Goal: Task Accomplishment & Management: Manage account settings

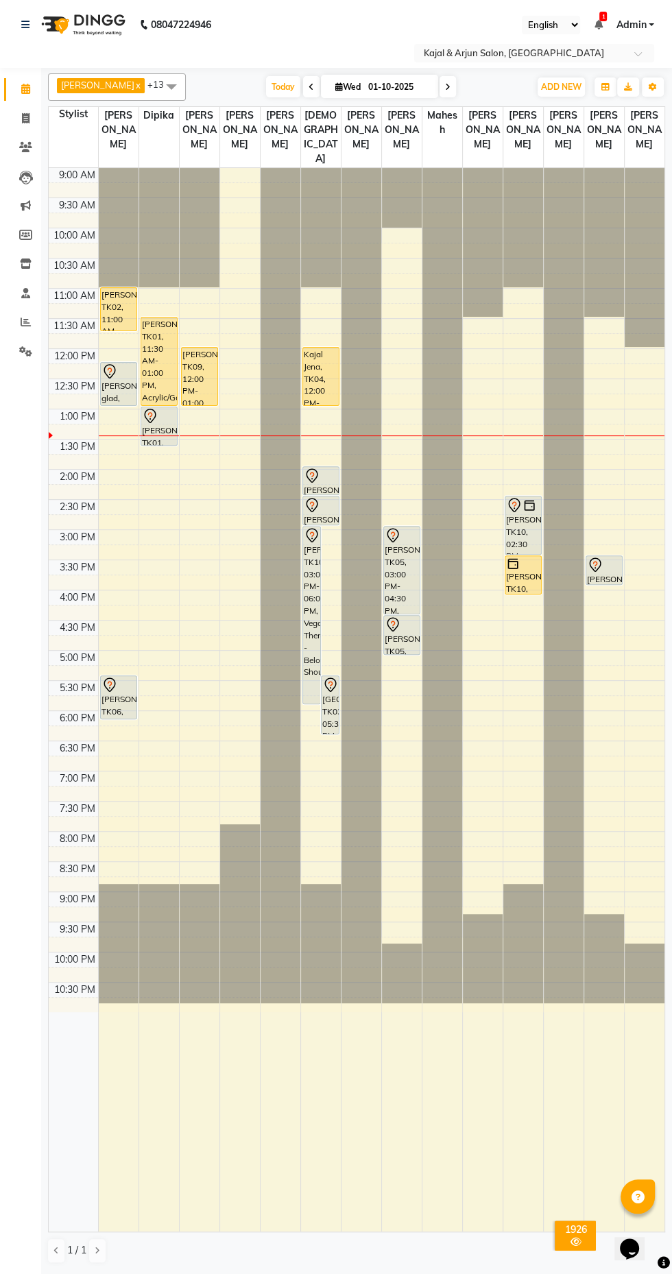
click at [450, 86] on icon at bounding box center [447, 87] width 5 height 8
type input "02-10-2025"
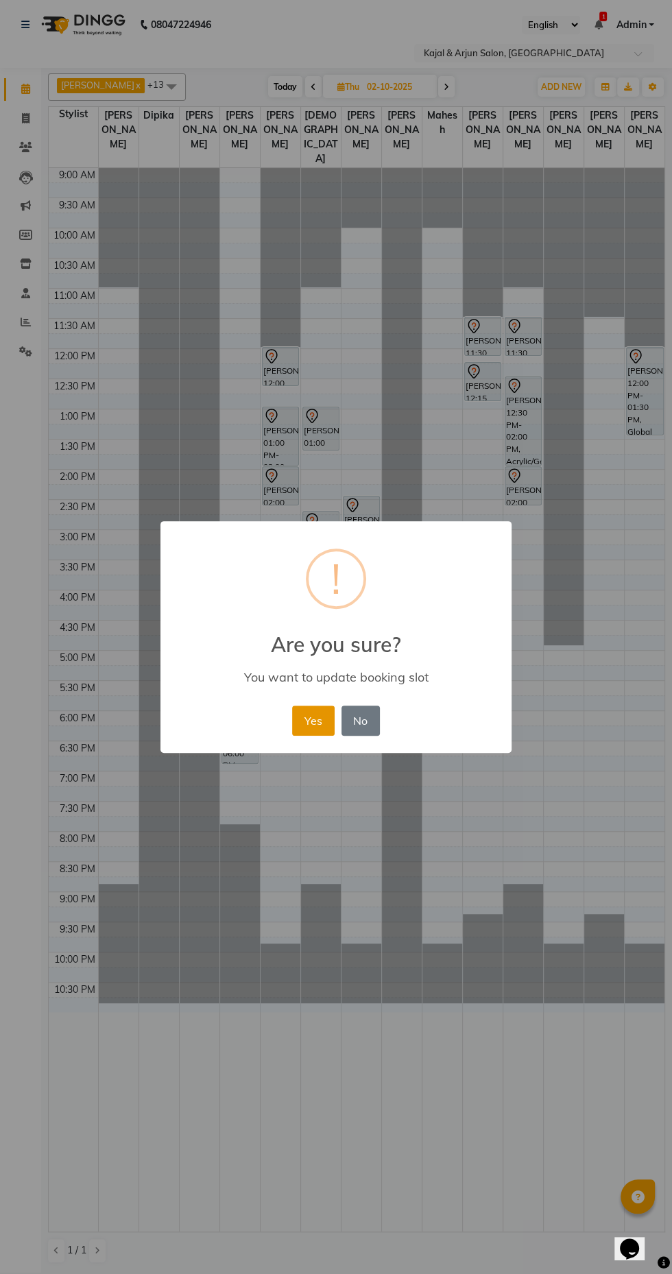
click at [318, 714] on button "Yes" at bounding box center [313, 720] width 42 height 30
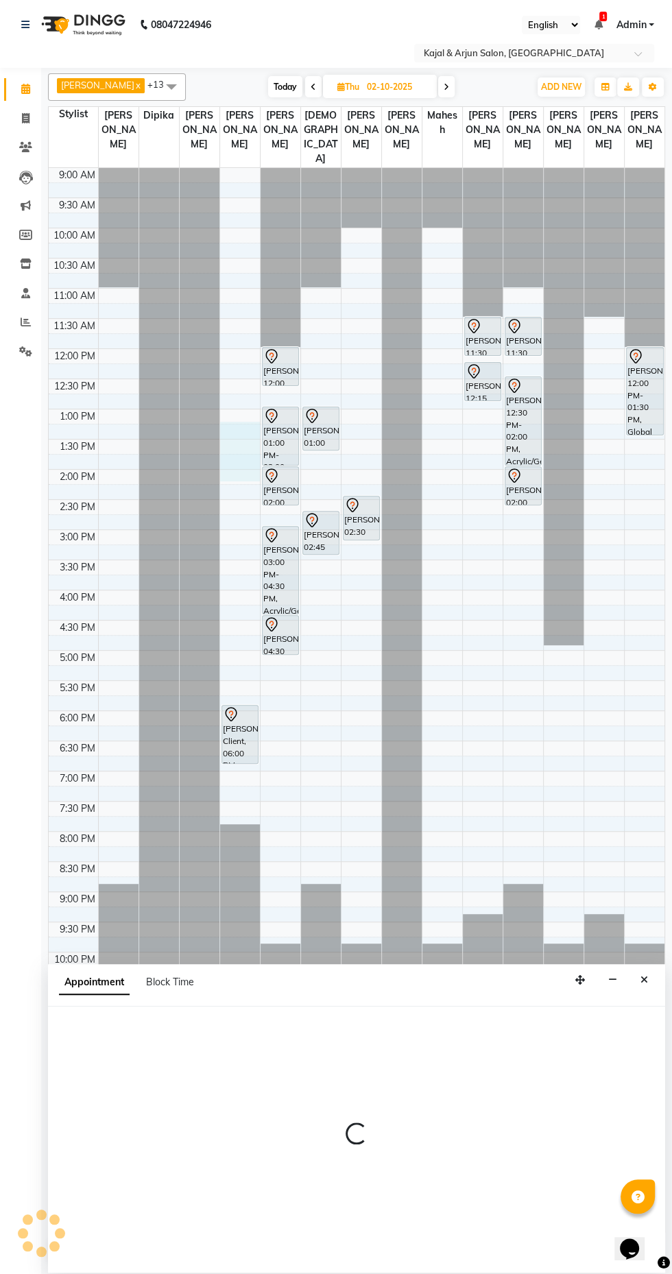
select select "6992"
select select "795"
select select "tentative"
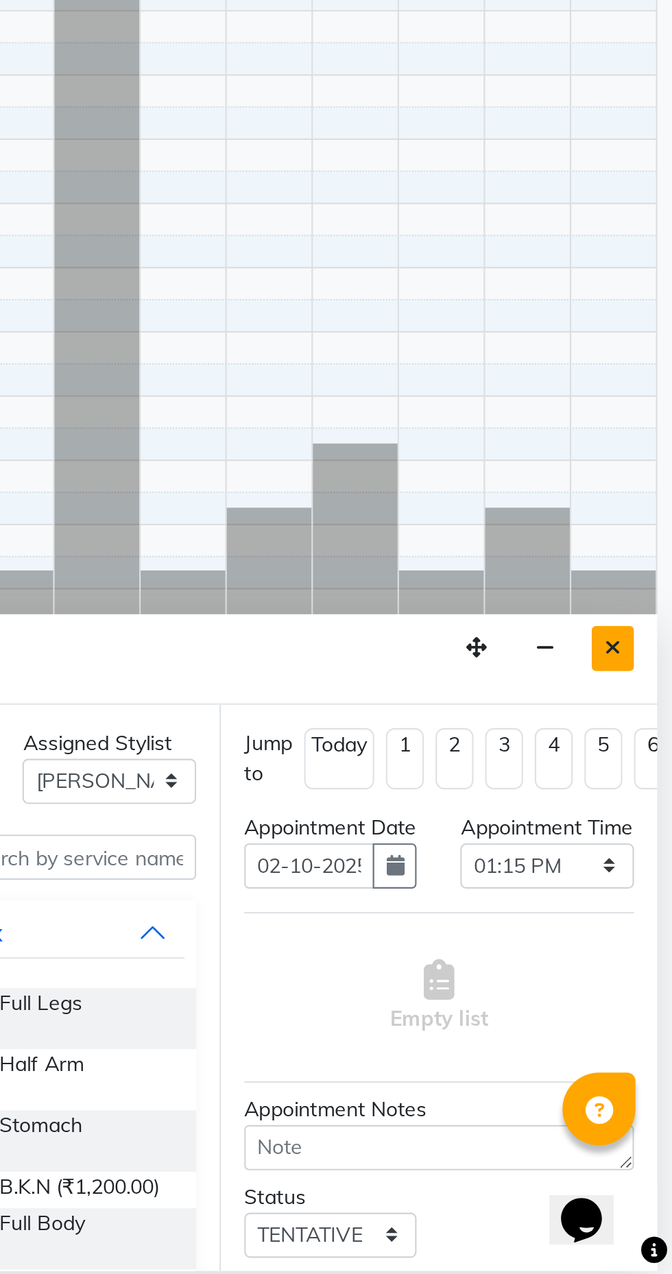
click at [647, 984] on button "Close" at bounding box center [644, 979] width 20 height 21
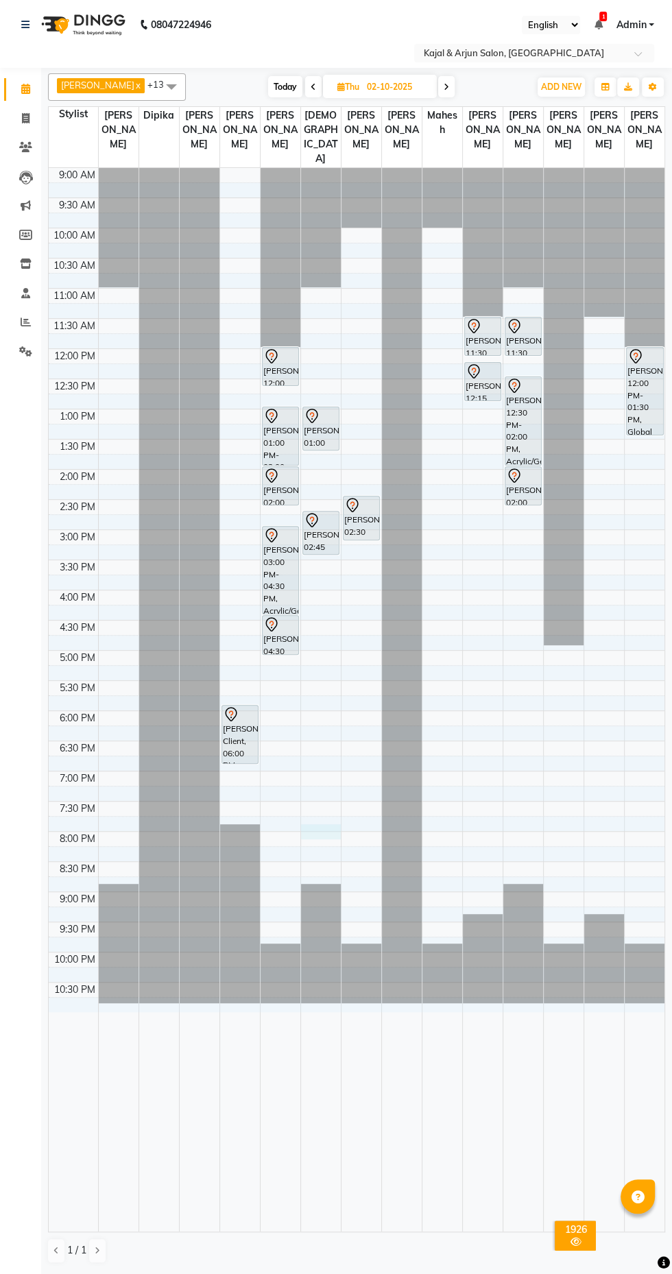
click at [324, 839] on div at bounding box center [321, 831] width 40 height 15
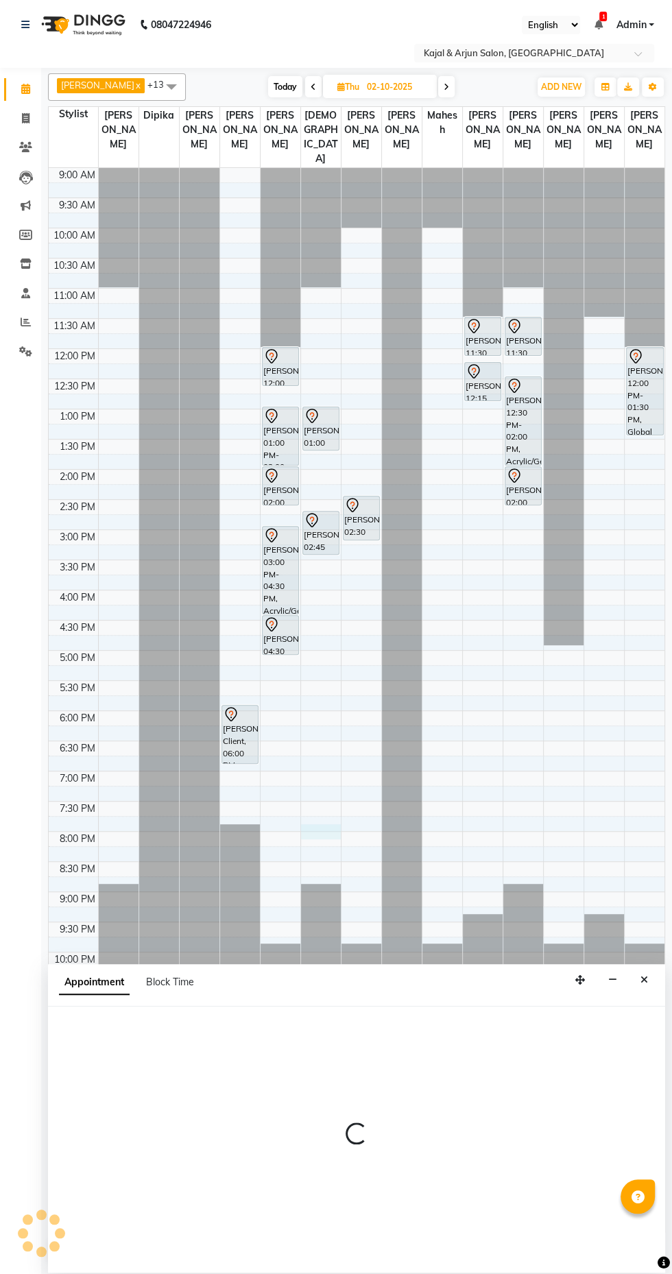
select select "10302"
select select "tentative"
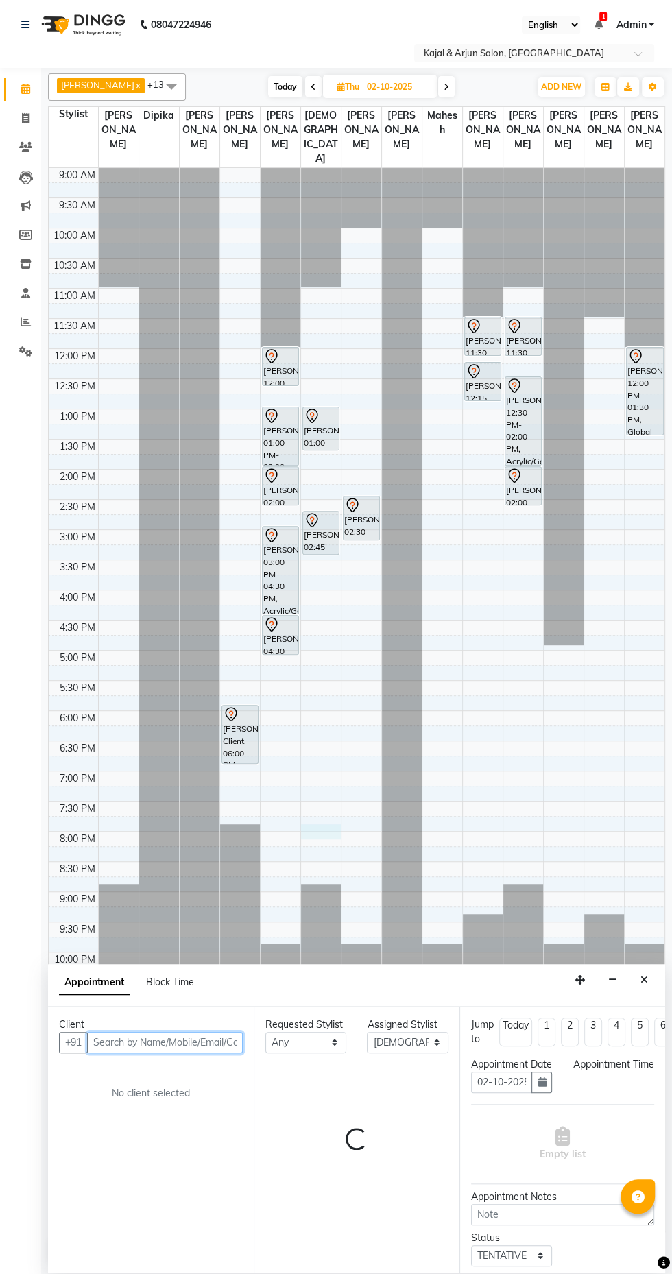
select select "1200"
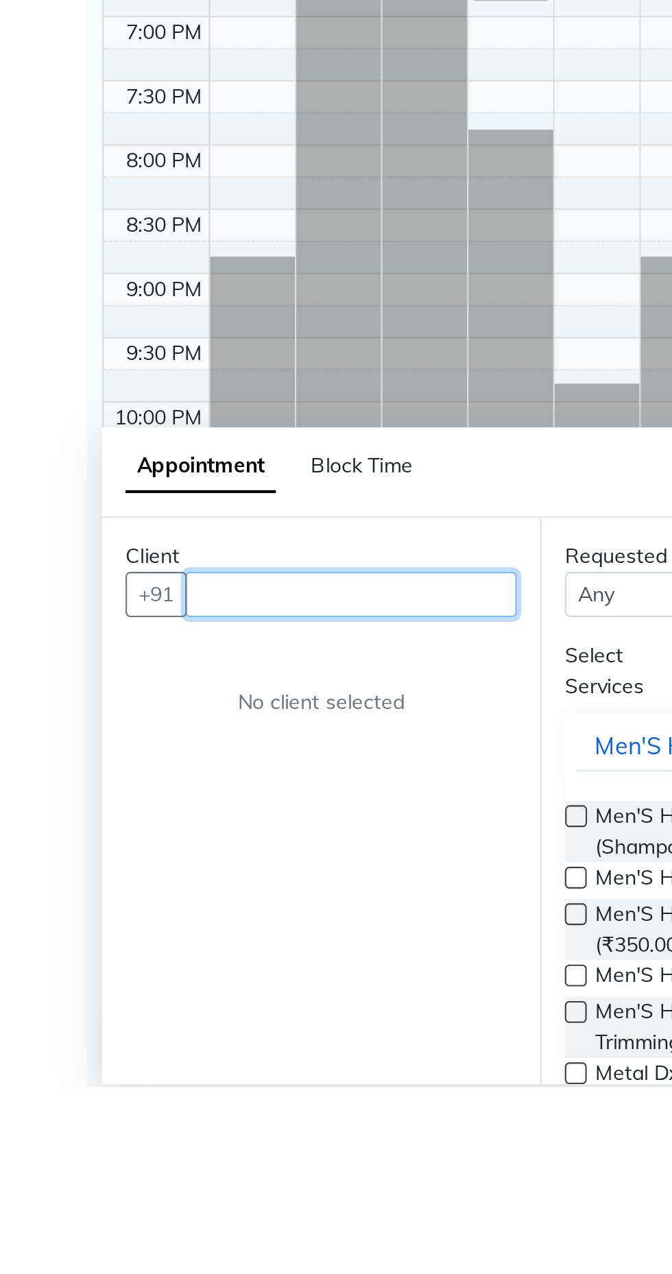
click at [127, 1043] on input "text" at bounding box center [165, 1042] width 156 height 21
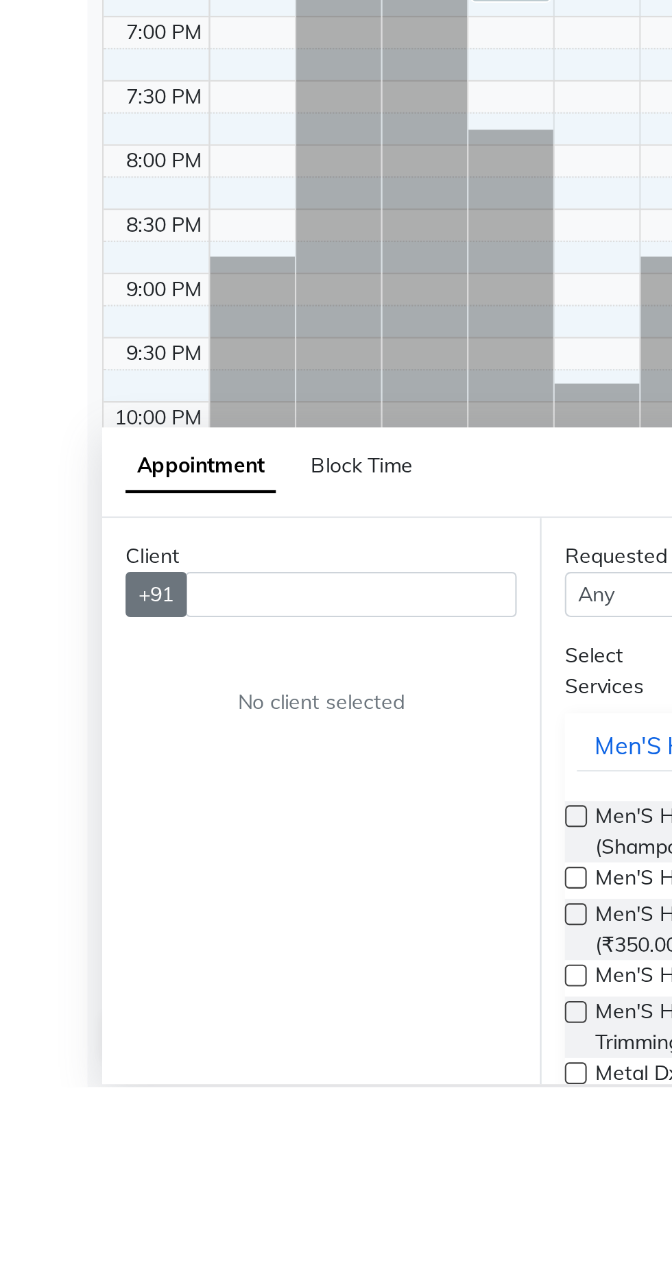
click at [80, 1039] on button "+91" at bounding box center [73, 1042] width 29 height 21
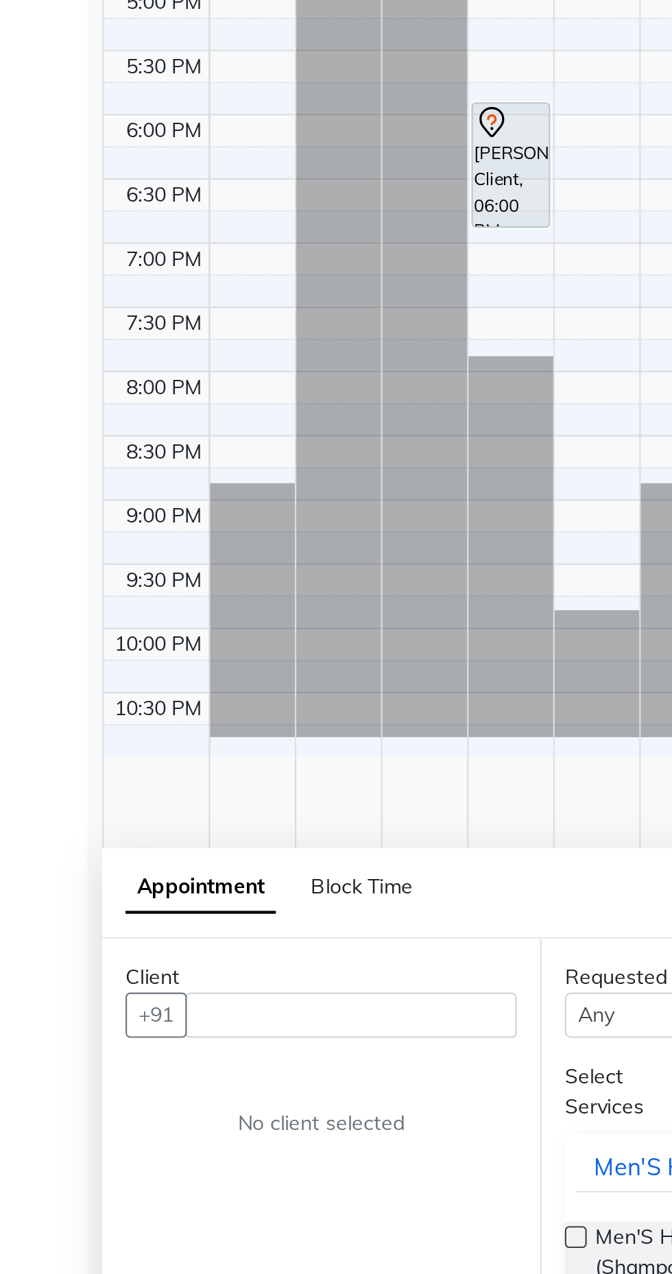
click at [66, 1039] on div at bounding box center [73, 745] width 49 height 1154
click at [75, 1136] on button "+91" at bounding box center [73, 1133] width 29 height 21
click at [140, 1132] on input "text" at bounding box center [165, 1133] width 156 height 21
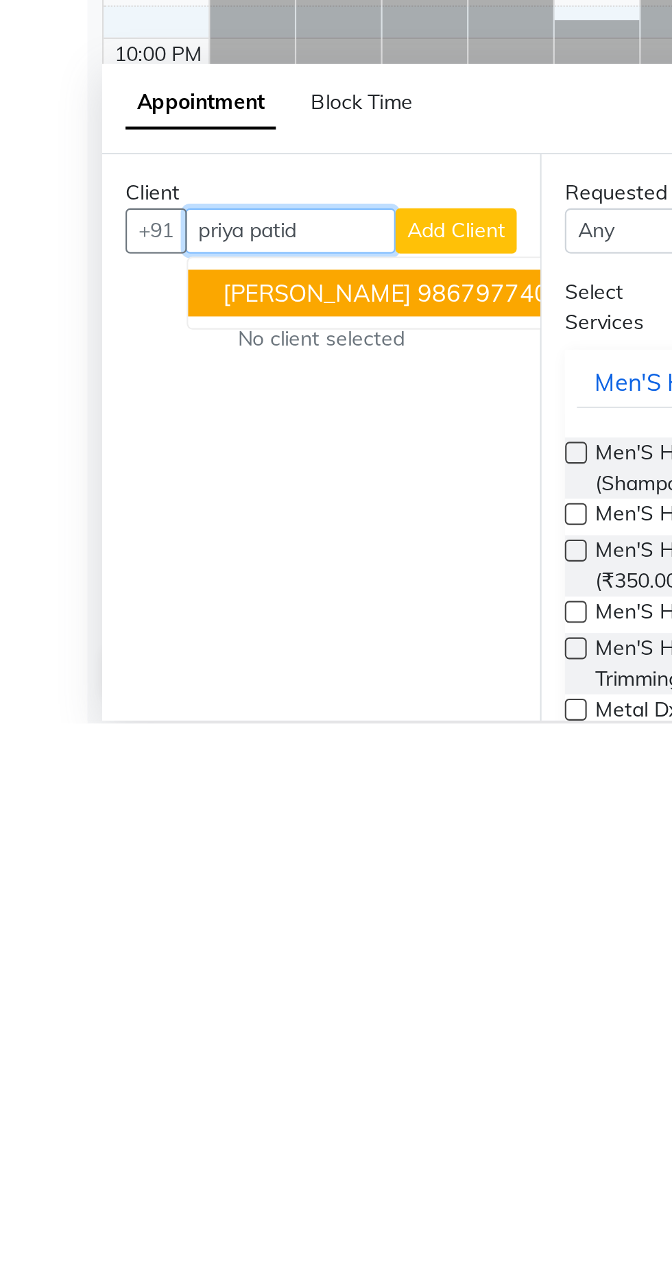
click at [205, 1065] on ngb-highlight "9867977402" at bounding box center [230, 1072] width 69 height 14
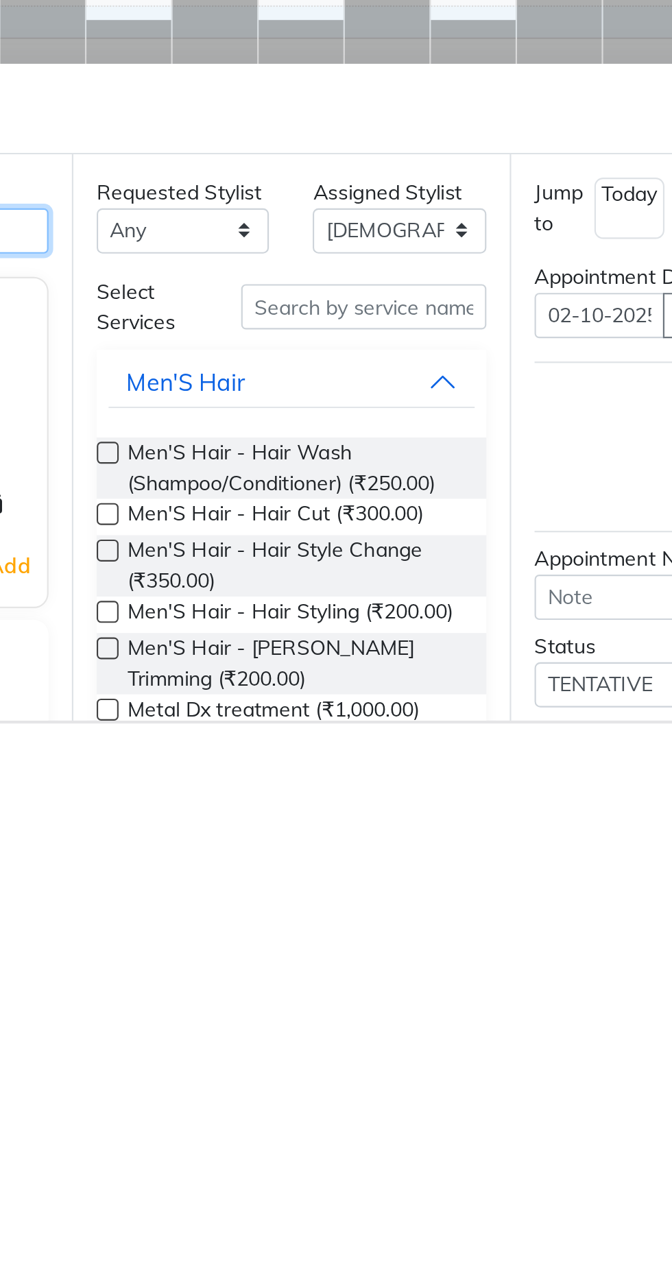
type input "9867977402"
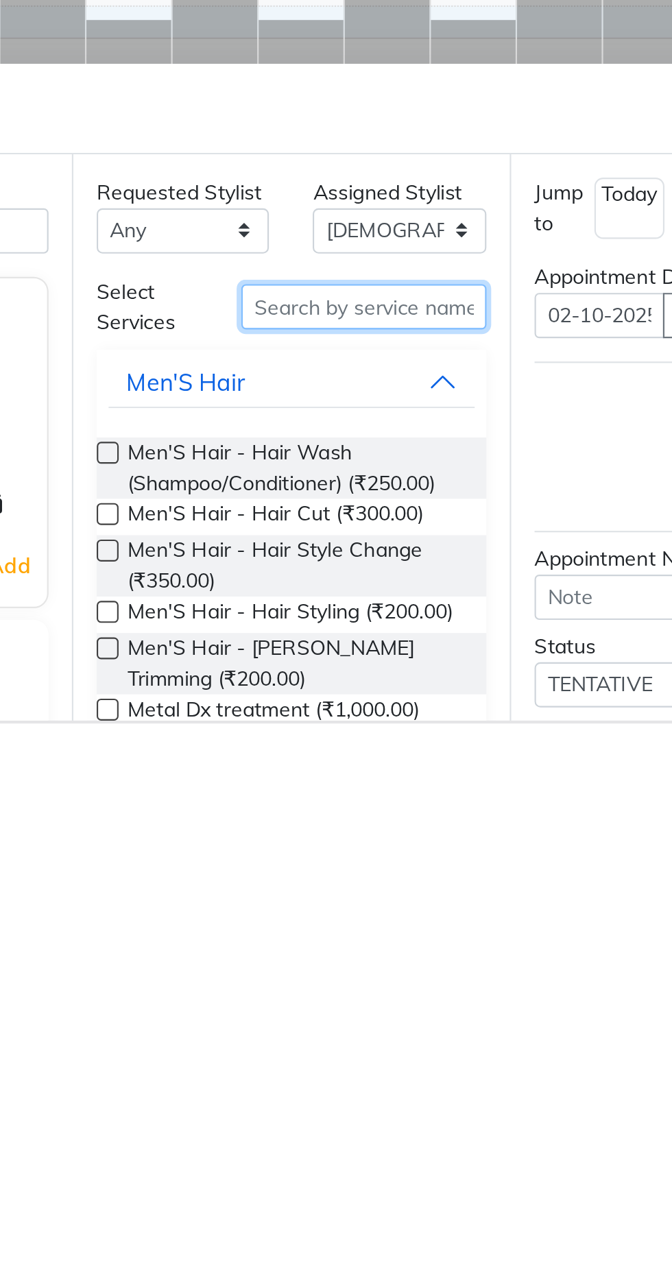
click at [402, 1079] on input "text" at bounding box center [390, 1077] width 115 height 21
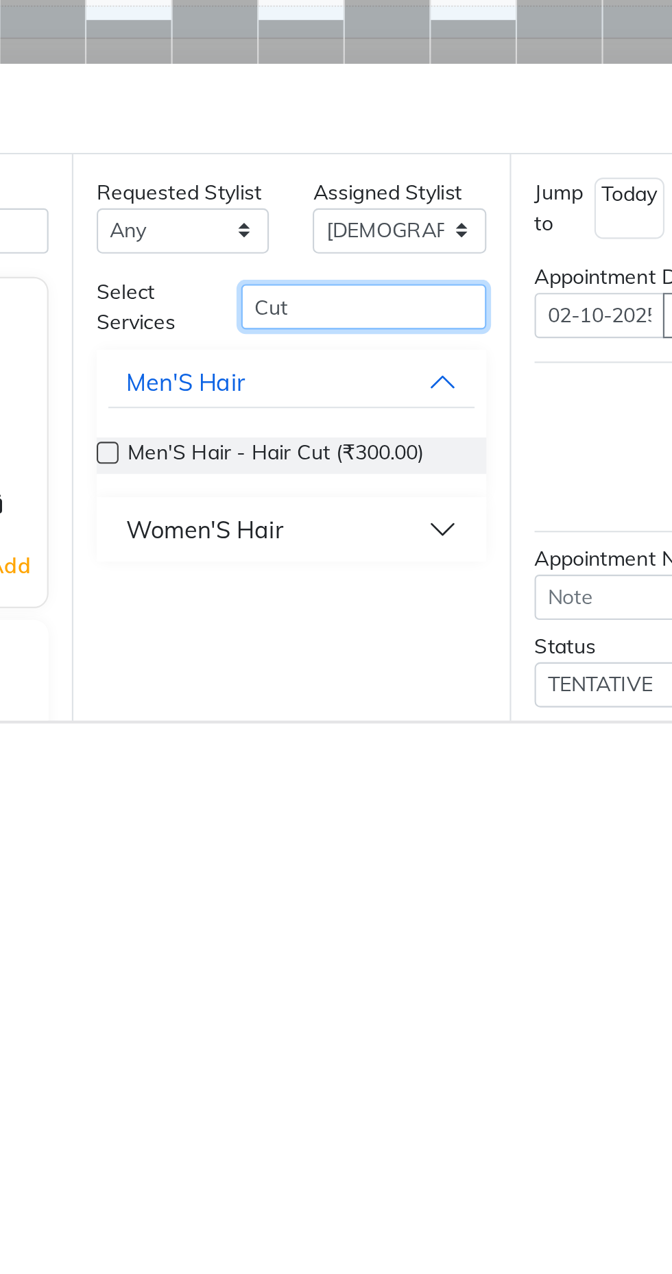
type input "Cut"
click at [366, 1182] on button "Women'S Hair" at bounding box center [357, 1182] width 172 height 25
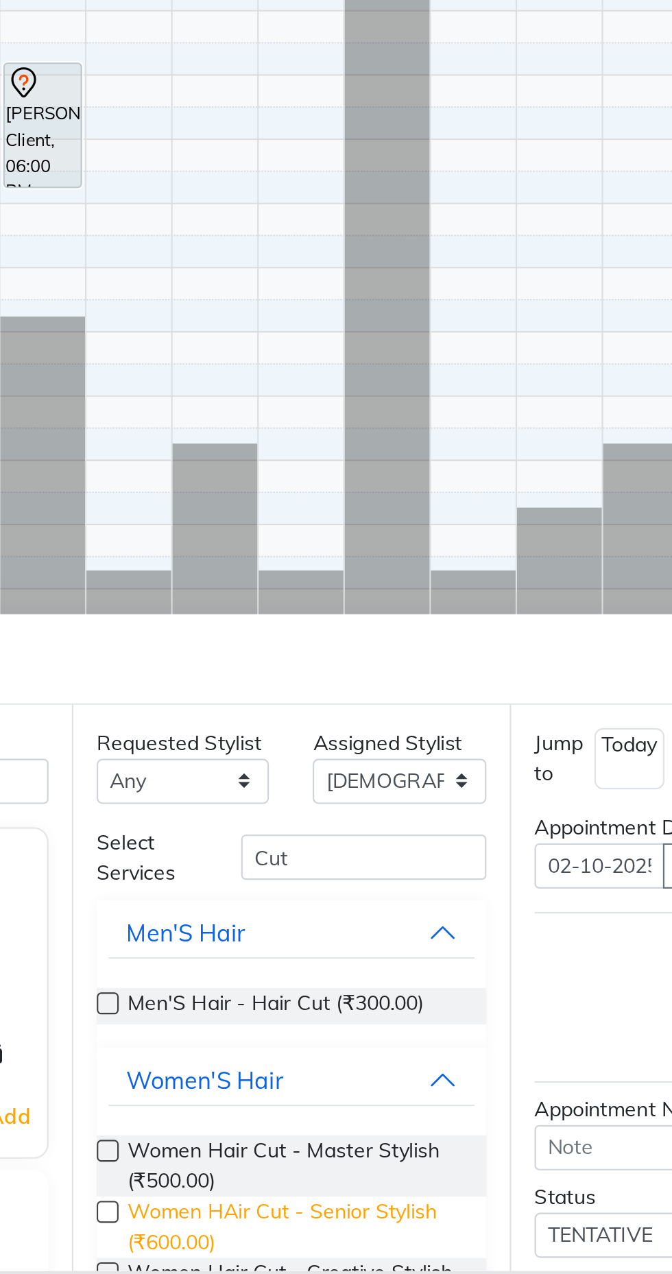
click at [367, 1255] on span "Women HAir Cut - Senior Stylish (₹600.00)" at bounding box center [359, 1251] width 158 height 29
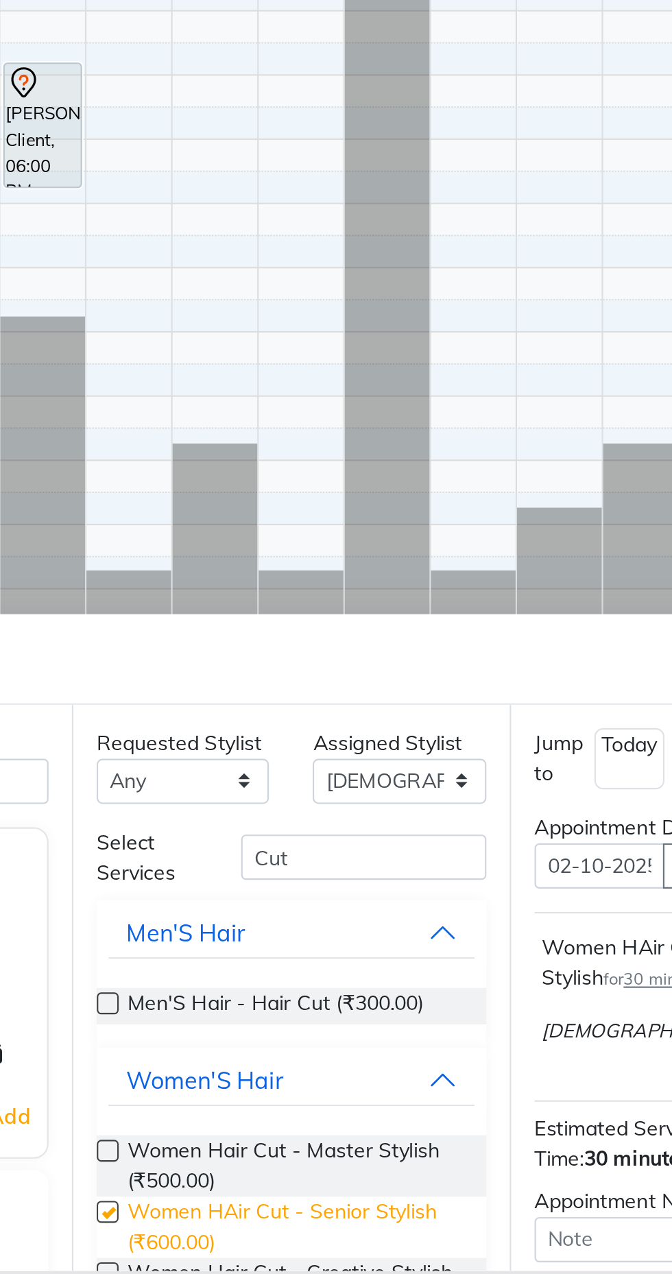
checkbox input "false"
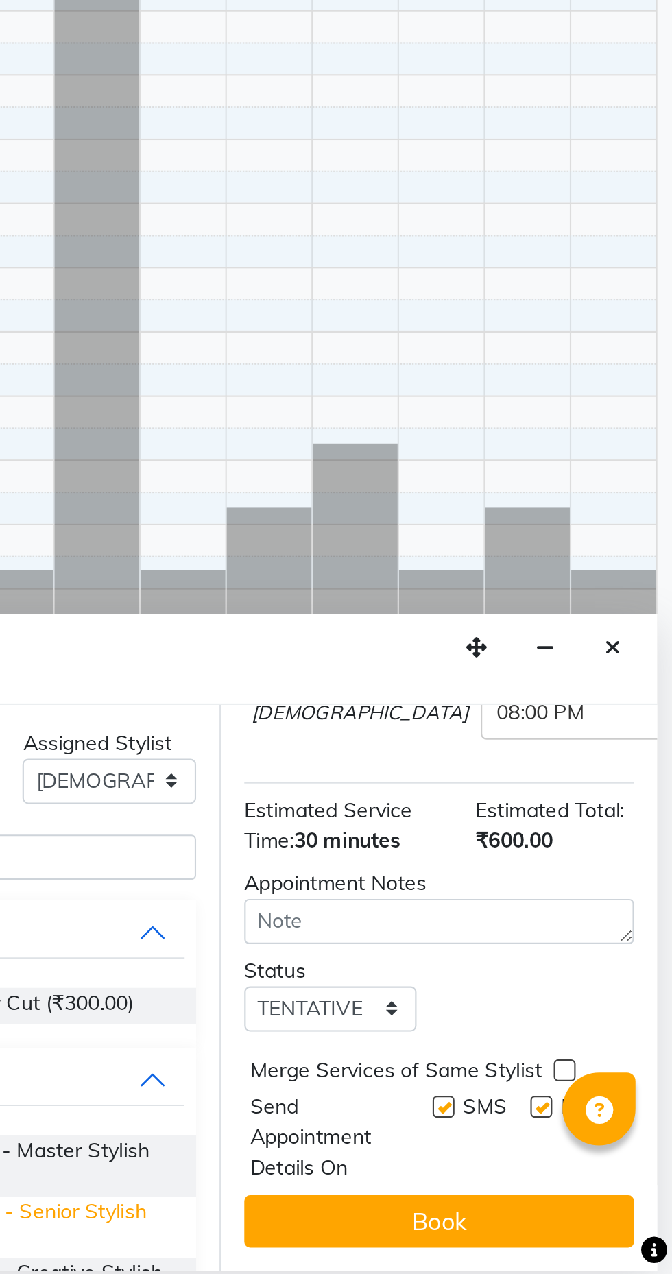
scroll to position [158, 0]
click at [605, 1200] on label at bounding box center [610, 1195] width 10 height 10
click at [605, 1200] on input "checkbox" at bounding box center [609, 1196] width 9 height 9
checkbox input "false"
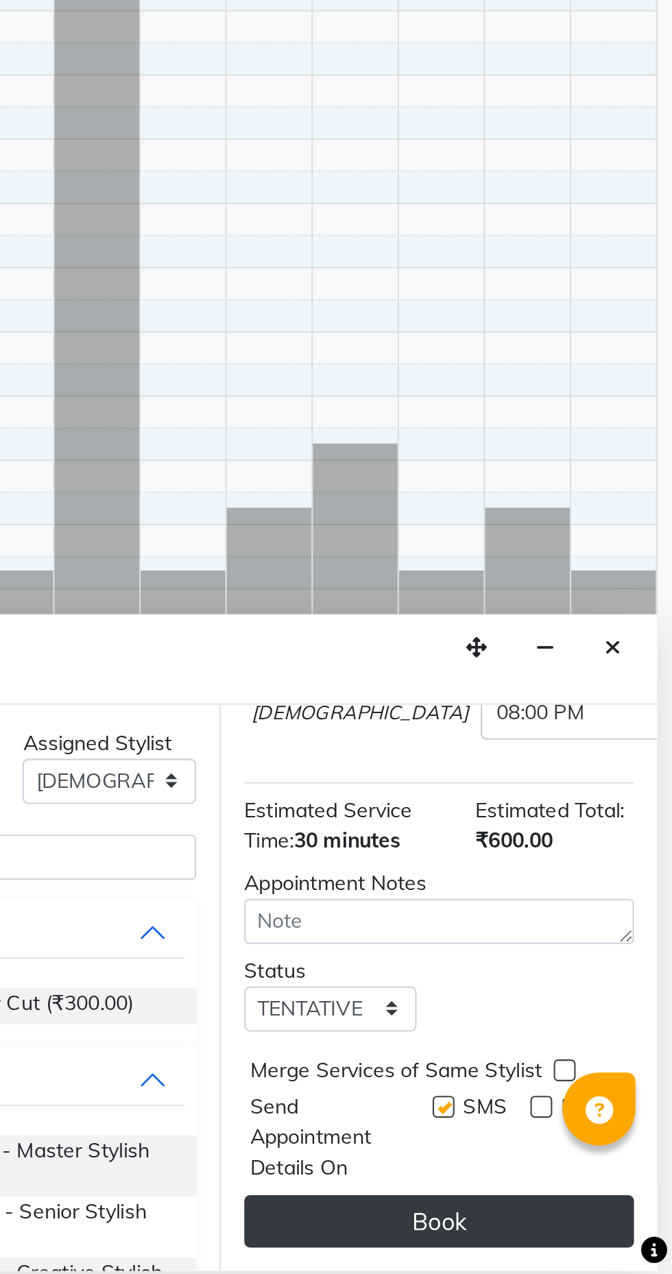
click at [580, 1256] on button "Book" at bounding box center [562, 1249] width 183 height 25
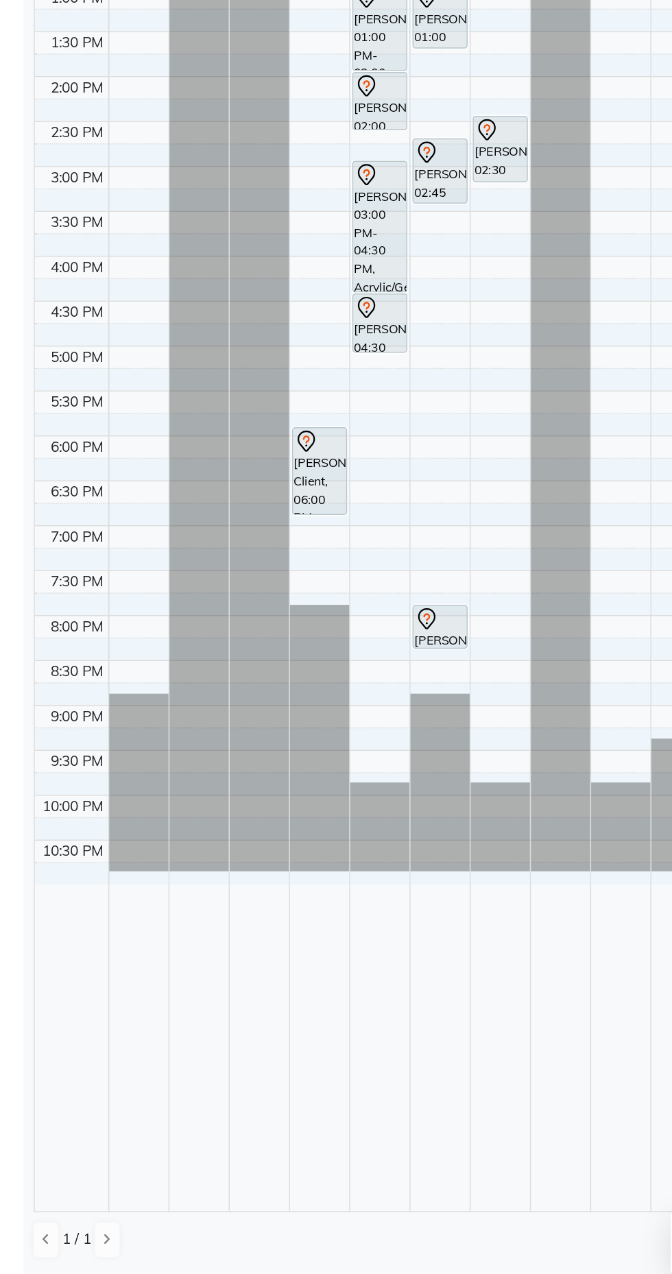
scroll to position [0, 0]
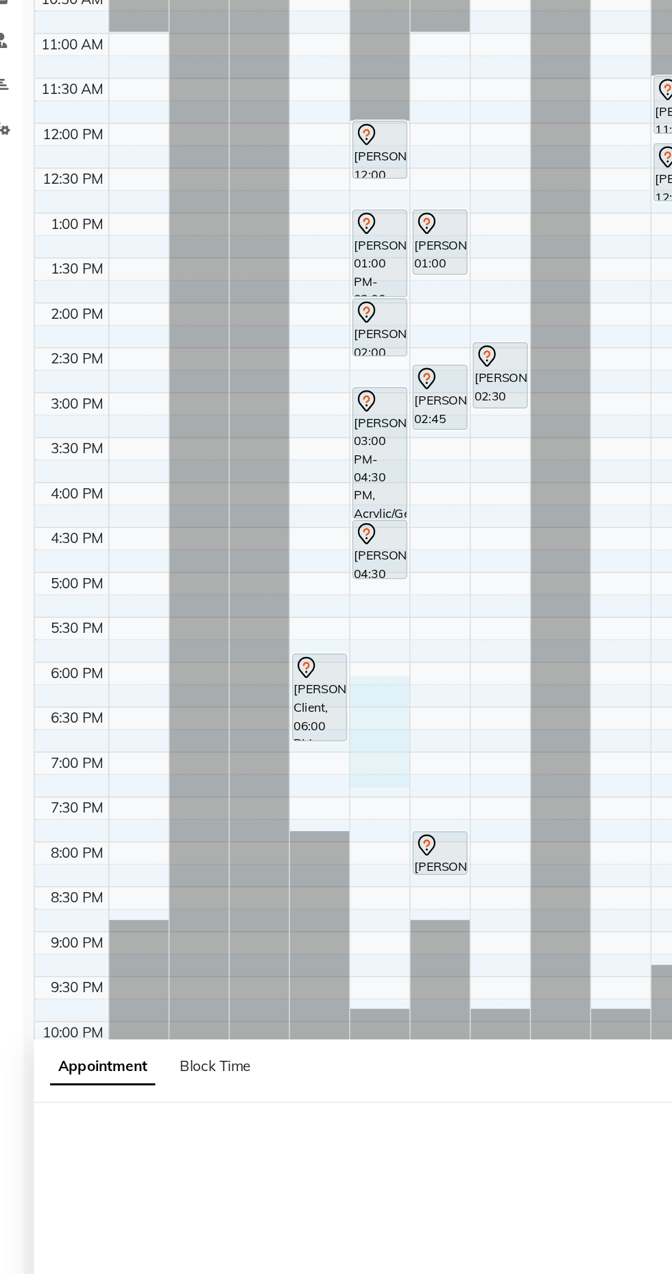
select select "6987"
select select "tentative"
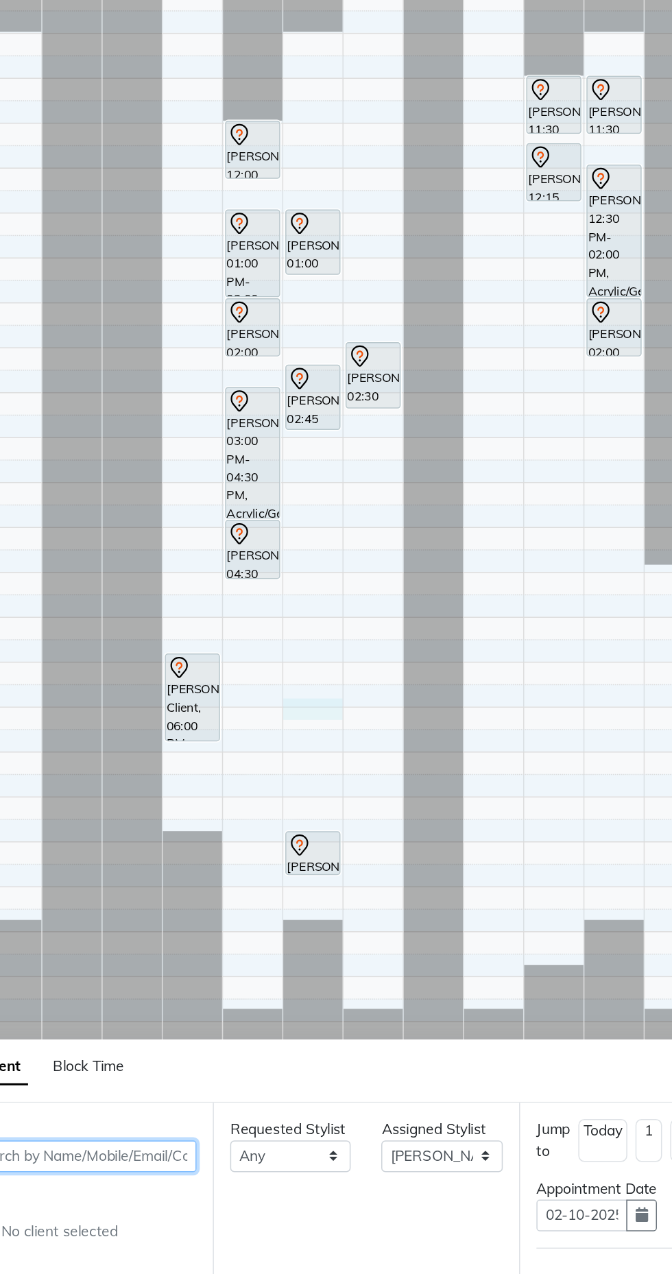
select select "1095"
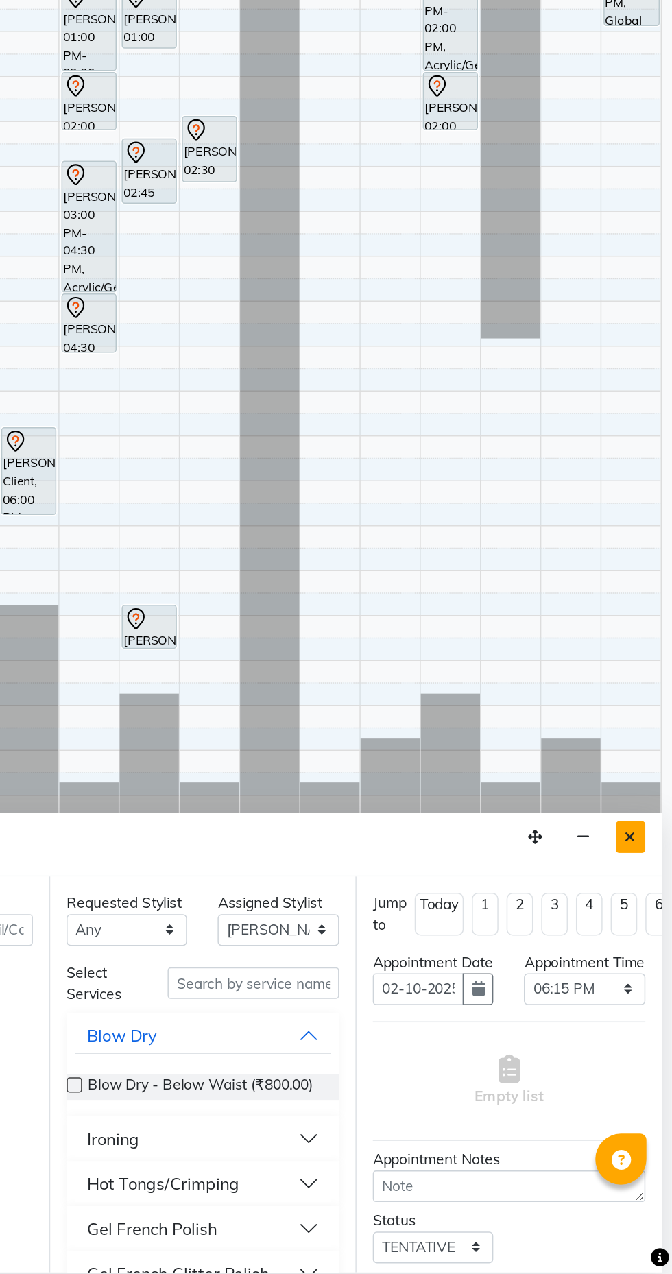
click at [646, 981] on icon "Close" at bounding box center [644, 980] width 8 height 10
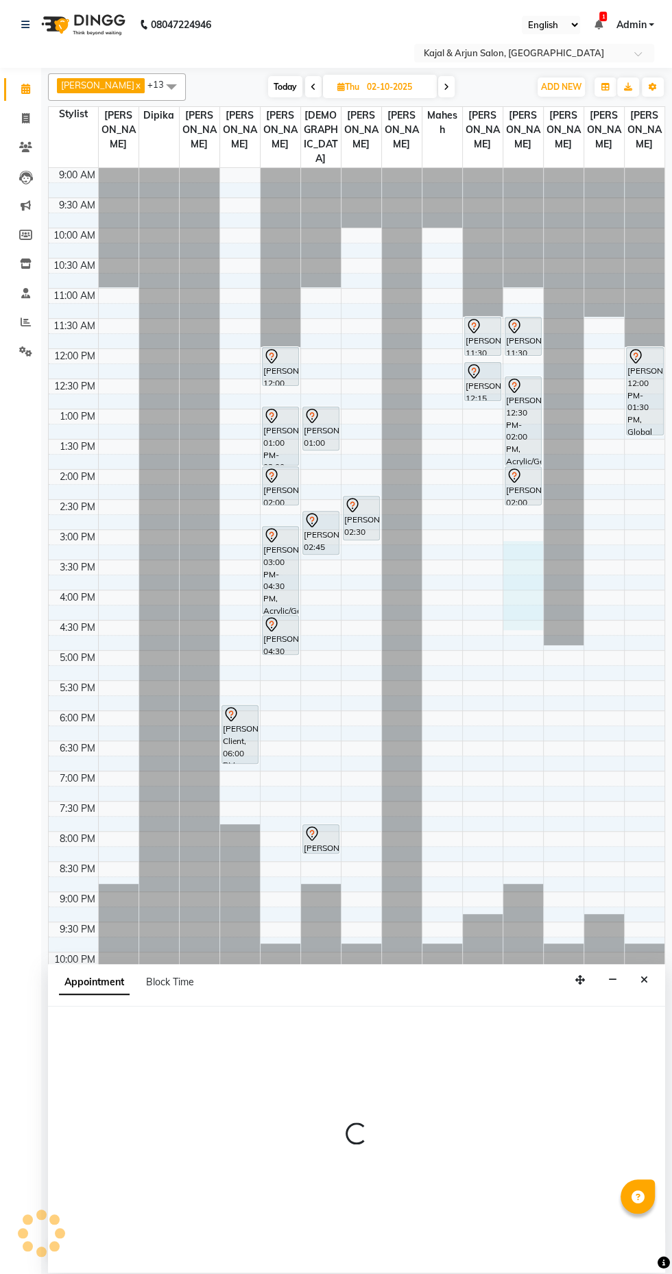
select select "25958"
select select "915"
select select "tentative"
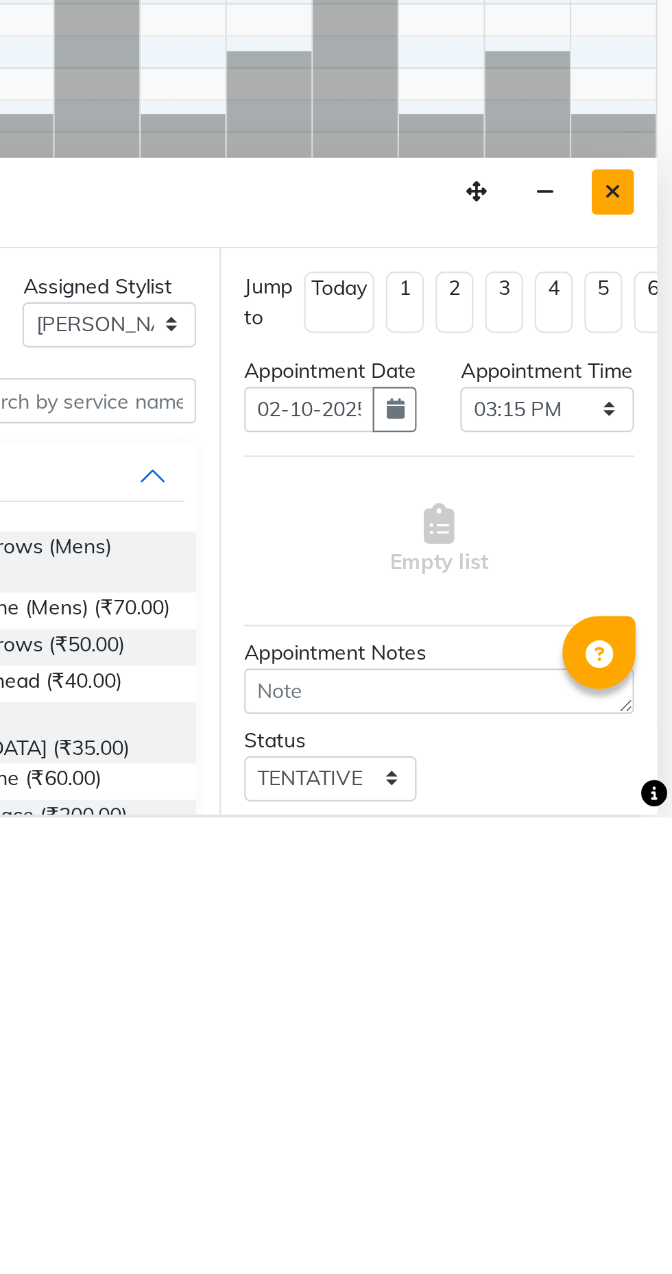
click at [642, 978] on icon "Close" at bounding box center [644, 980] width 8 height 10
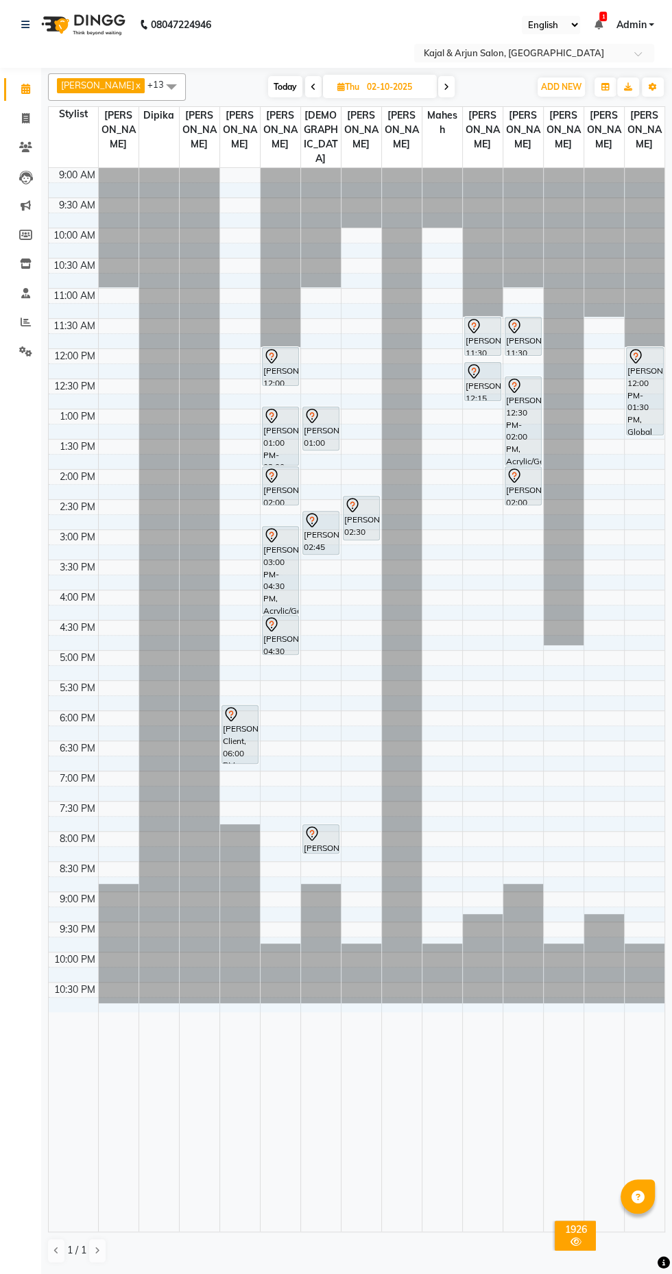
click at [221, 87] on div "Today Thu 02-10-2025" at bounding box center [361, 87] width 337 height 21
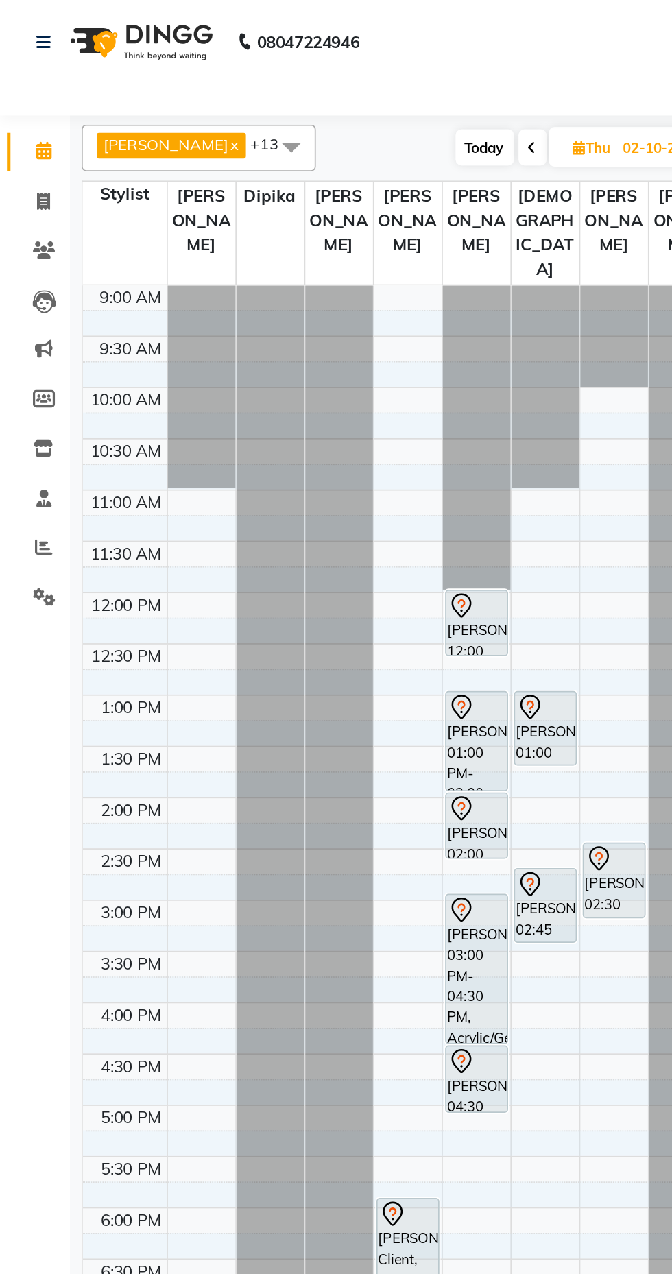
click at [173, 98] on span at bounding box center [171, 86] width 27 height 26
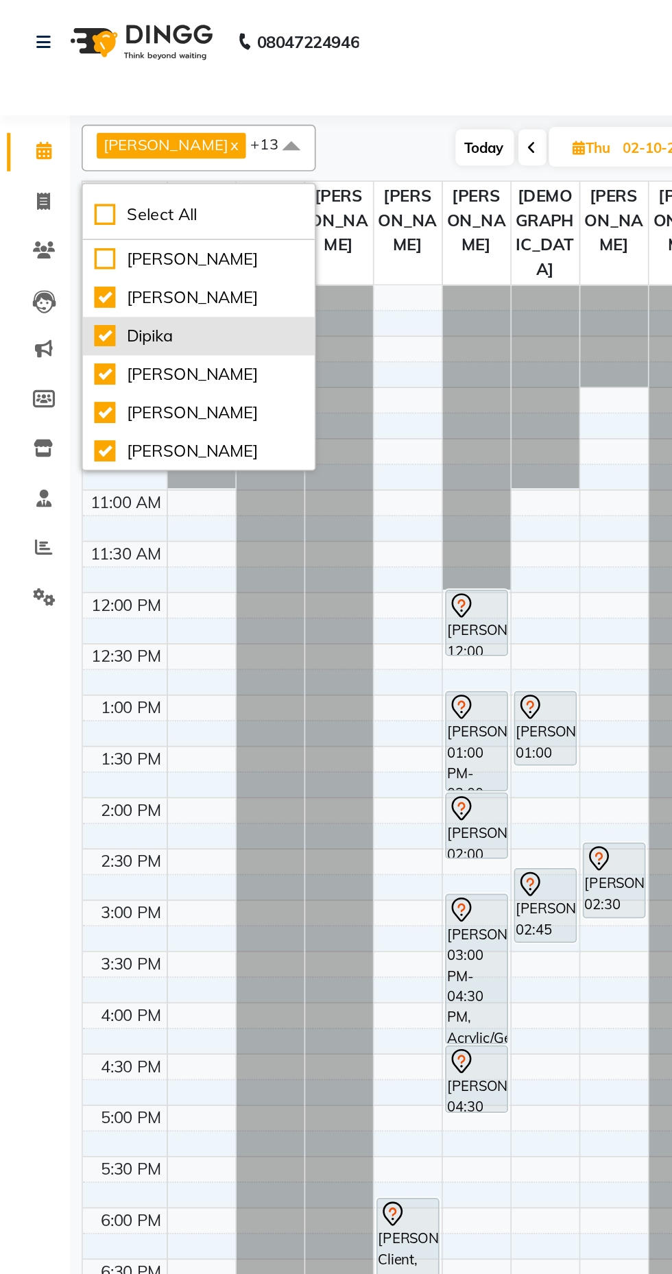
click at [59, 197] on div "Dipika" at bounding box center [117, 198] width 123 height 14
checkbox input "false"
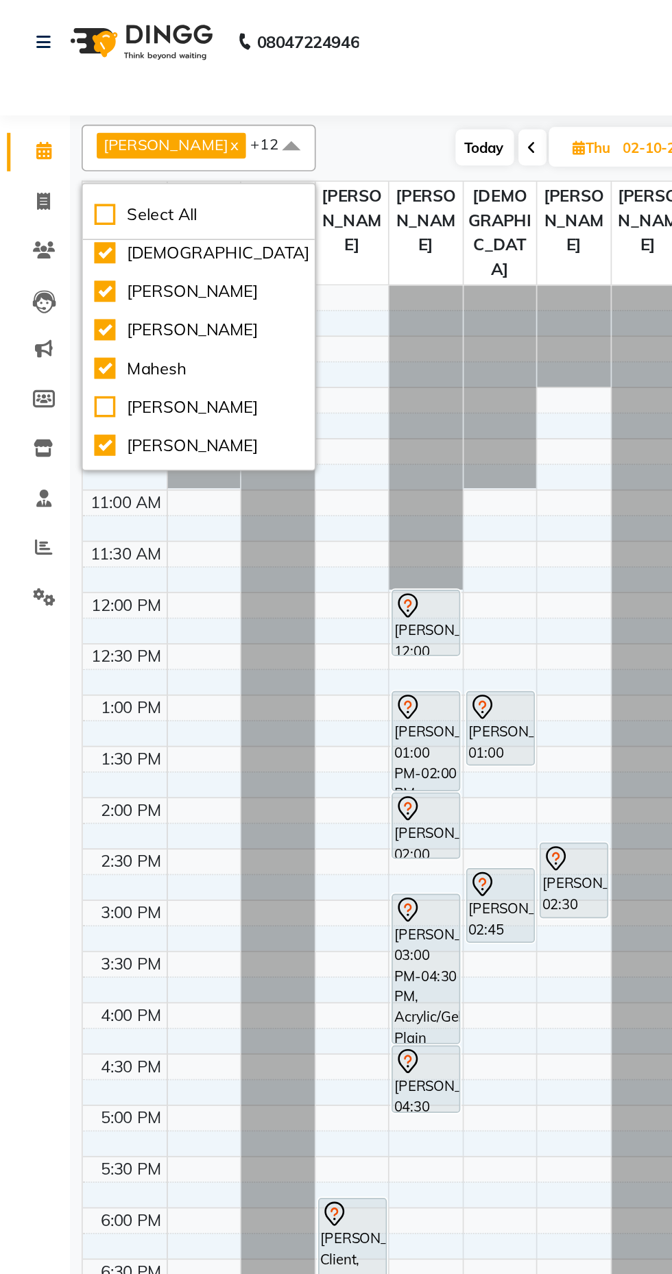
scroll to position [143, 0]
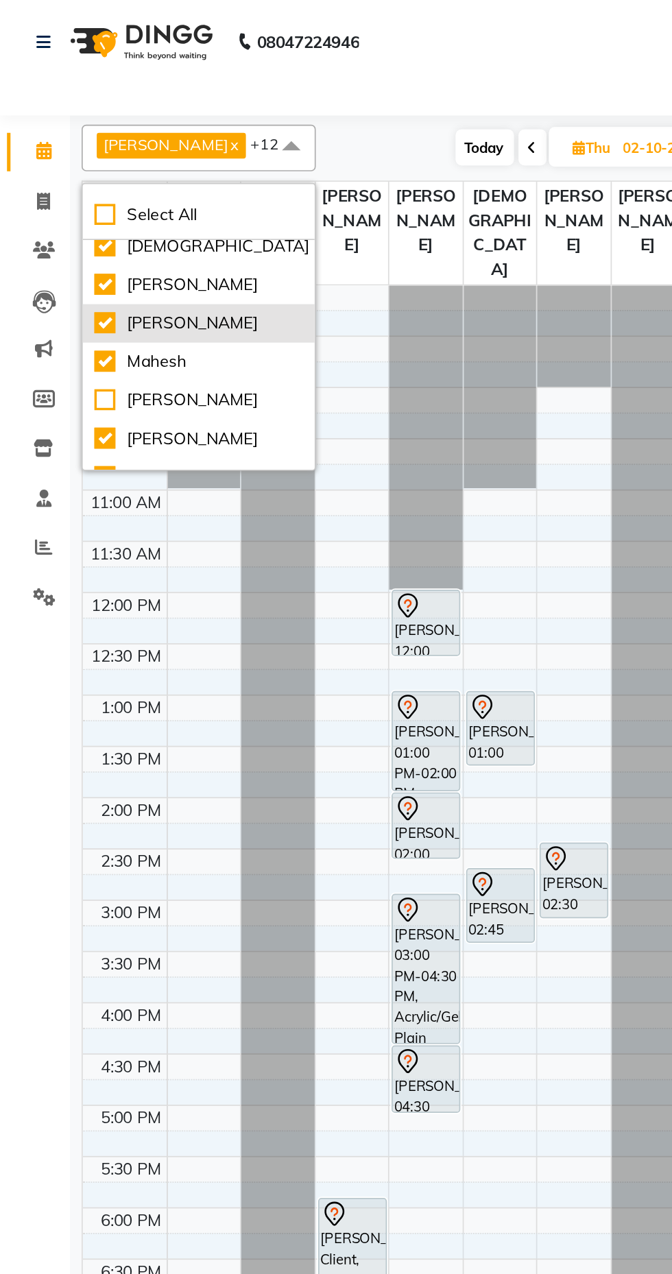
click at [64, 188] on div "[PERSON_NAME]" at bounding box center [117, 190] width 123 height 14
checkbox input "false"
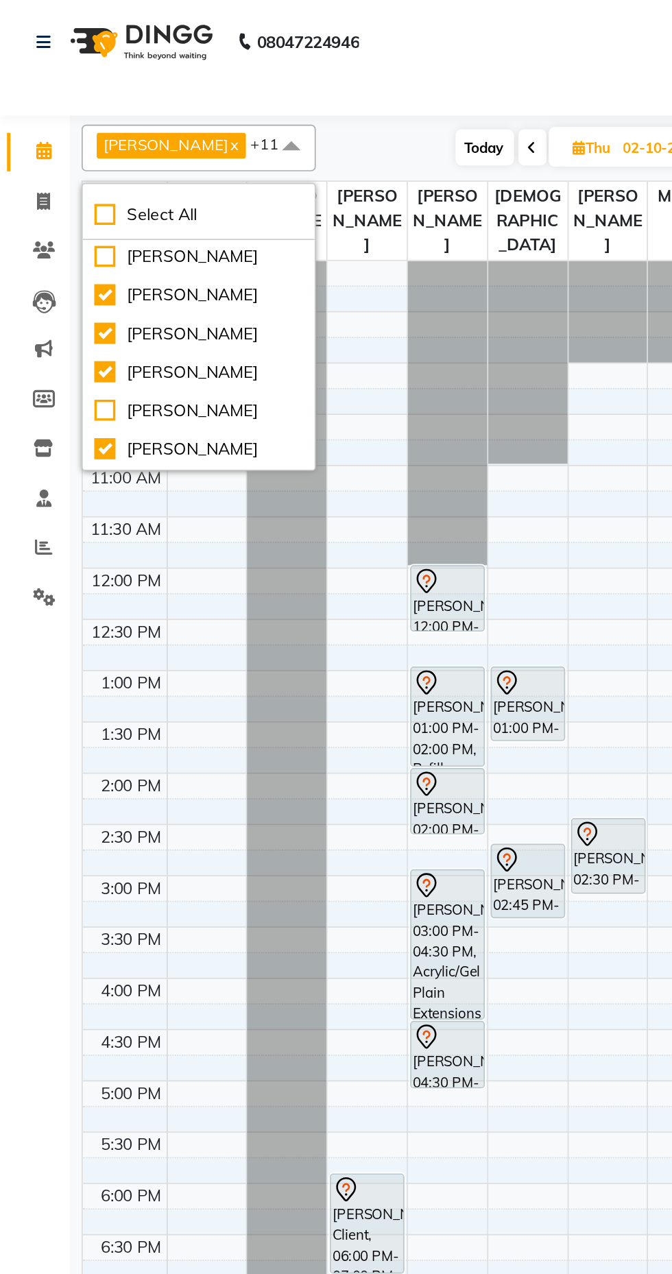
scroll to position [249, 0]
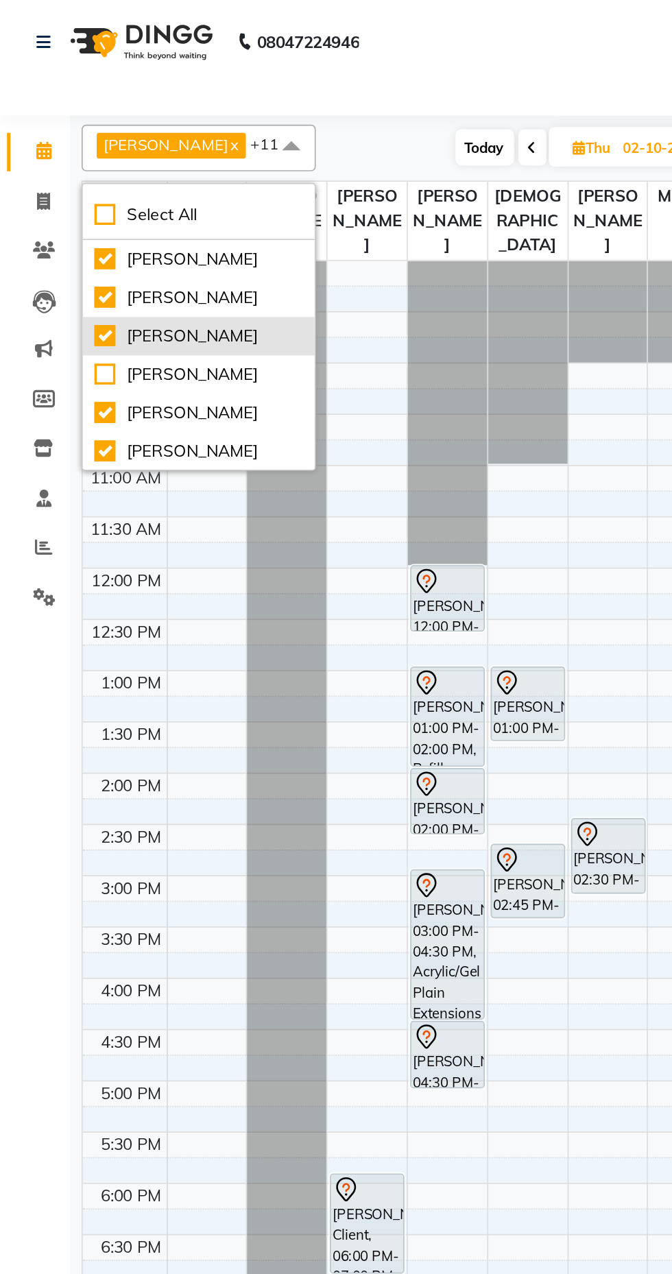
click at [55, 198] on li "[PERSON_NAME]" at bounding box center [117, 197] width 136 height 23
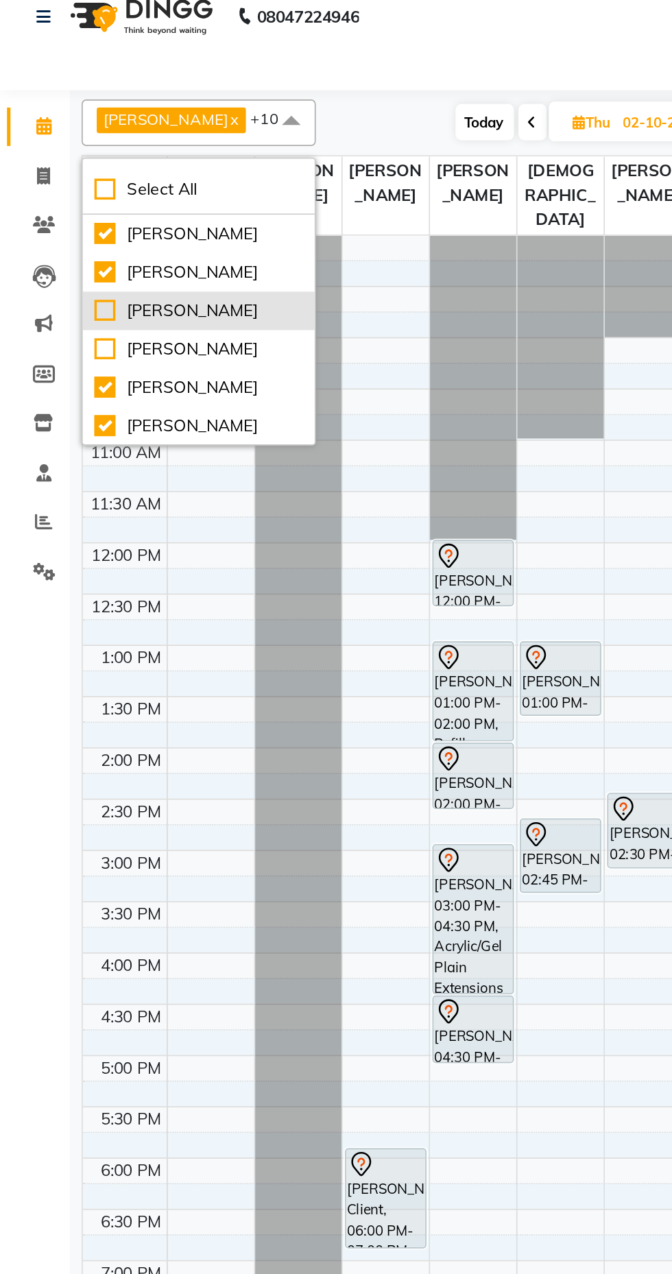
click at [56, 193] on div "[PERSON_NAME]" at bounding box center [117, 198] width 123 height 14
checkbox input "true"
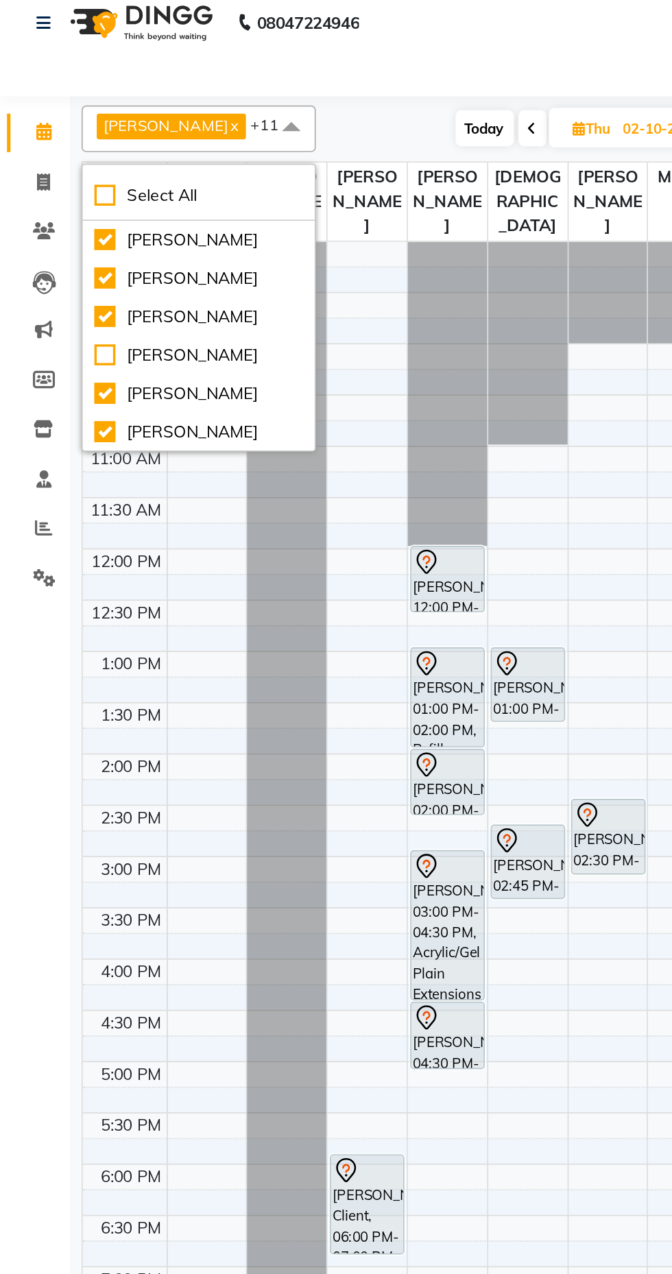
click at [249, 53] on div "Select Location × Kajal & Arjun Salon, Lokhandwala" at bounding box center [336, 53] width 650 height 19
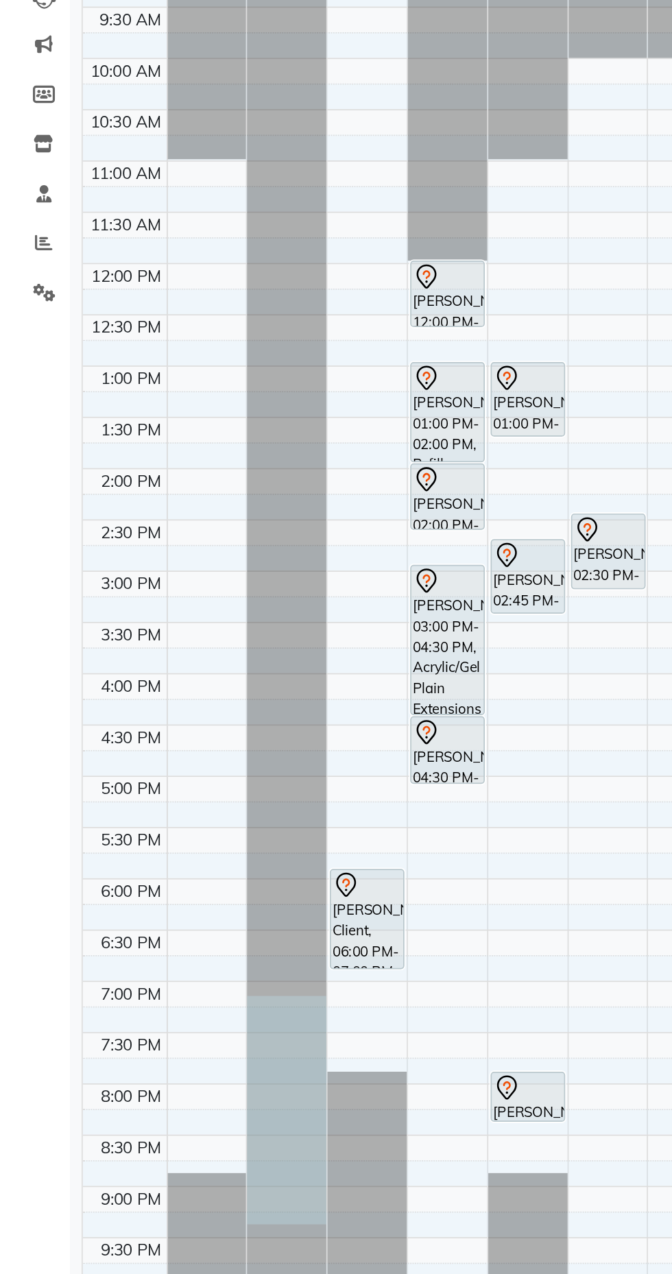
select select "12509"
select select "1155"
select select "tentative"
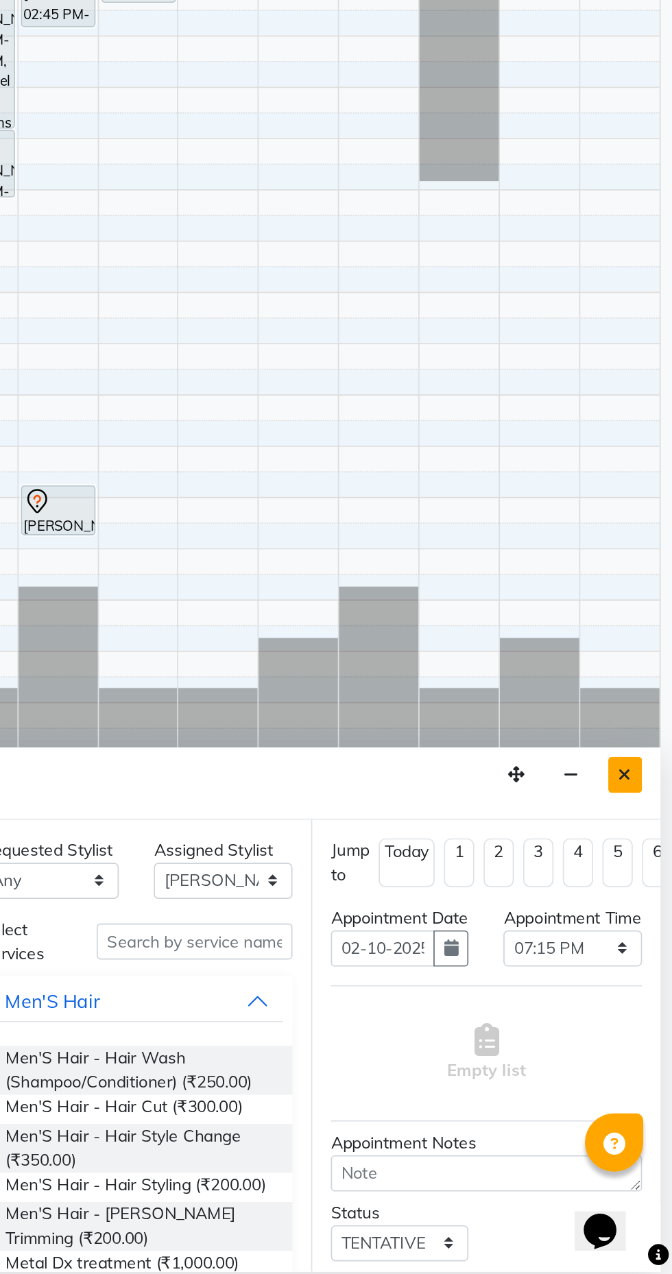
click at [642, 978] on icon "Close" at bounding box center [644, 980] width 8 height 10
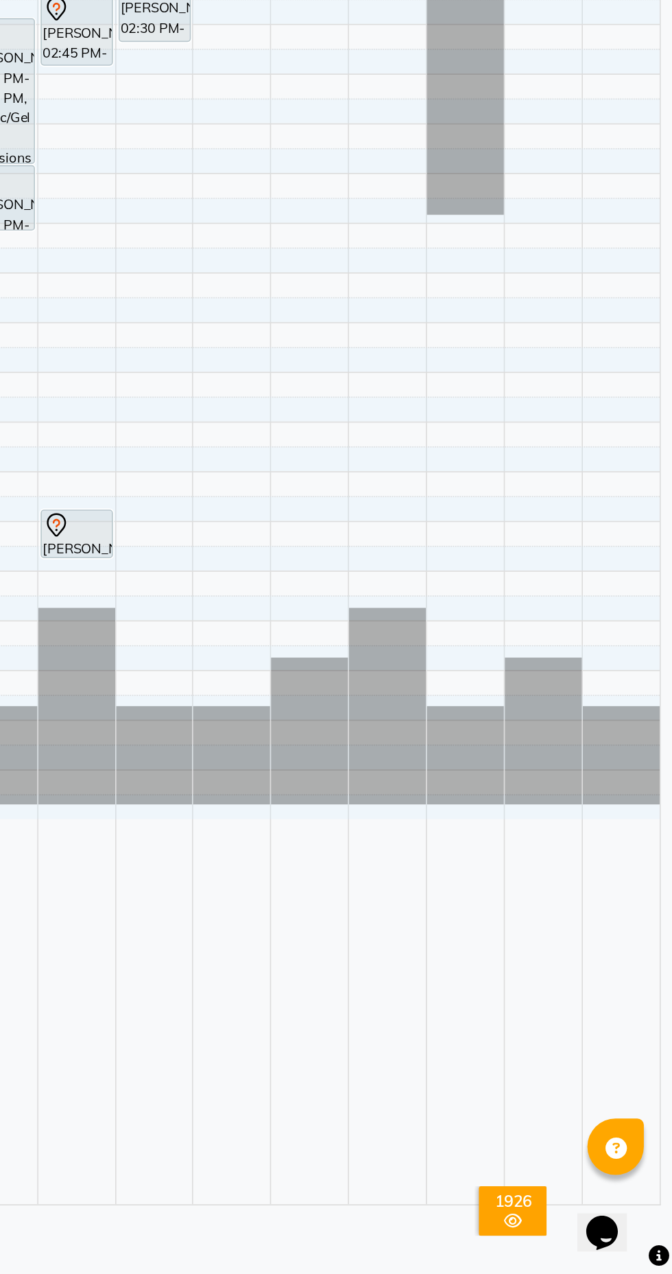
scroll to position [0, 0]
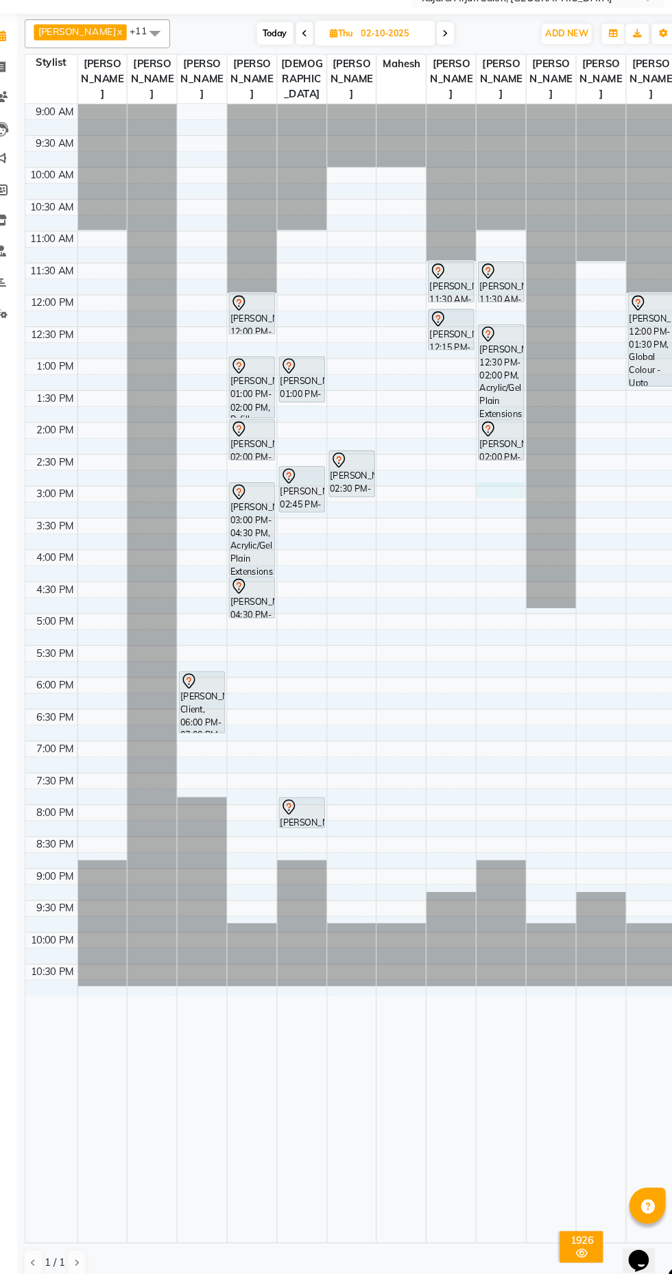
select select "25958"
select select "tentative"
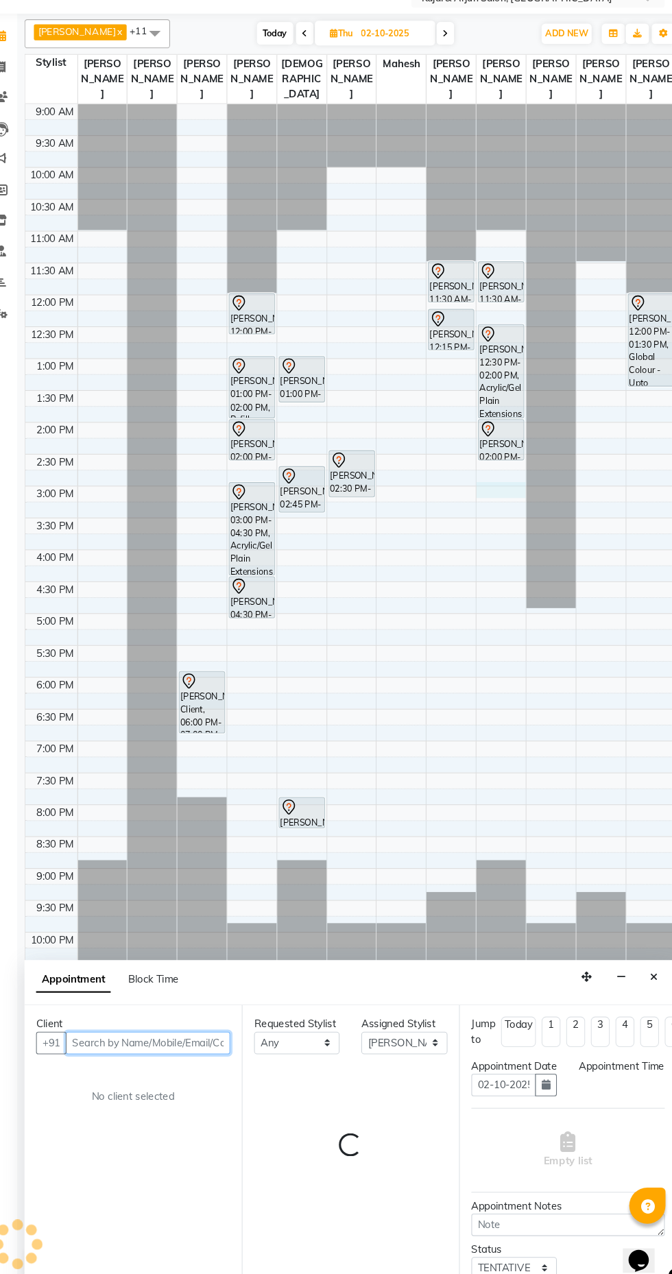
select select "900"
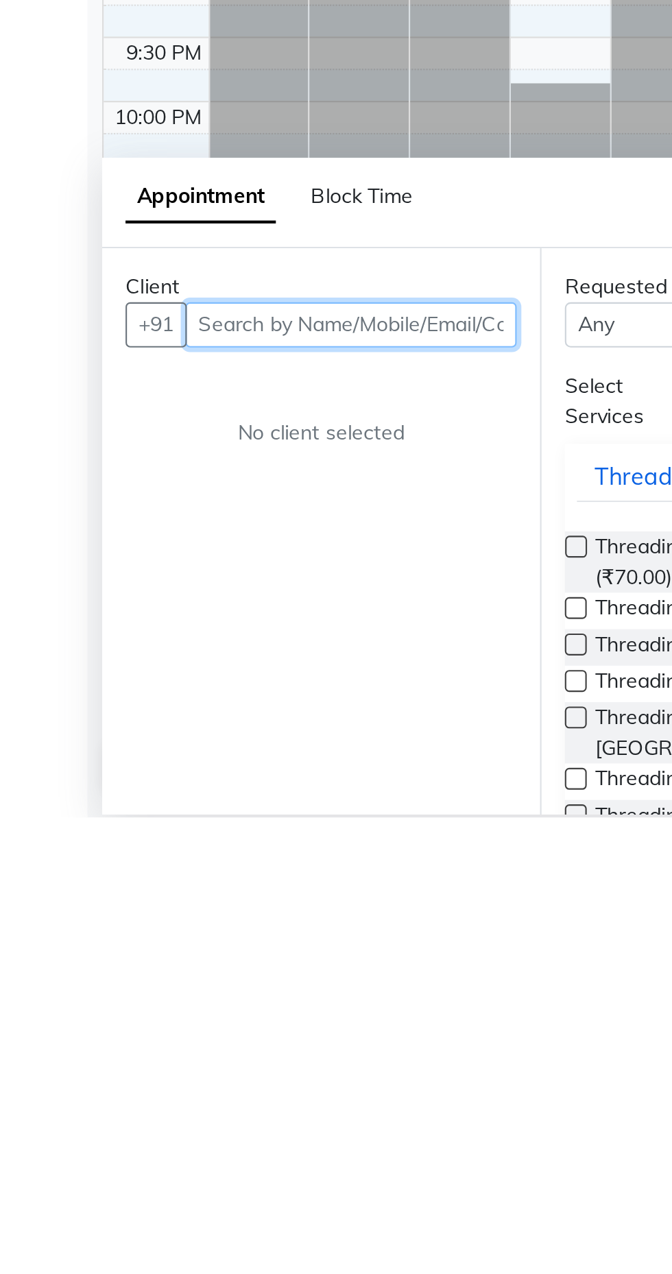
click at [205, 1044] on input "text" at bounding box center [165, 1042] width 156 height 21
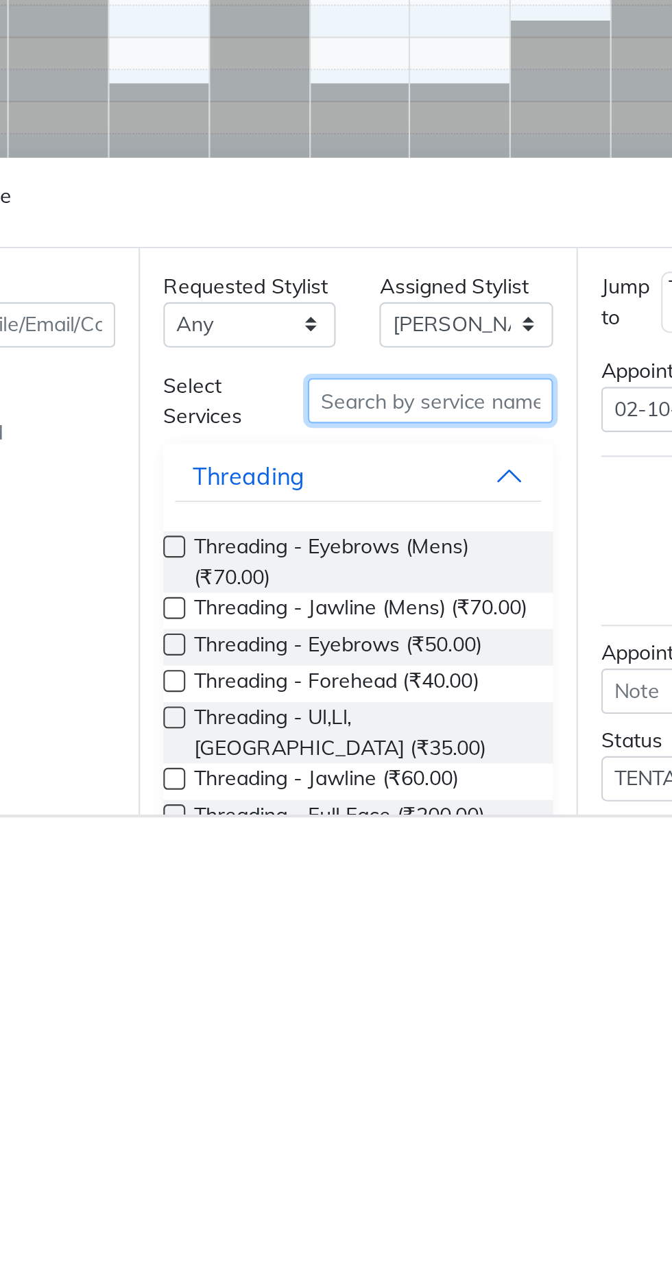
click at [393, 1076] on input "text" at bounding box center [390, 1077] width 115 height 21
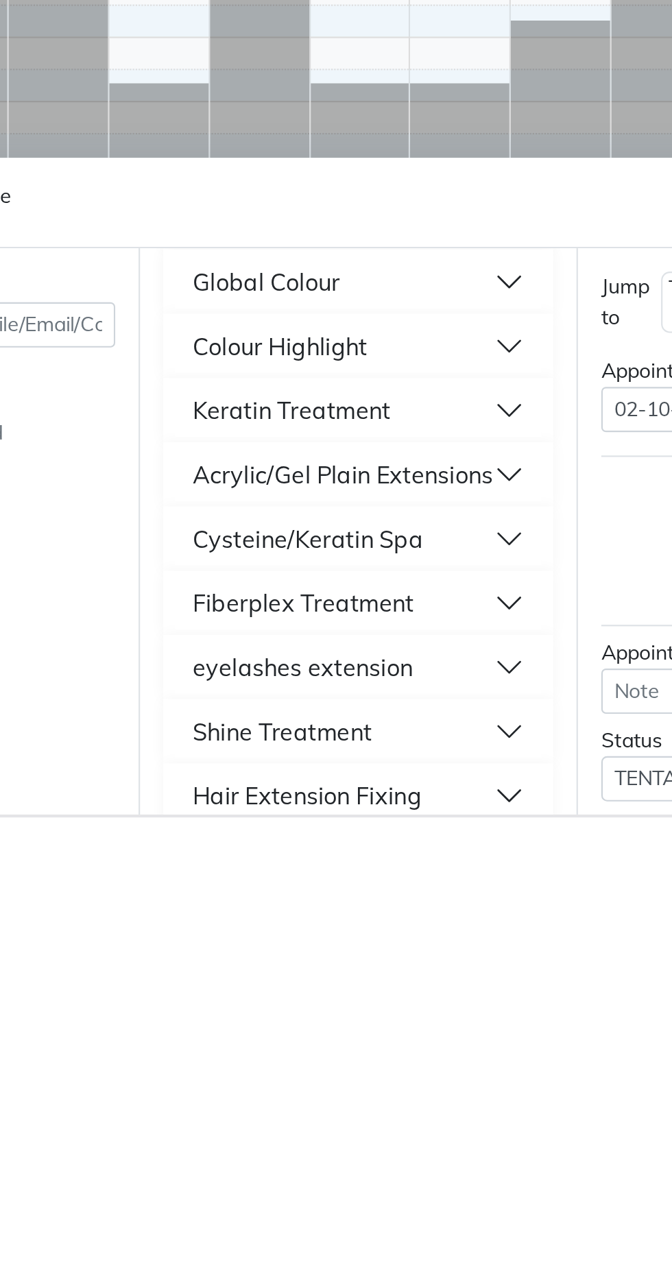
scroll to position [175, 0]
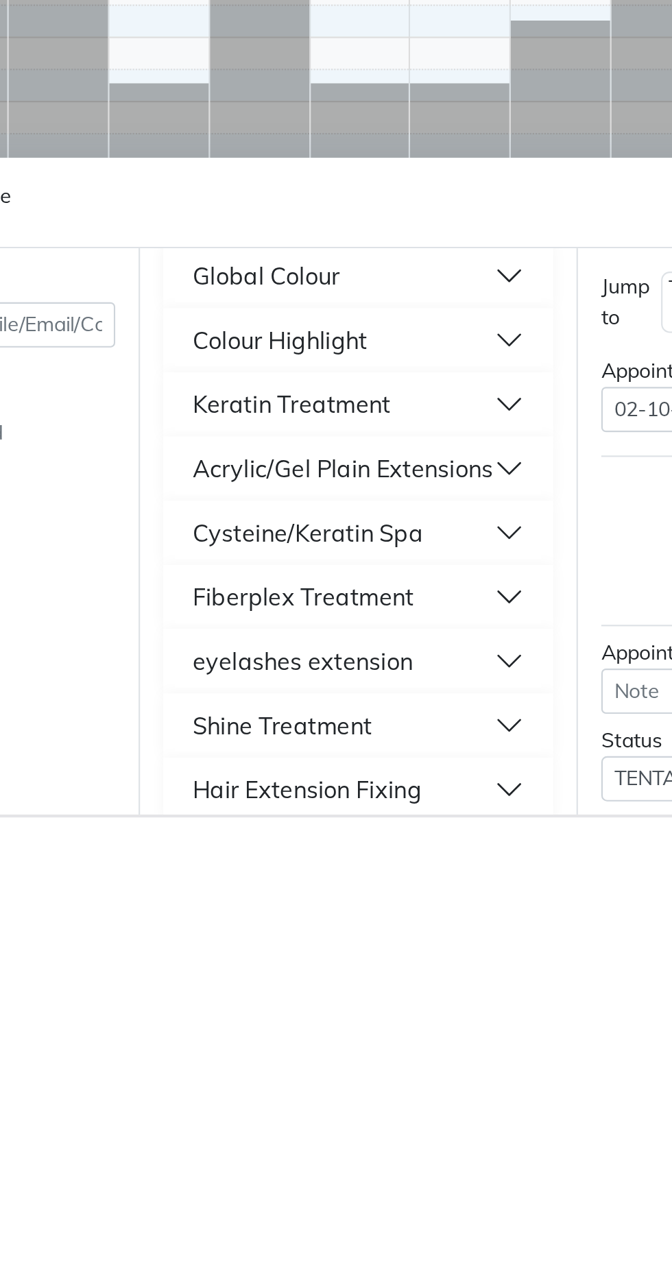
type input "Exten"
click at [381, 1114] on div "Acrylic/Gel Plain Extensions" at bounding box center [349, 1110] width 141 height 16
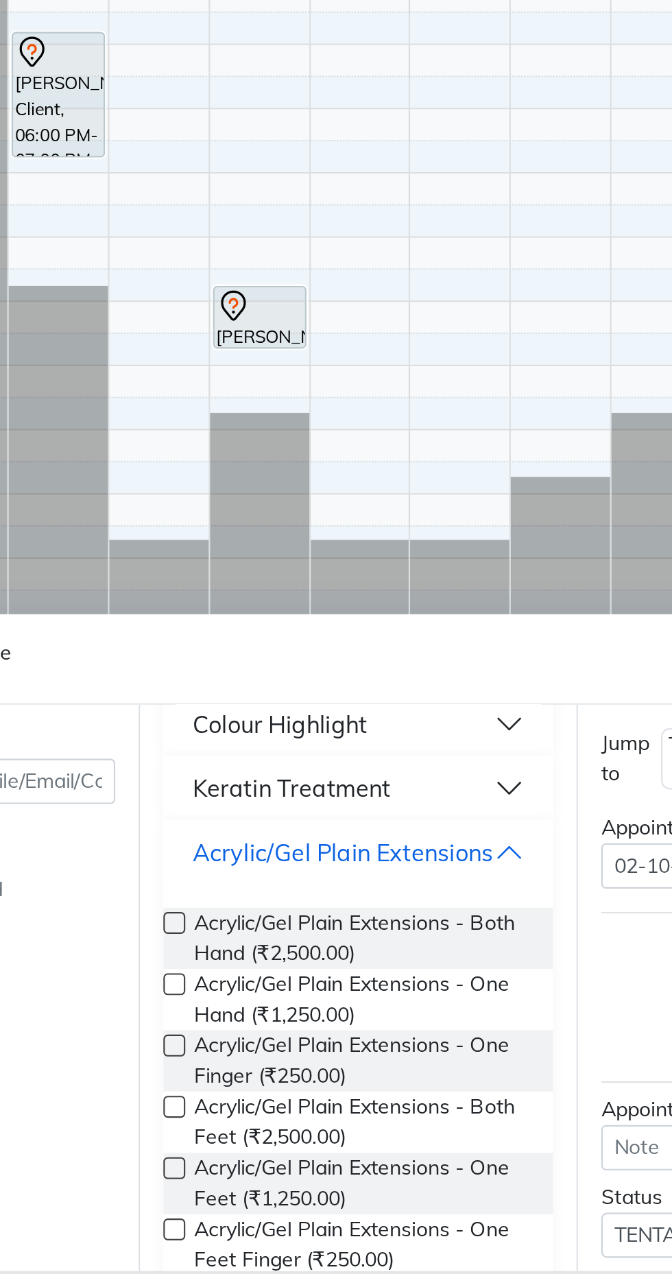
scroll to position [230, 0]
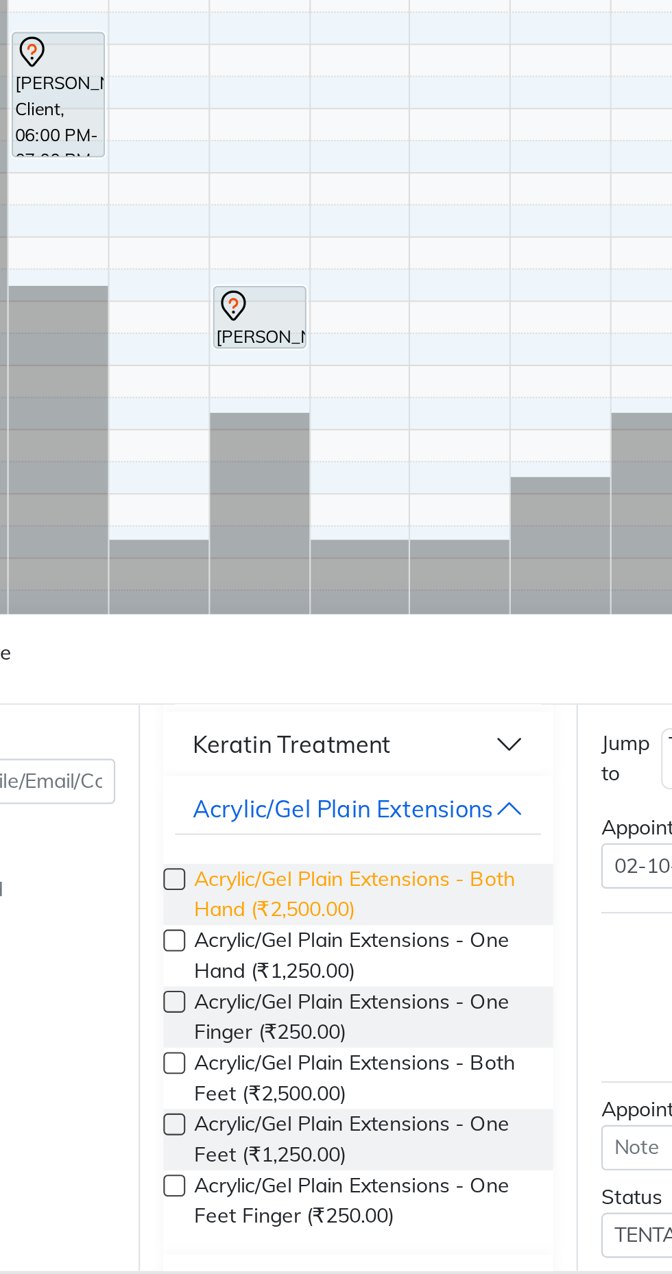
click at [346, 1094] on span "Acrylic/Gel Plain Extensions - Both Hand (₹2,500.00)" at bounding box center [359, 1095] width 158 height 29
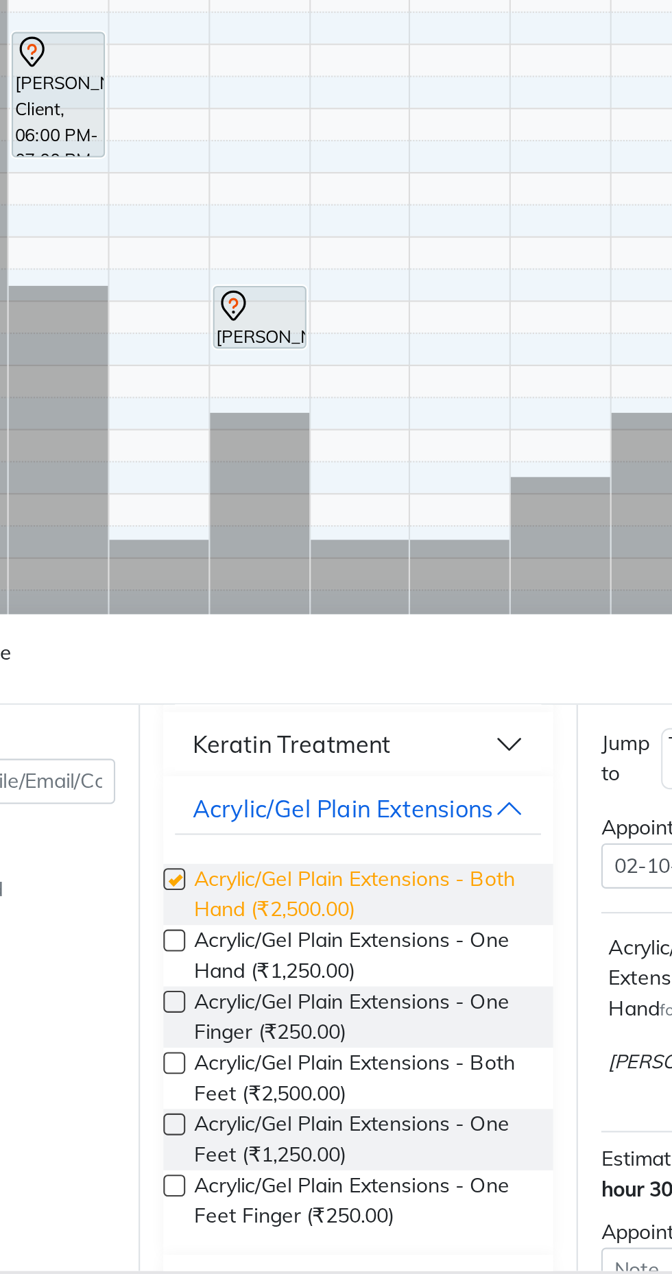
checkbox input "false"
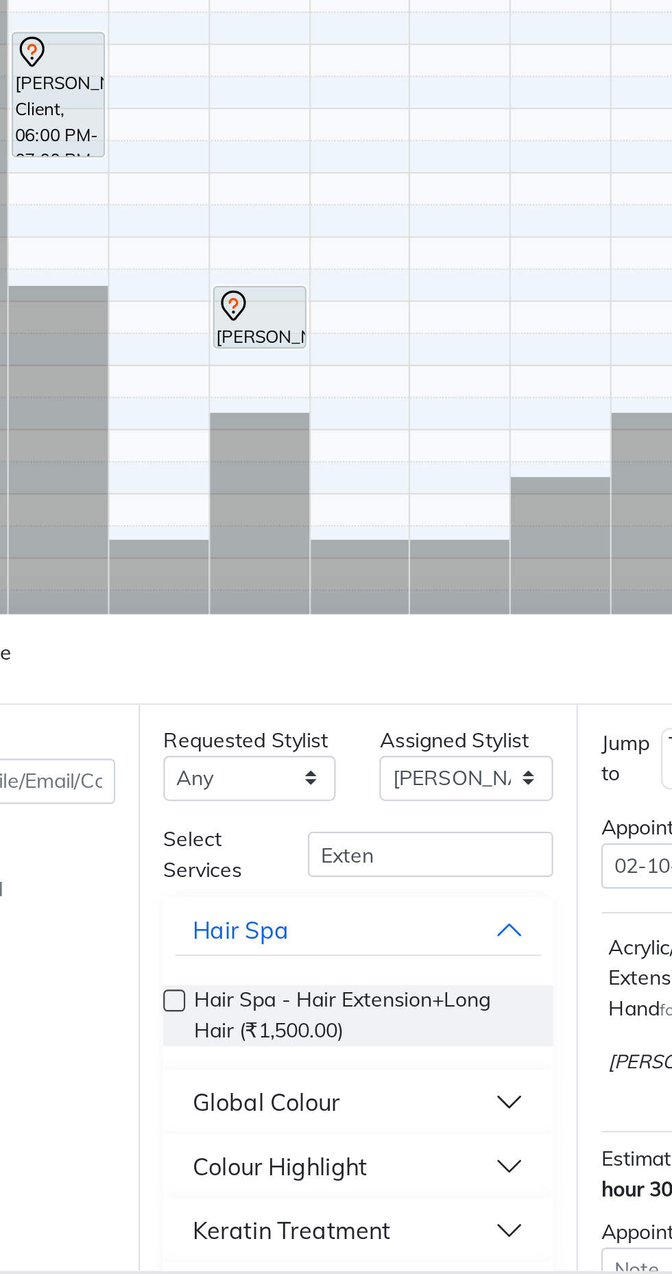
scroll to position [0, 0]
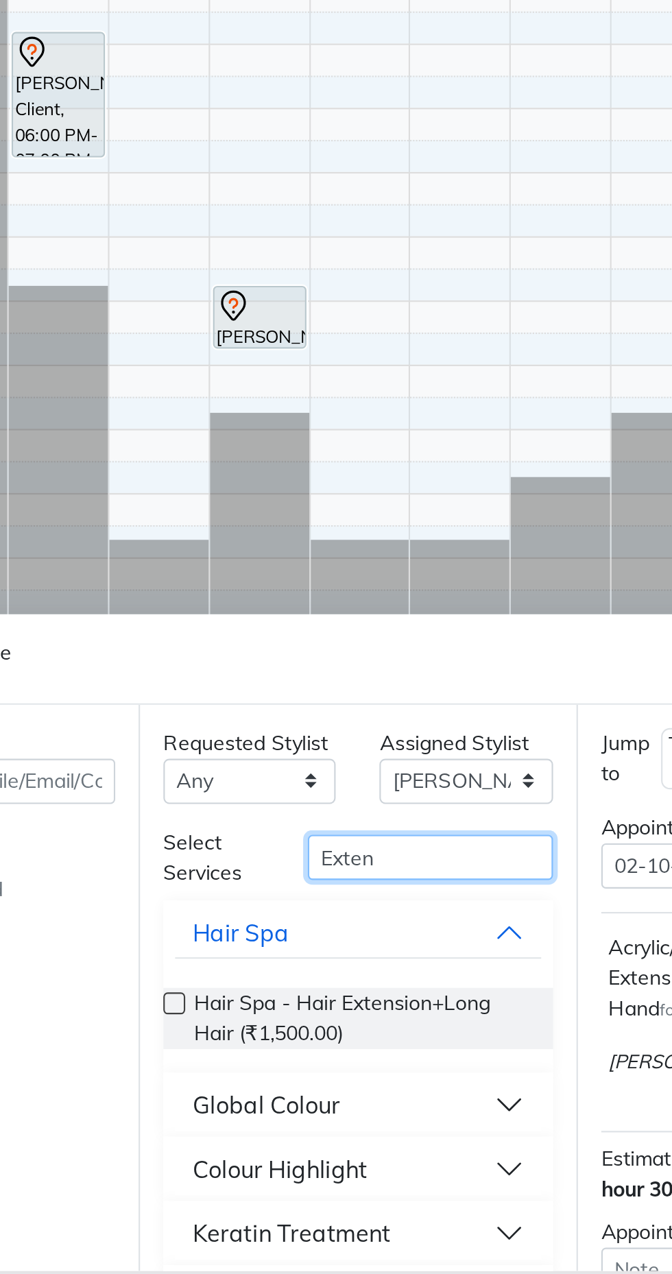
click at [391, 1082] on input "Exten" at bounding box center [390, 1077] width 115 height 21
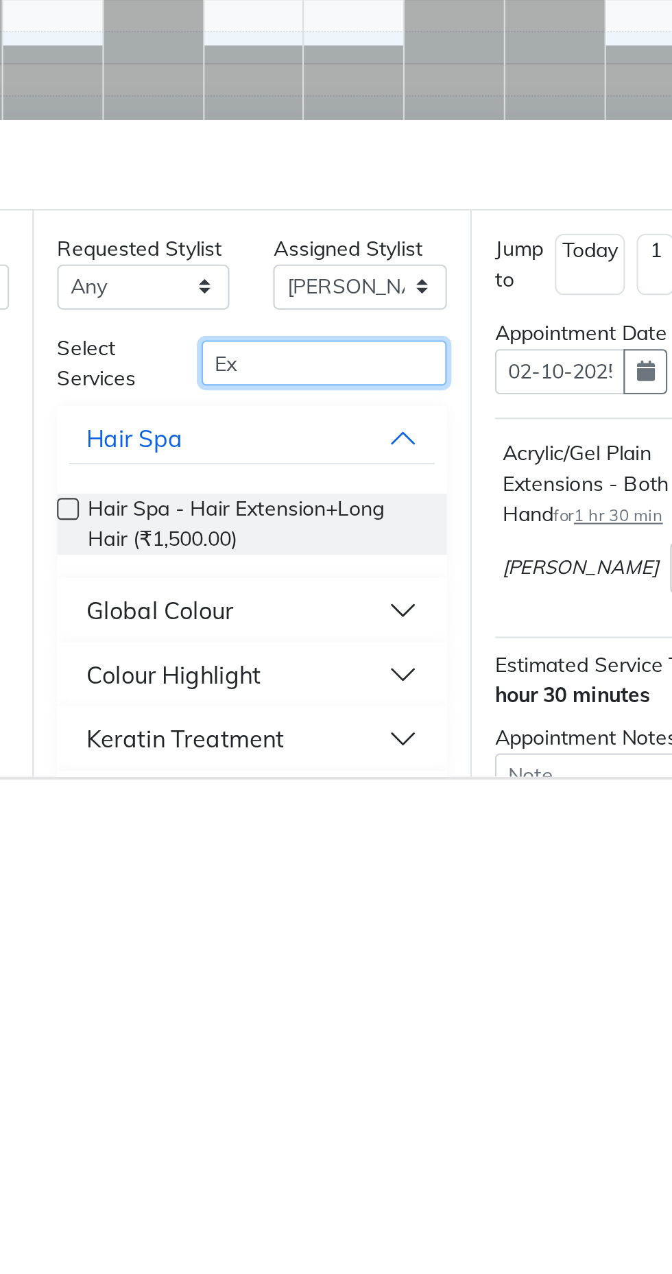
type input "E"
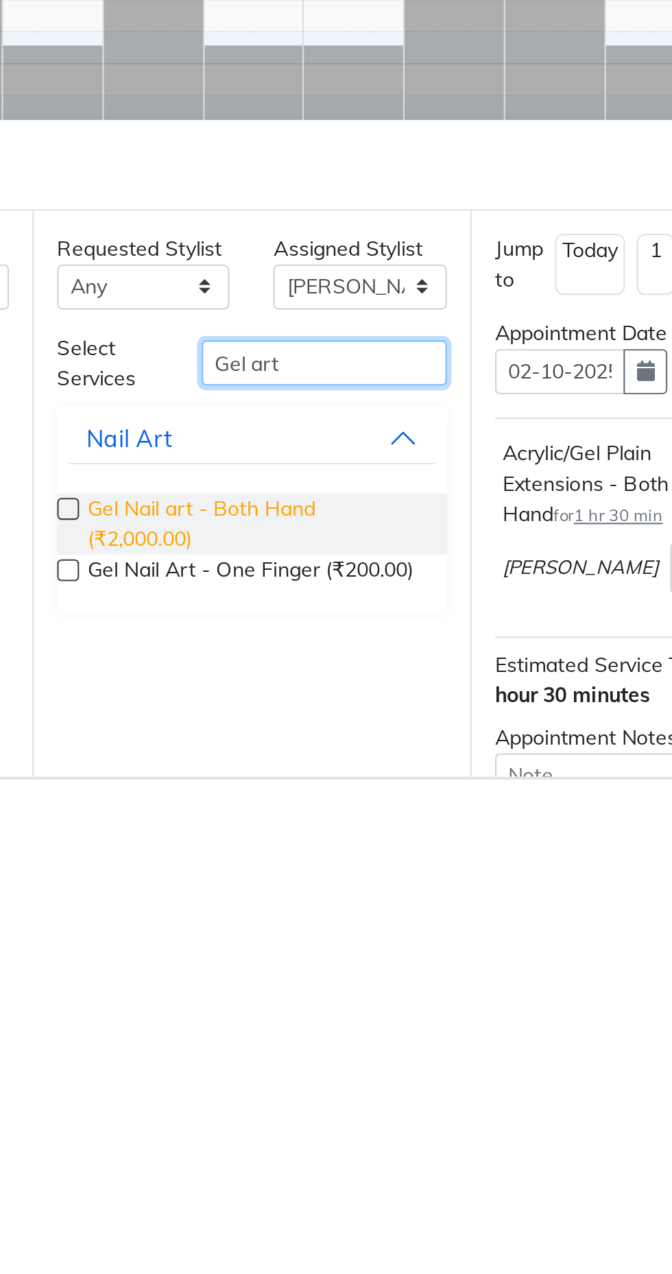
type input "Gel art"
click at [377, 1146] on span "Gel Nail art - Both Hand (₹2,000.00)" at bounding box center [359, 1153] width 158 height 29
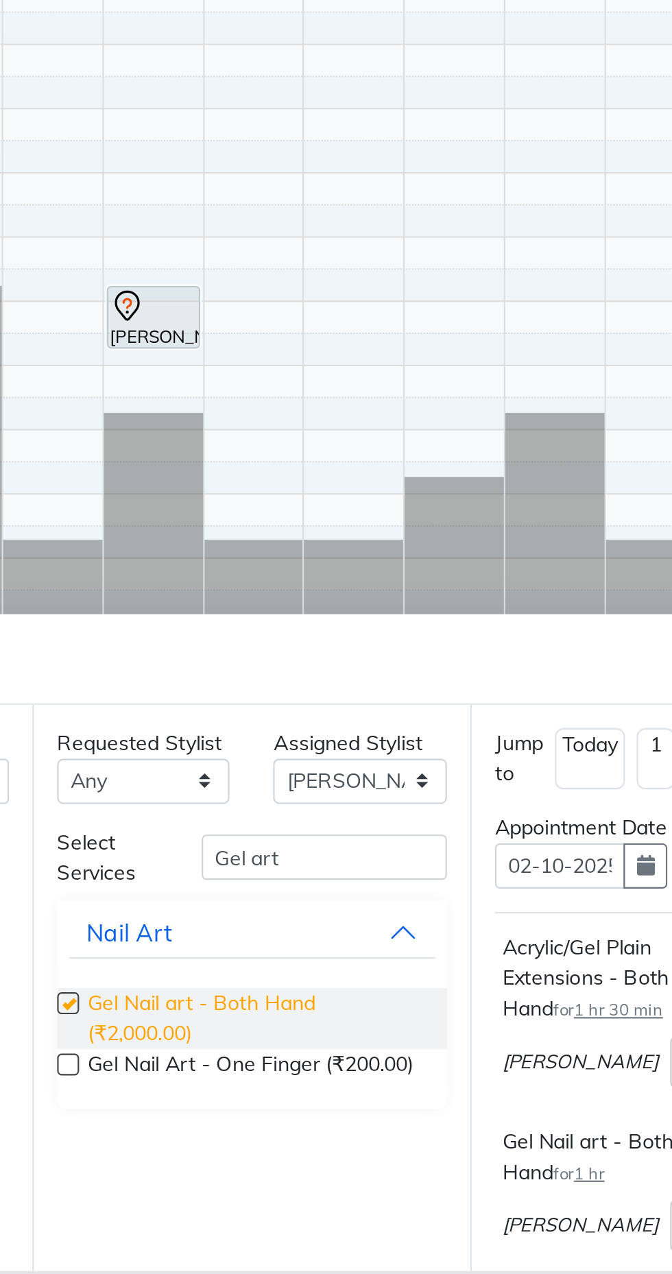
checkbox input "false"
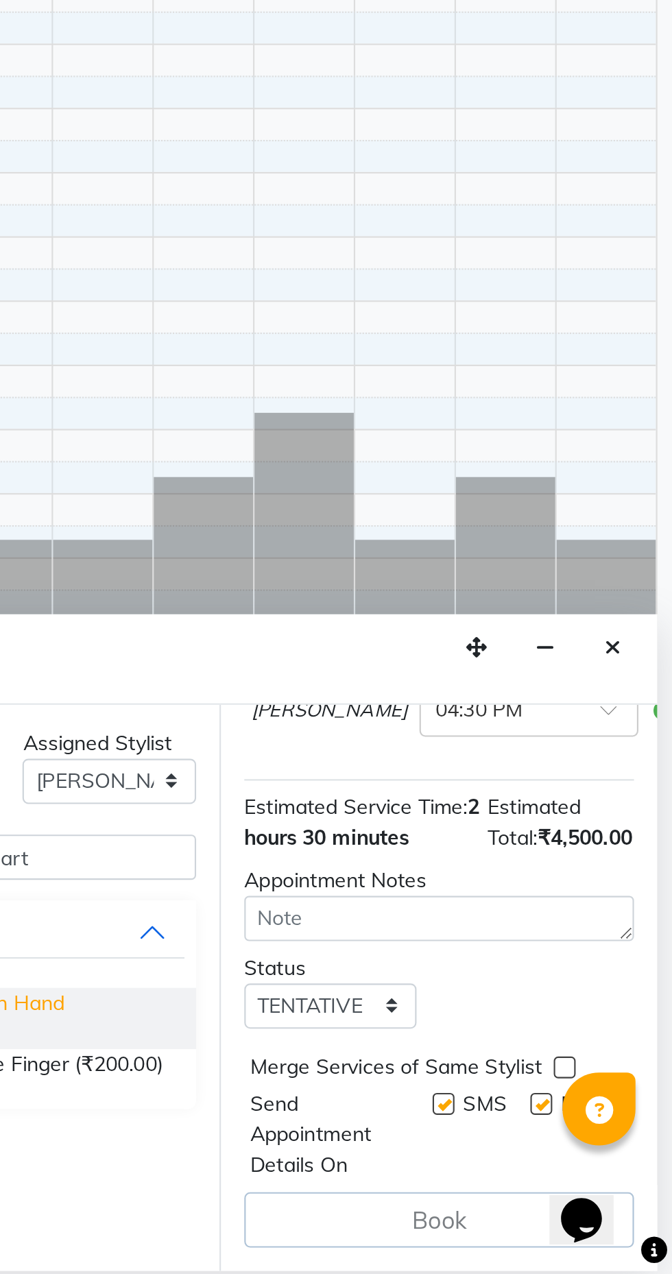
scroll to position [271, 0]
click at [607, 1199] on label at bounding box center [610, 1194] width 10 height 10
click at [607, 1199] on input "checkbox" at bounding box center [609, 1195] width 9 height 9
checkbox input "false"
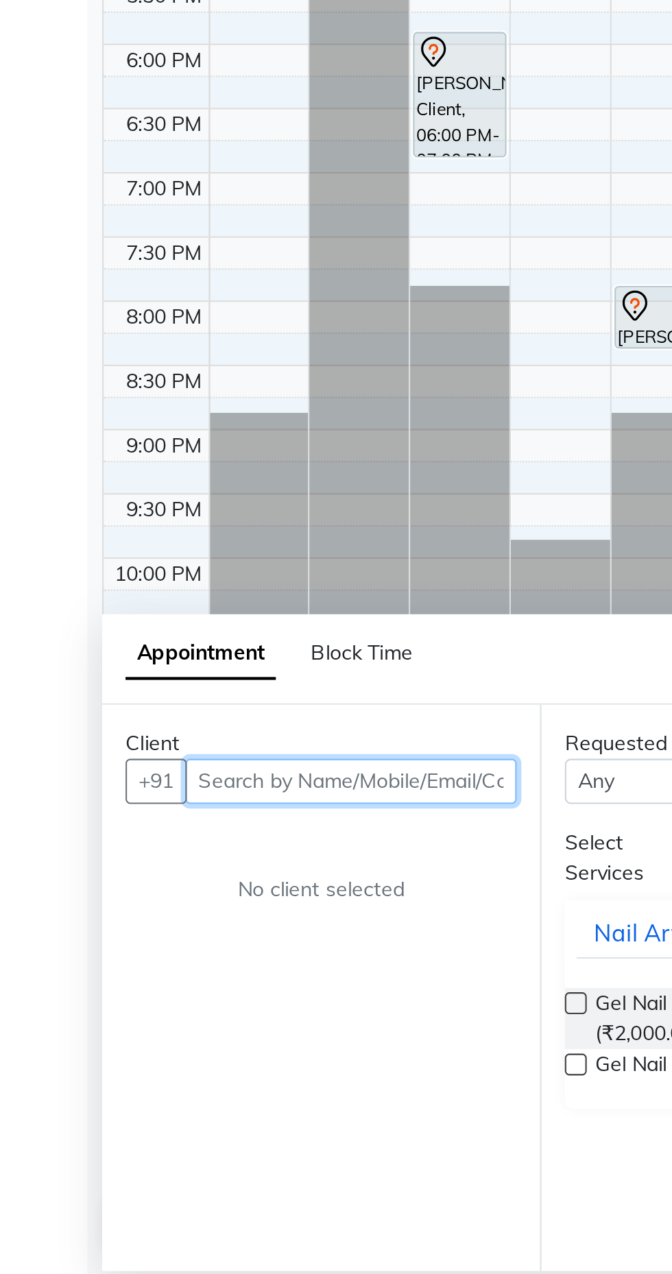
click at [161, 1037] on input "text" at bounding box center [165, 1042] width 156 height 21
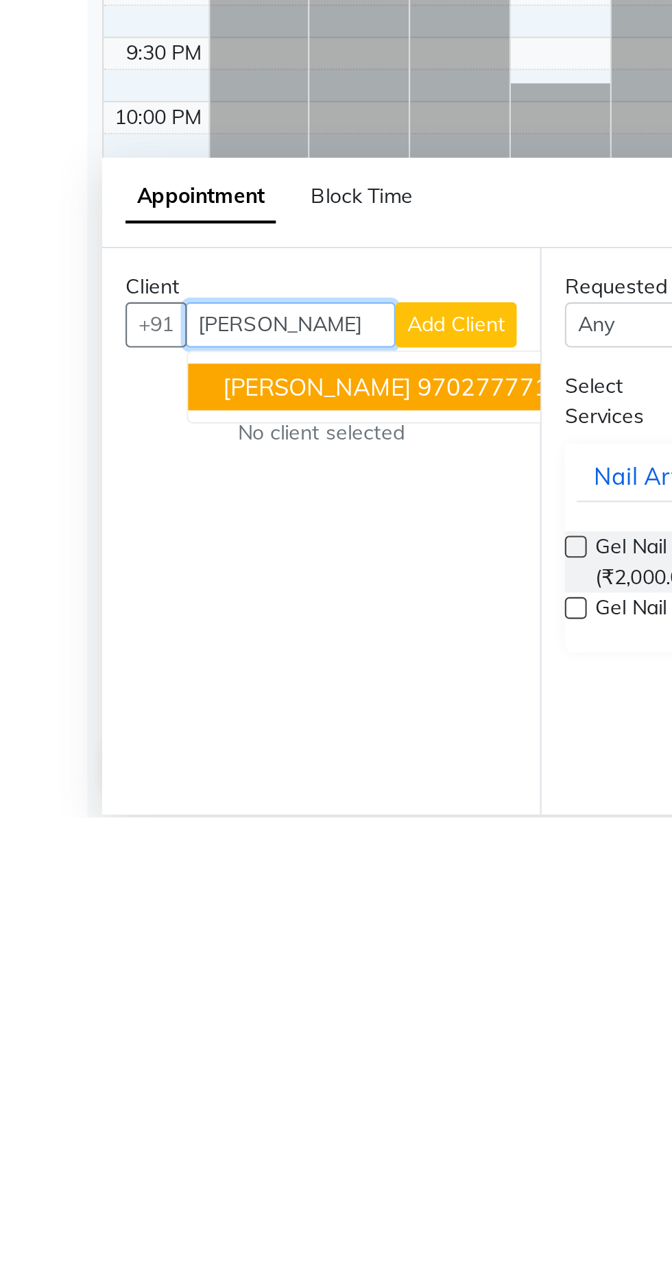
click at [211, 1069] on ngb-highlight "9702777717" at bounding box center [230, 1072] width 69 height 14
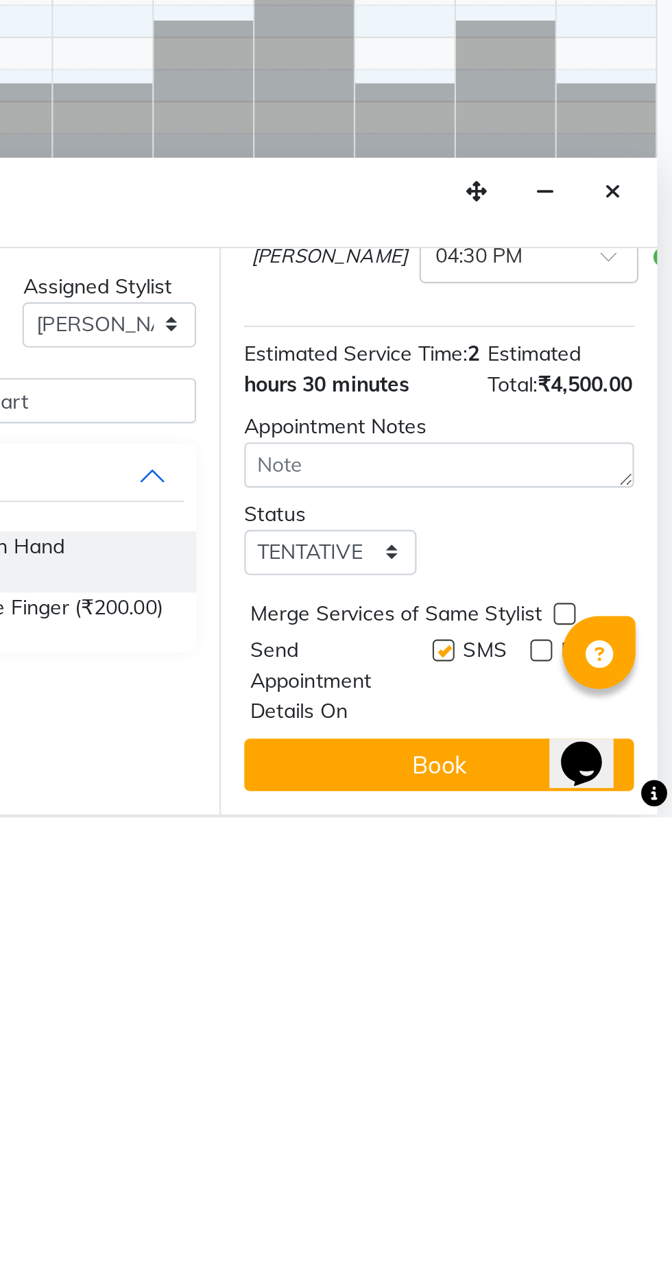
scroll to position [274, 0]
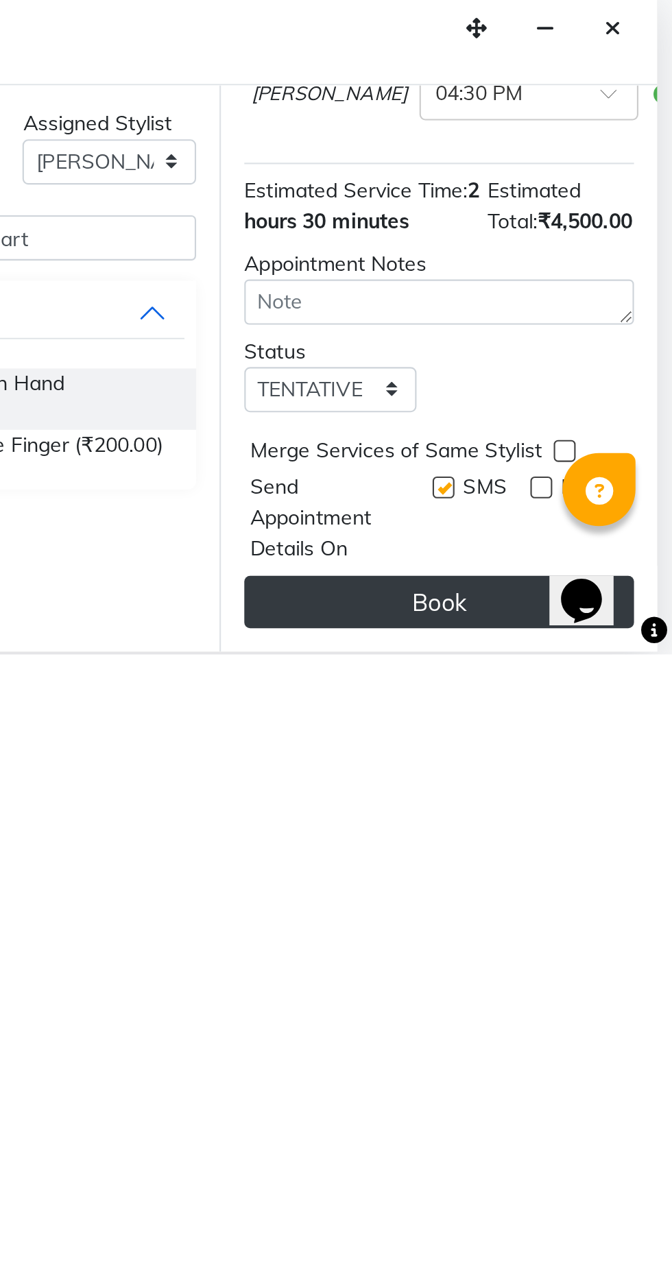
type input "9702777717"
click at [572, 1247] on button "Book" at bounding box center [562, 1249] width 183 height 25
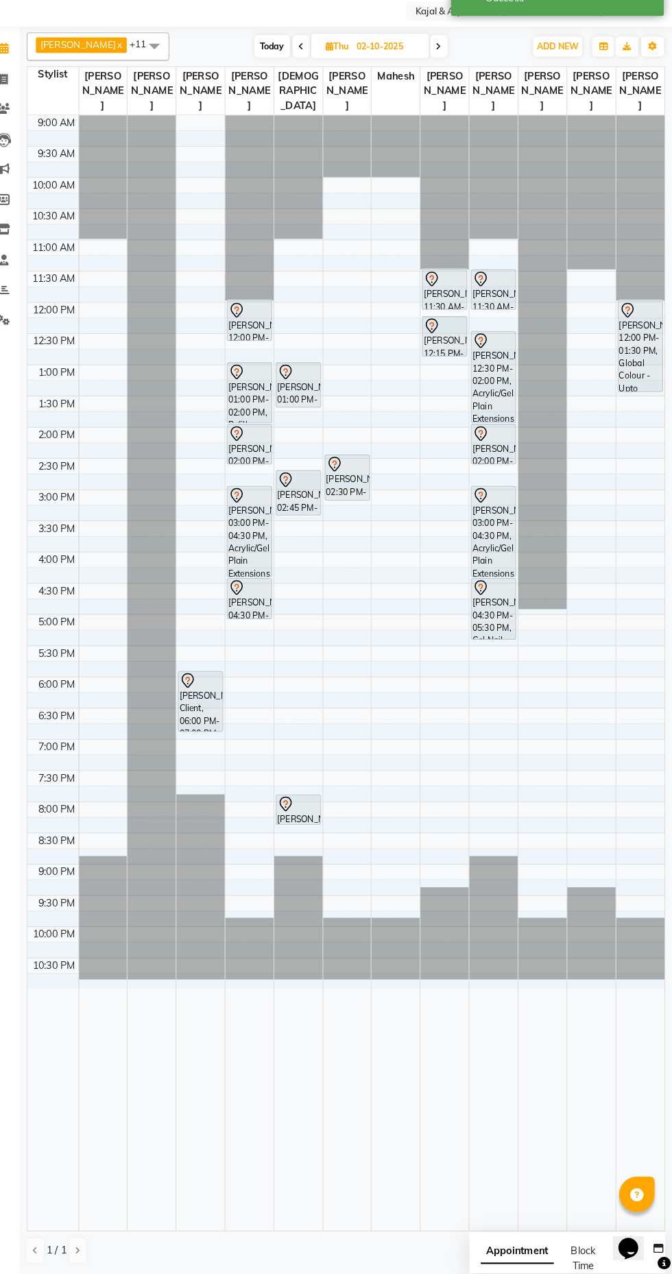
scroll to position [0, 0]
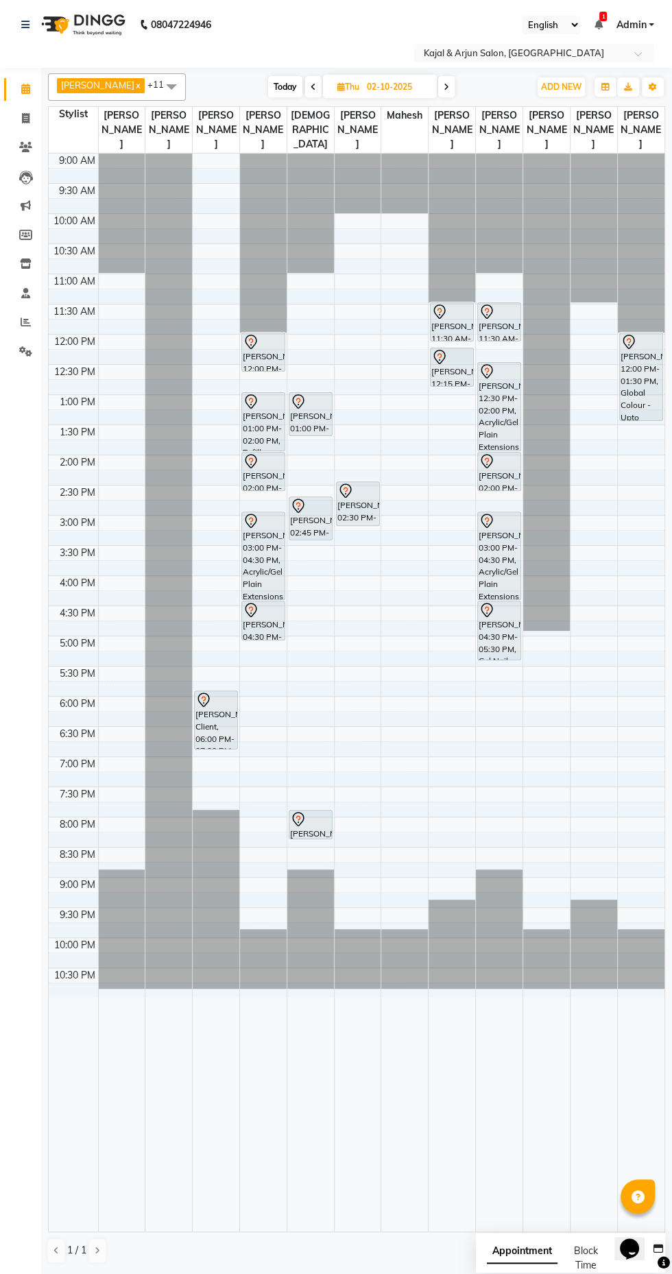
click at [2, 668] on div "Calendar Invoice Clients Leads Marketing Members Inventory Staff Reports Settin…" at bounding box center [92, 656] width 185 height 1196
click at [289, 86] on span "Today" at bounding box center [285, 86] width 34 height 21
type input "01-10-2025"
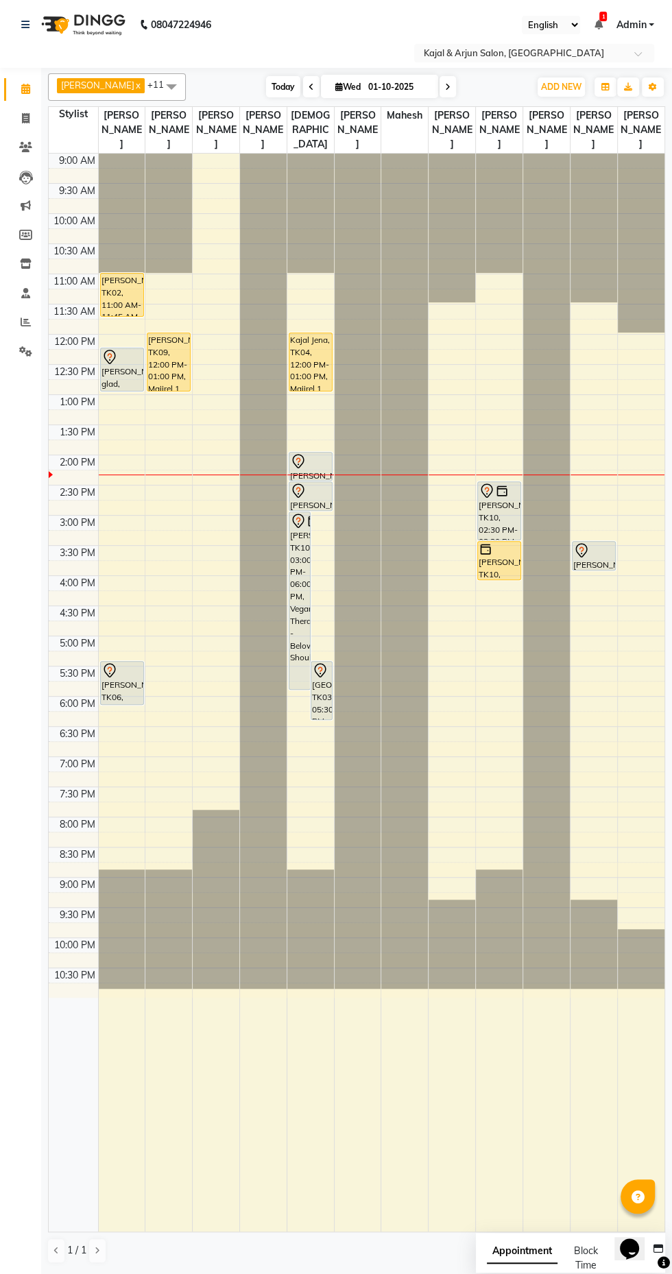
click at [289, 80] on span "Today" at bounding box center [283, 86] width 34 height 21
click at [163, 694] on div at bounding box center [168, 697] width 47 height 15
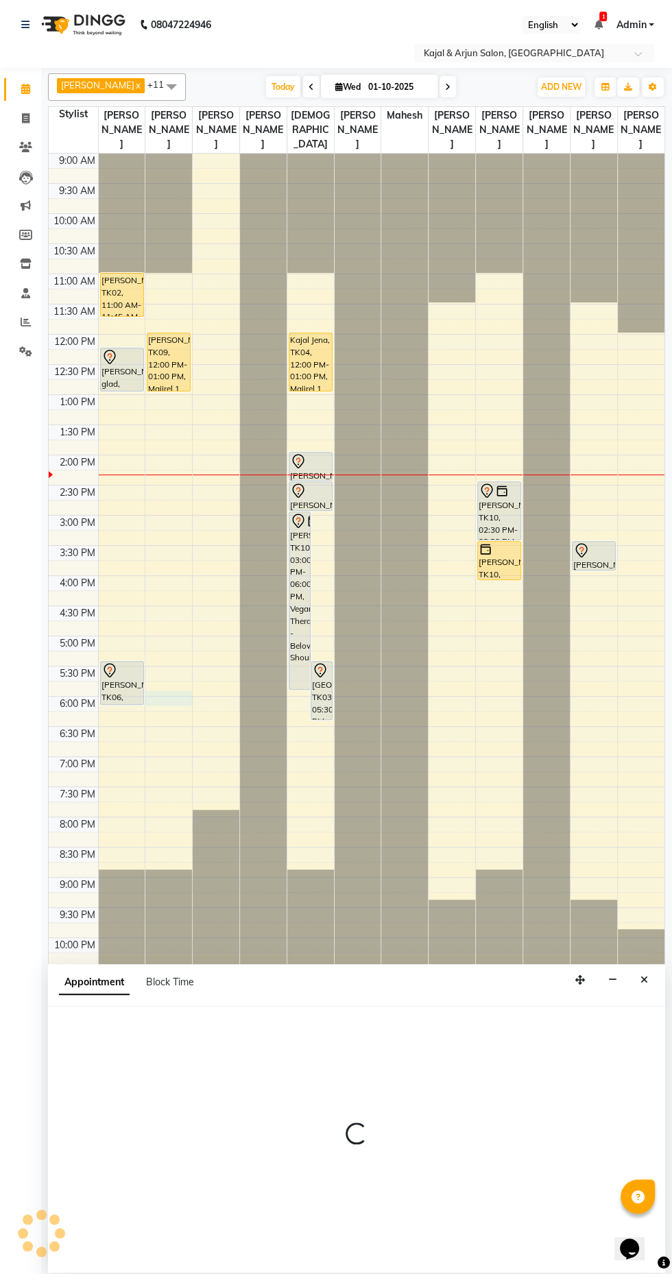
select select "12509"
select select "1080"
select select "tentative"
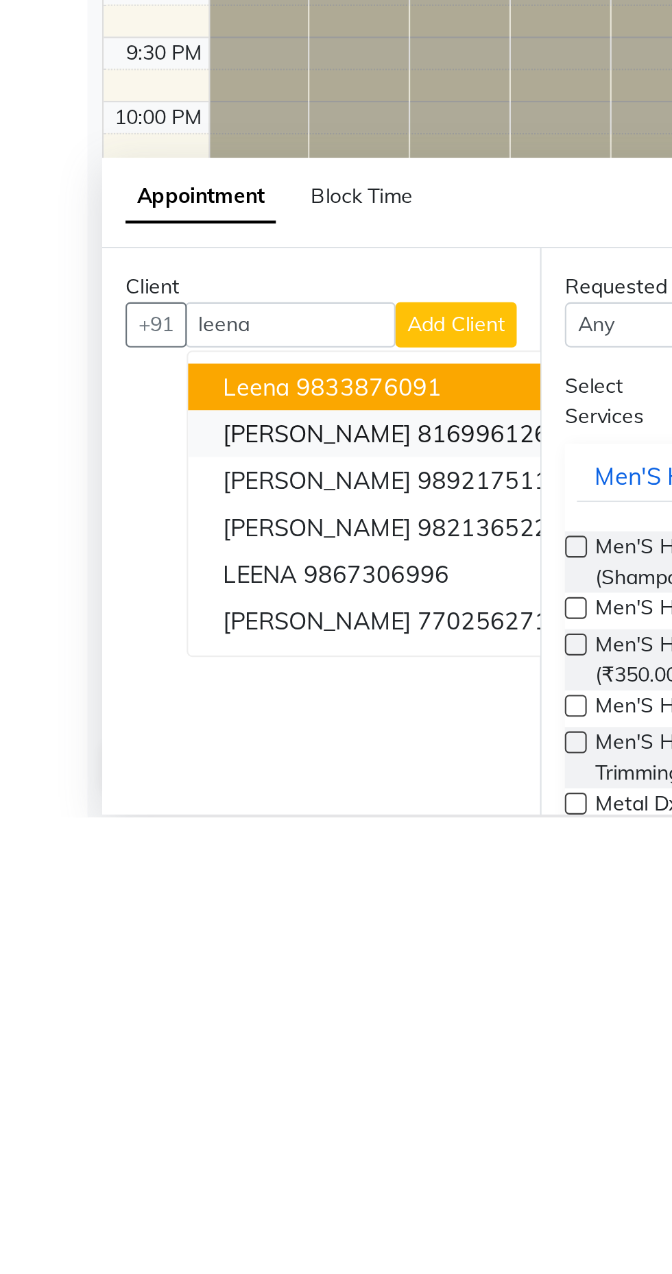
click at [193, 1090] on span "Leena Salgaonkar" at bounding box center [149, 1094] width 88 height 14
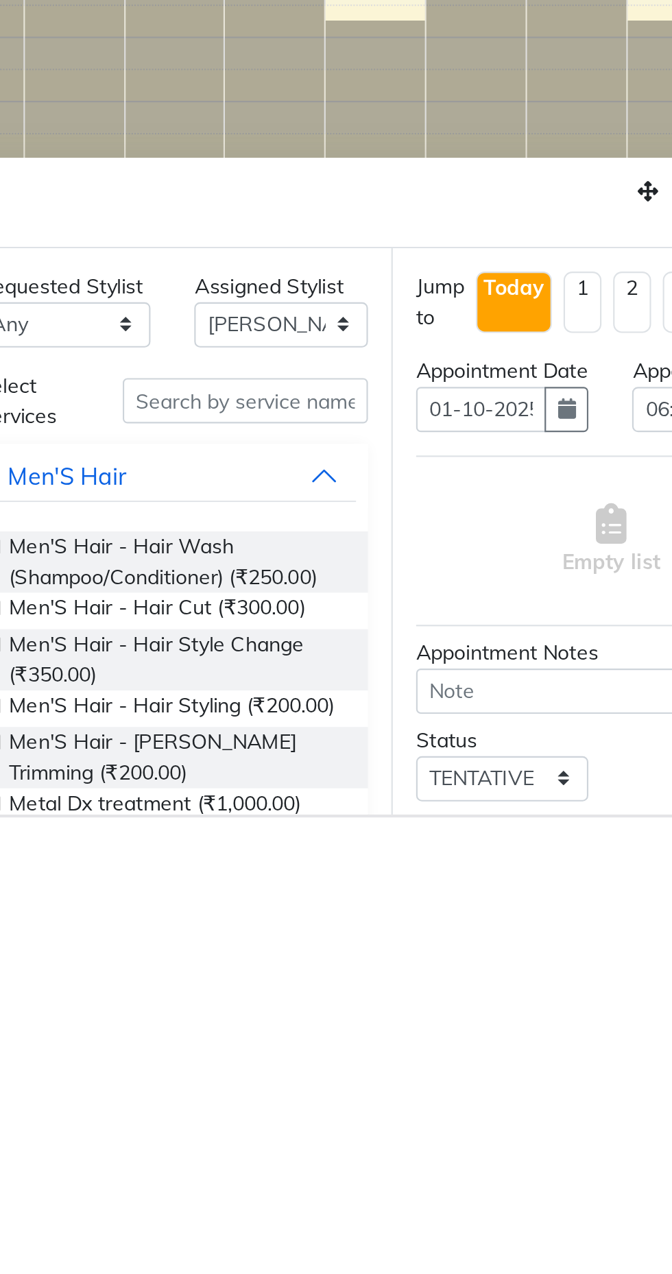
type input "8169961262"
click at [402, 1074] on input "text" at bounding box center [390, 1077] width 115 height 21
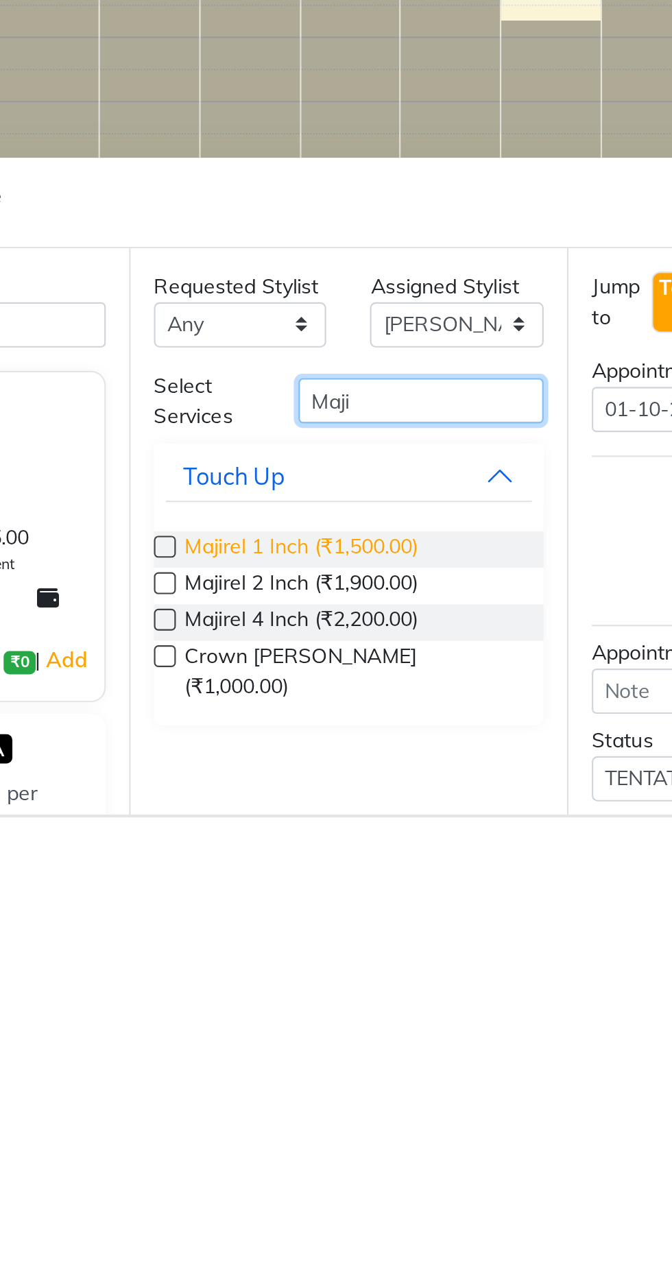
type input "Maji"
click at [372, 1147] on span "Majirel 1 Inch (₹1,500.00)" at bounding box center [335, 1147] width 110 height 17
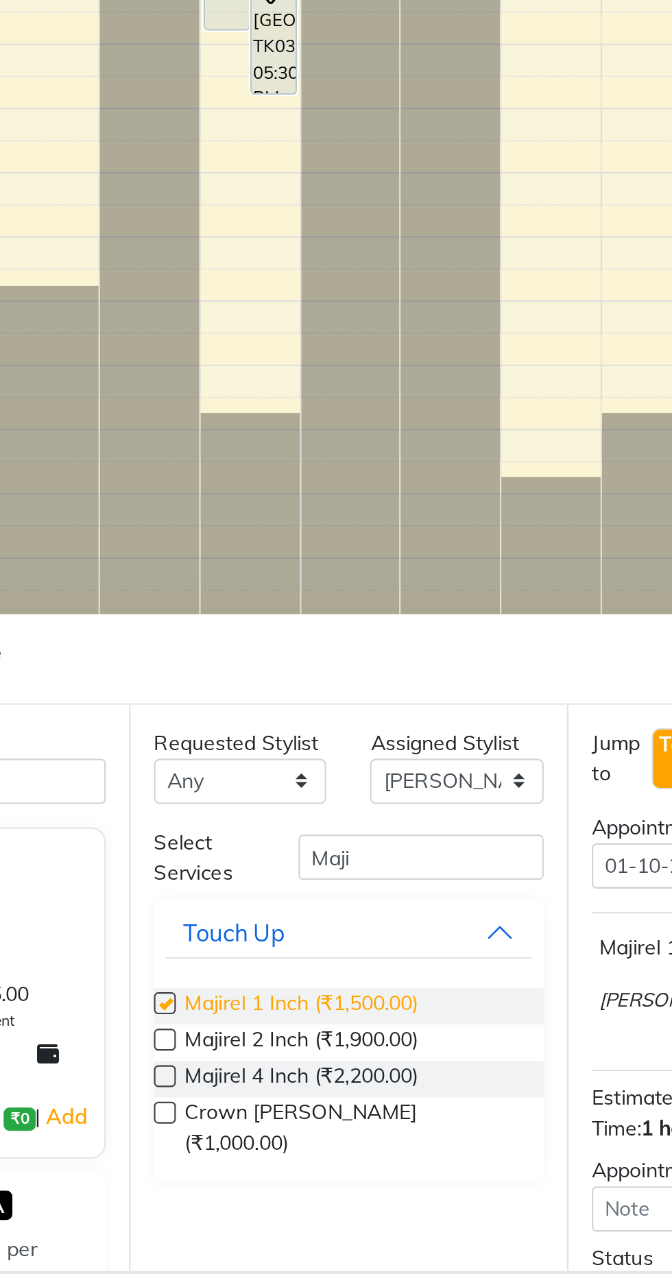
checkbox input "false"
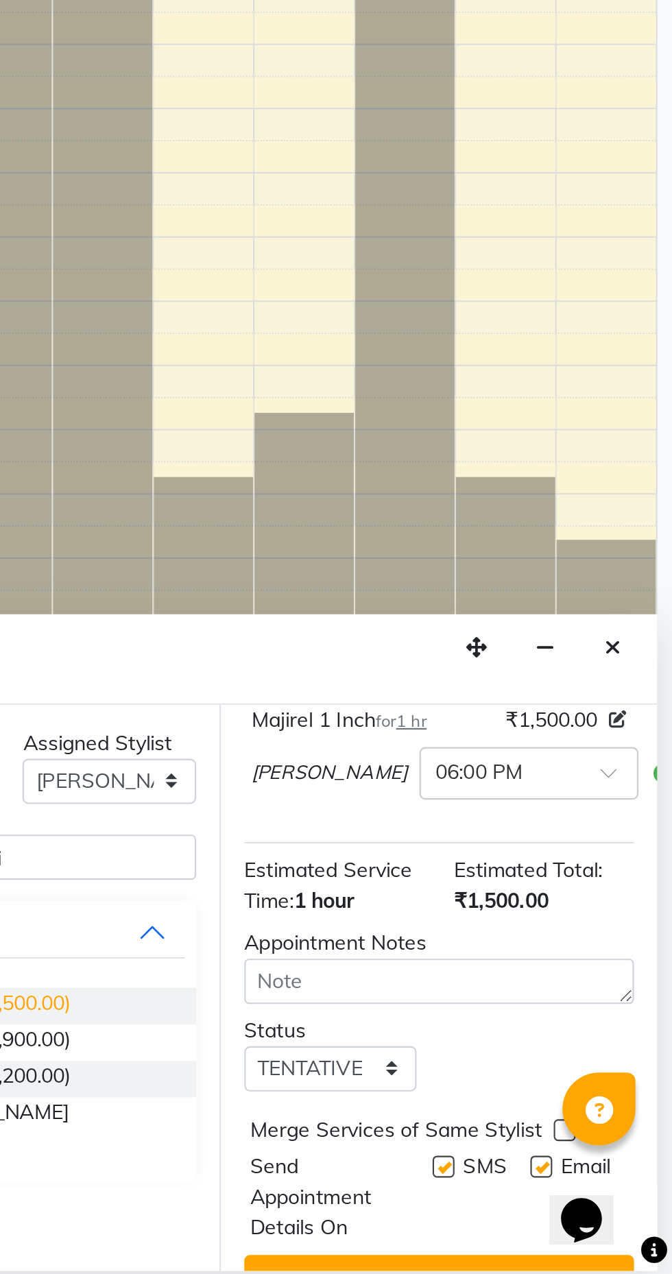
scroll to position [151, 0]
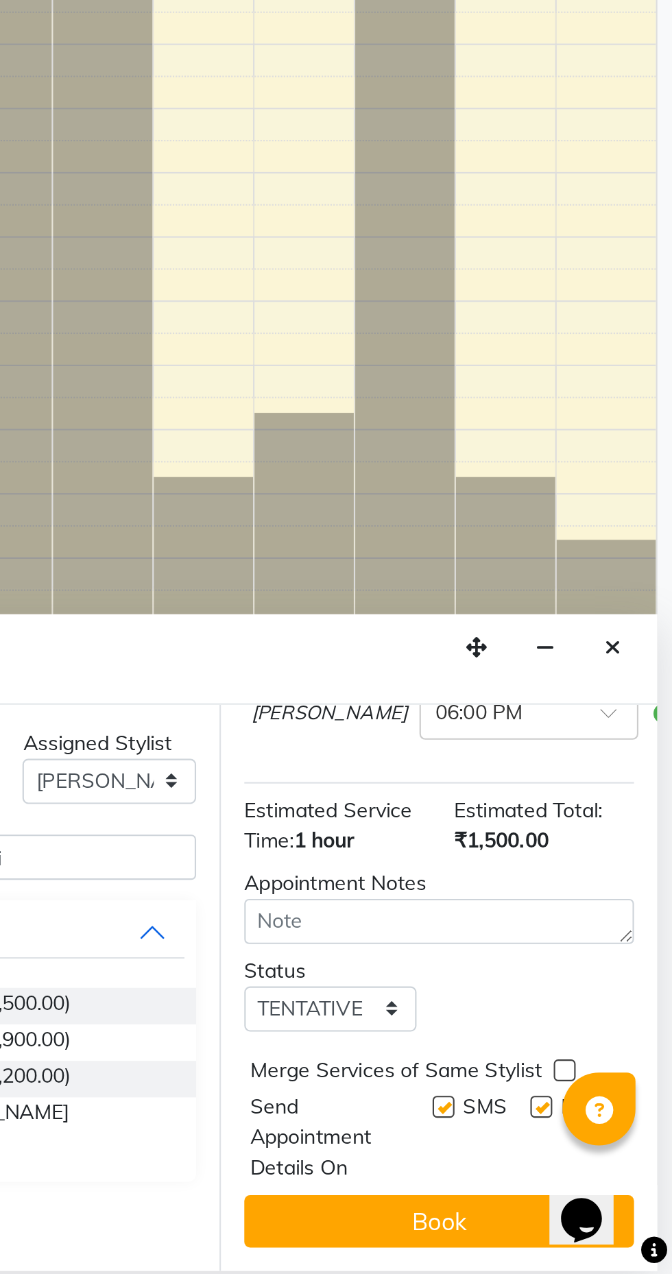
click at [607, 1194] on label at bounding box center [610, 1195] width 10 height 10
click at [607, 1194] on input "checkbox" at bounding box center [609, 1196] width 9 height 9
checkbox input "false"
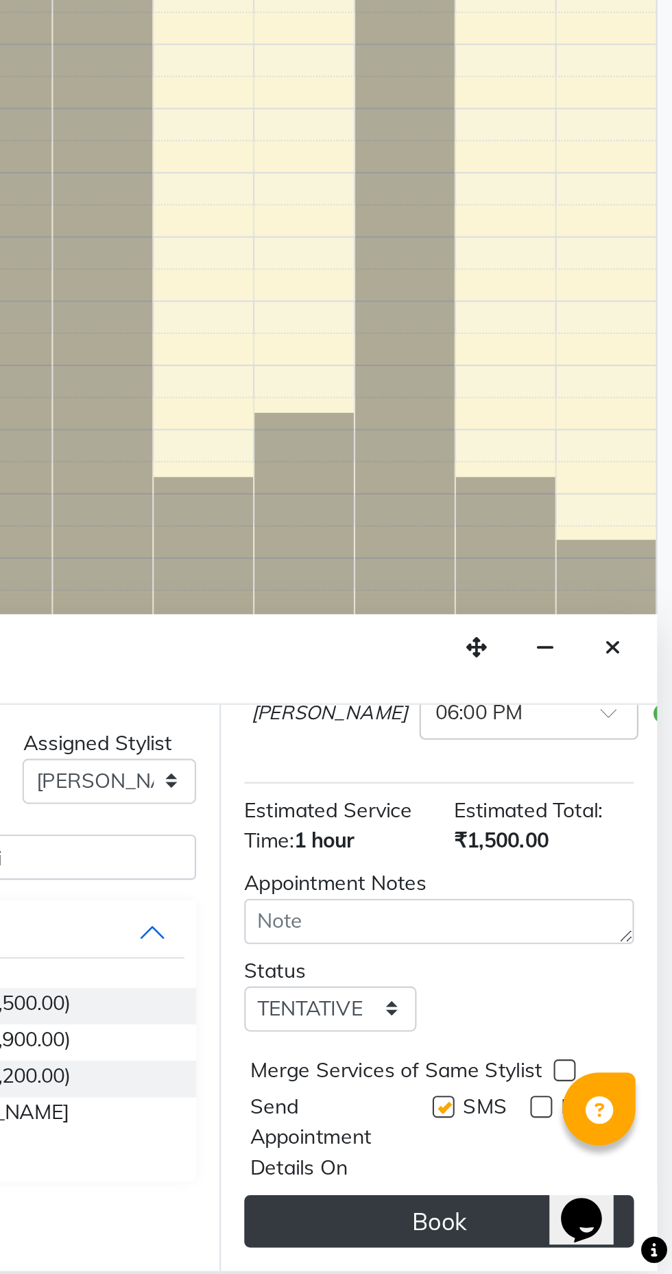
click at [575, 1246] on button "Book" at bounding box center [562, 1249] width 183 height 25
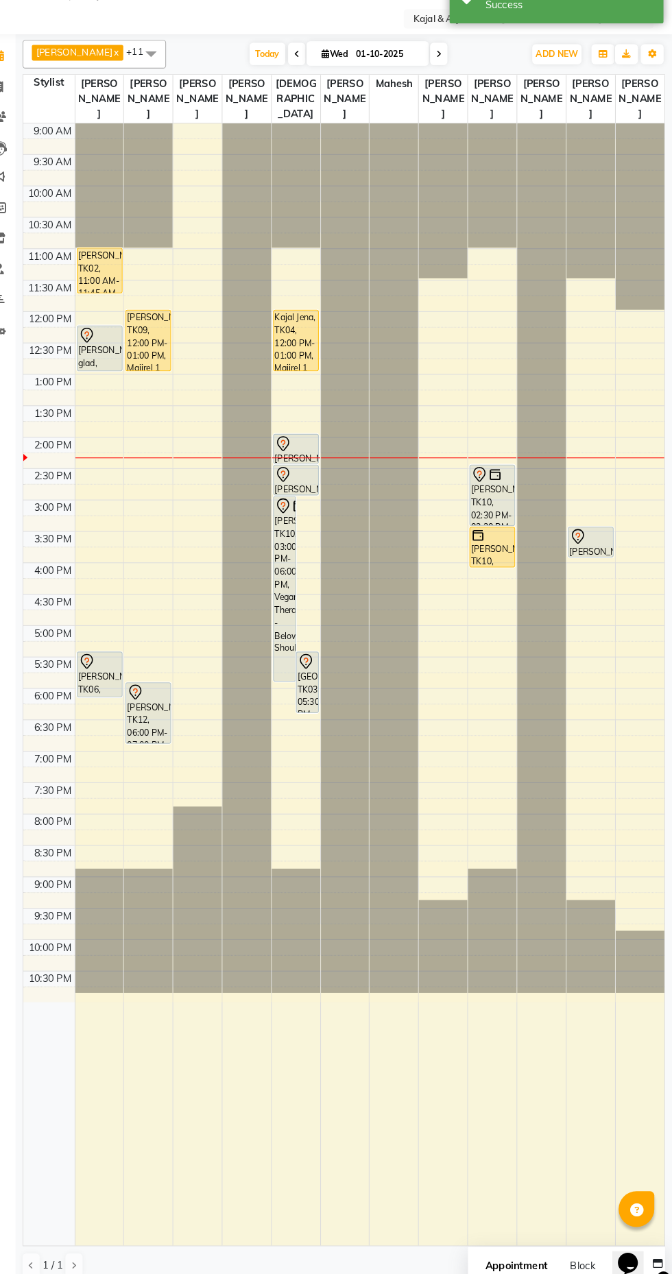
scroll to position [0, 0]
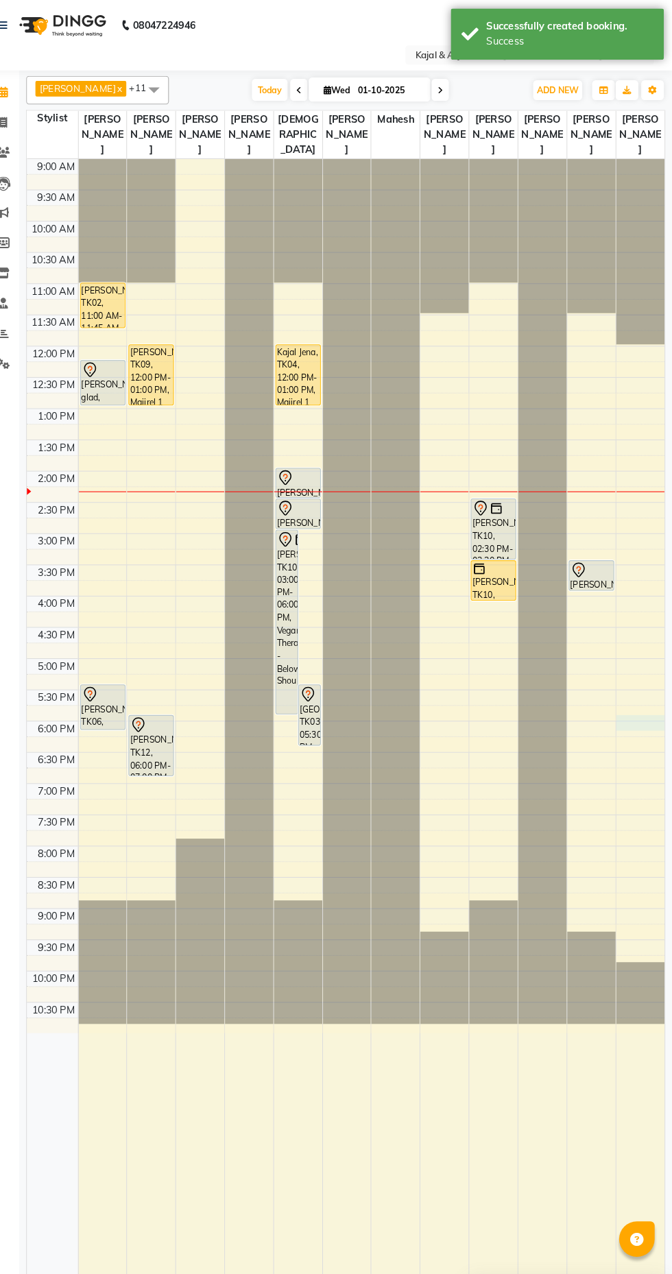
click at [635, 700] on div at bounding box center [641, 697] width 47 height 15
select select "13660"
select select "1080"
select select "tentative"
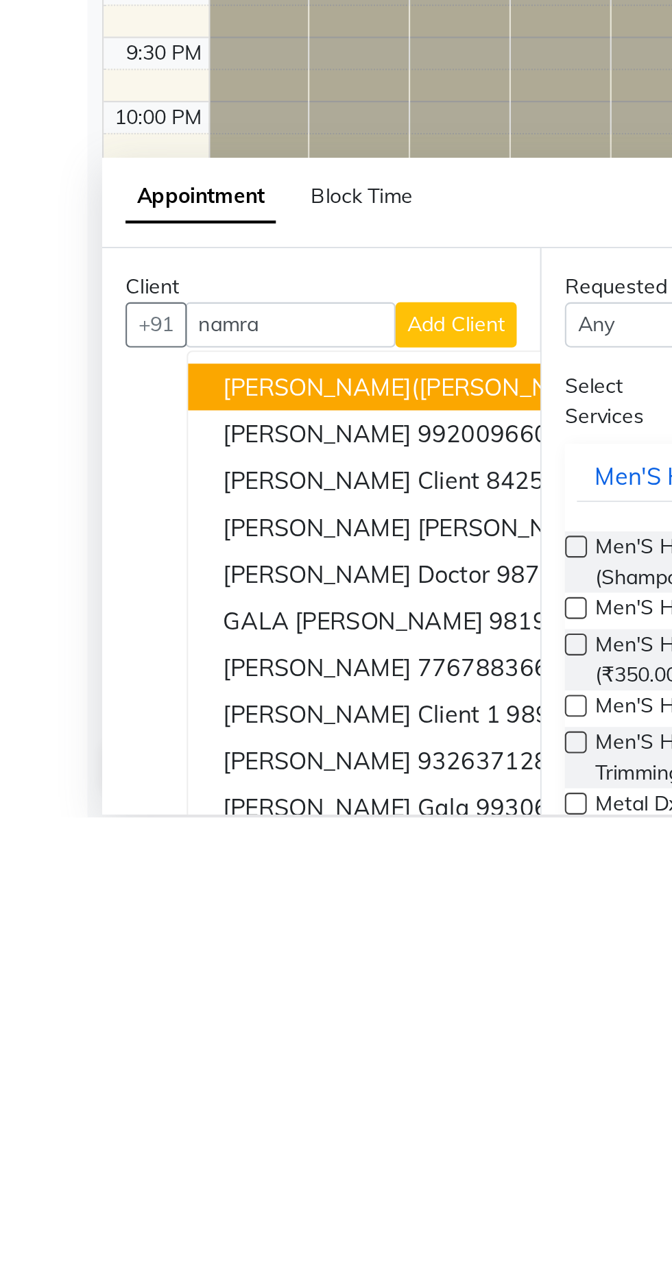
scroll to position [13, 0]
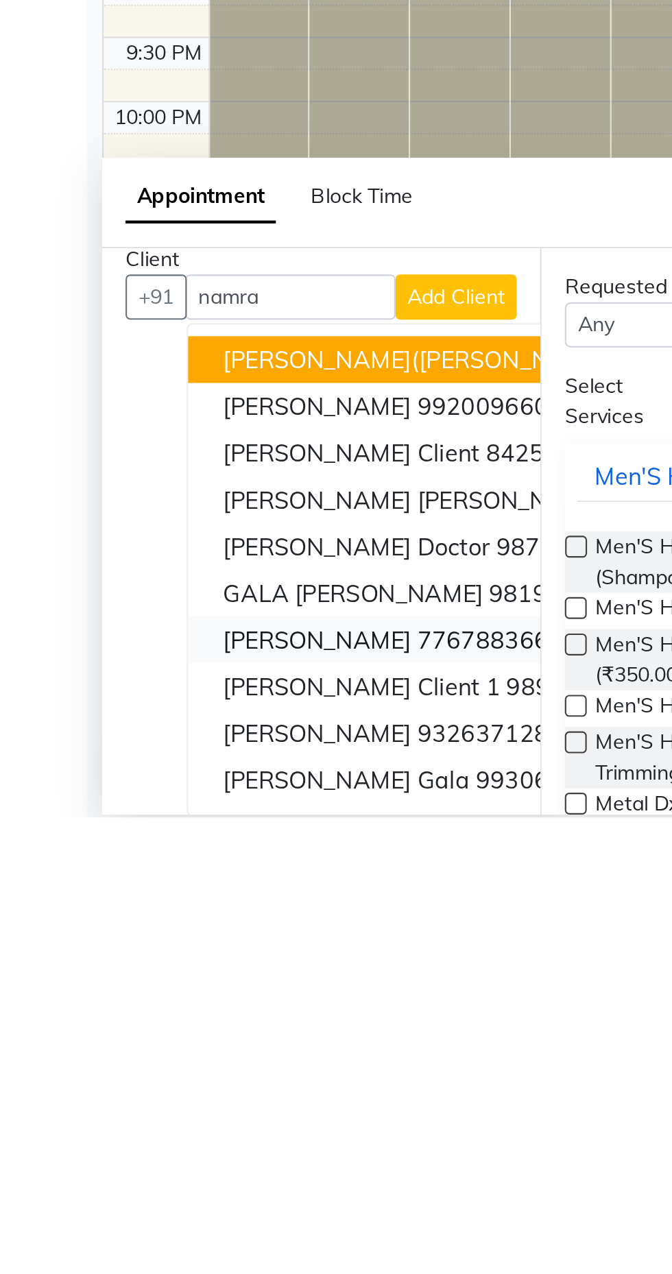
click at [226, 1184] on ngb-highlight "7767883663" at bounding box center [230, 1190] width 69 height 14
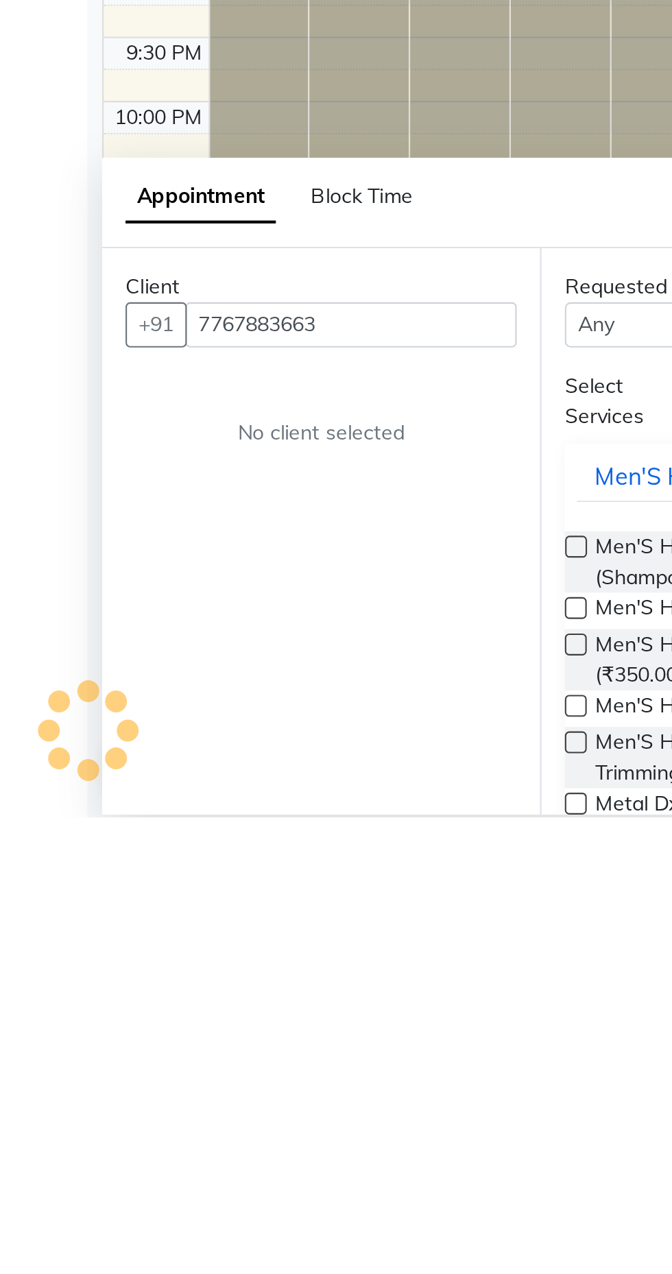
scroll to position [0, 0]
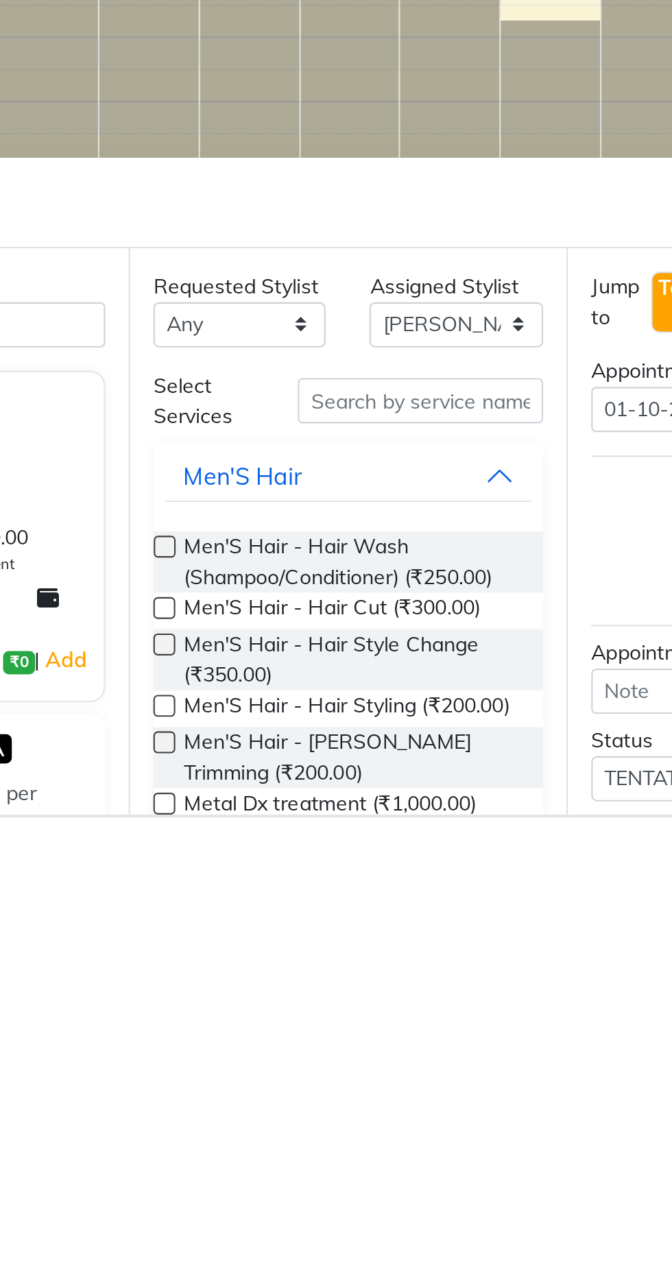
type input "7767883663"
click at [386, 1079] on input "text" at bounding box center [390, 1077] width 115 height 21
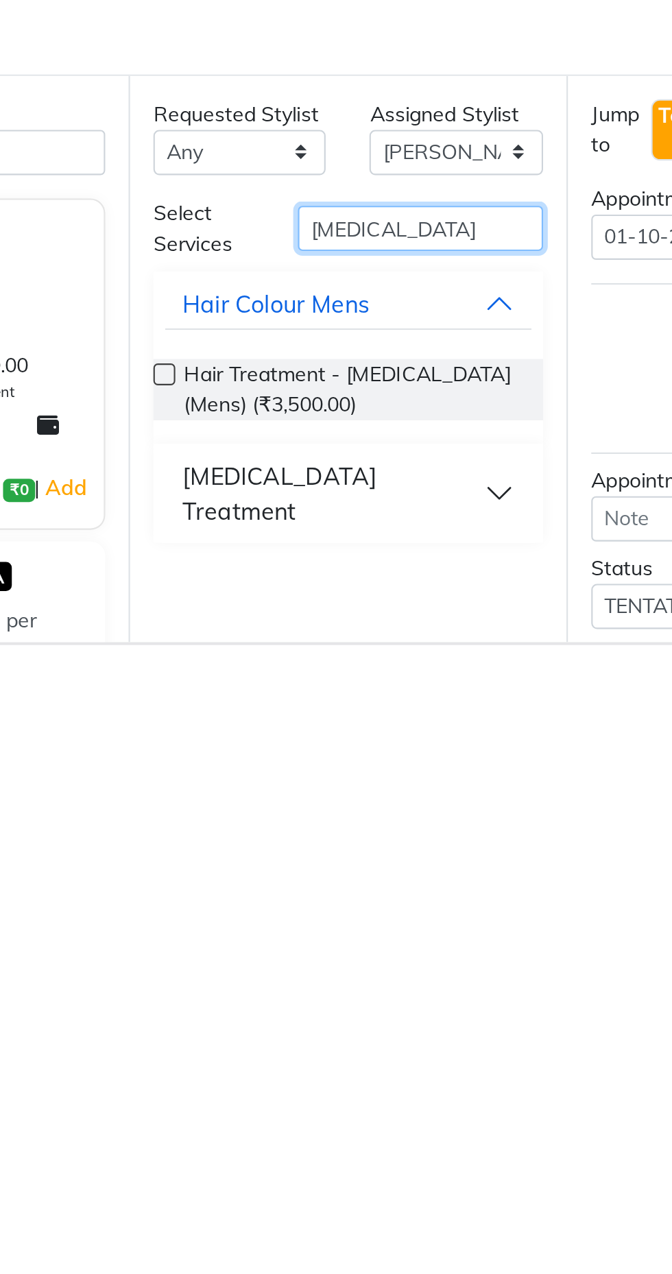
type input "Botox"
click at [384, 1196] on button "Botox Treatment" at bounding box center [357, 1202] width 172 height 41
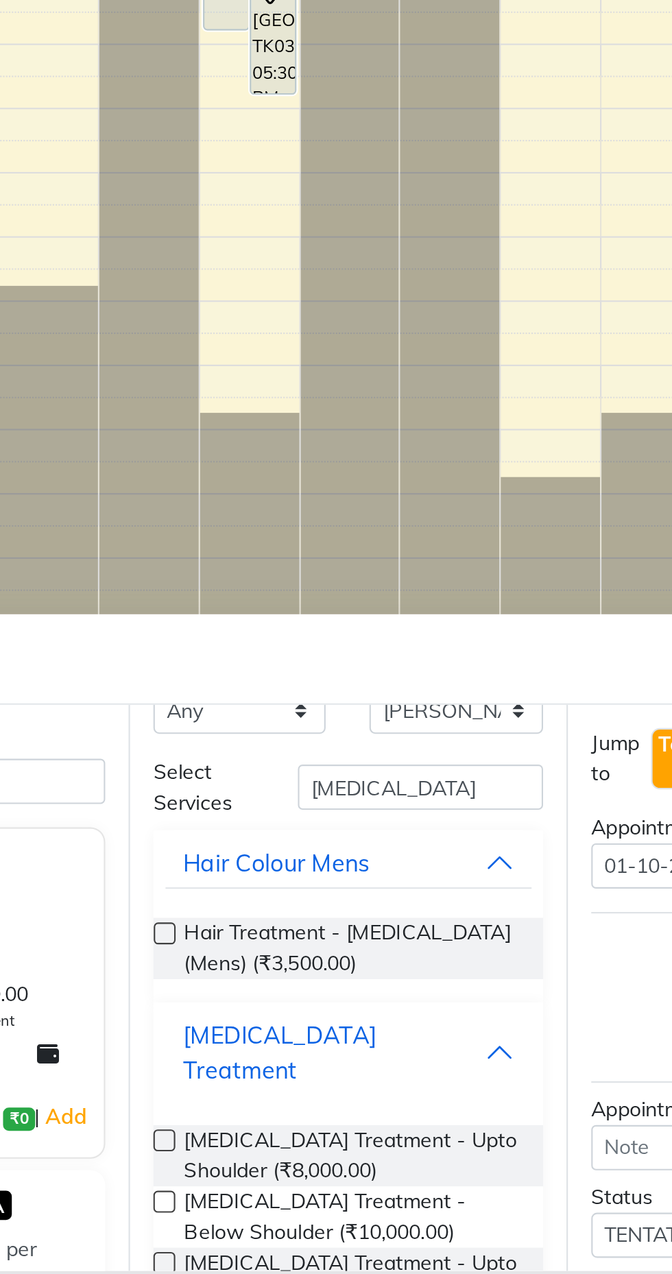
scroll to position [35, 0]
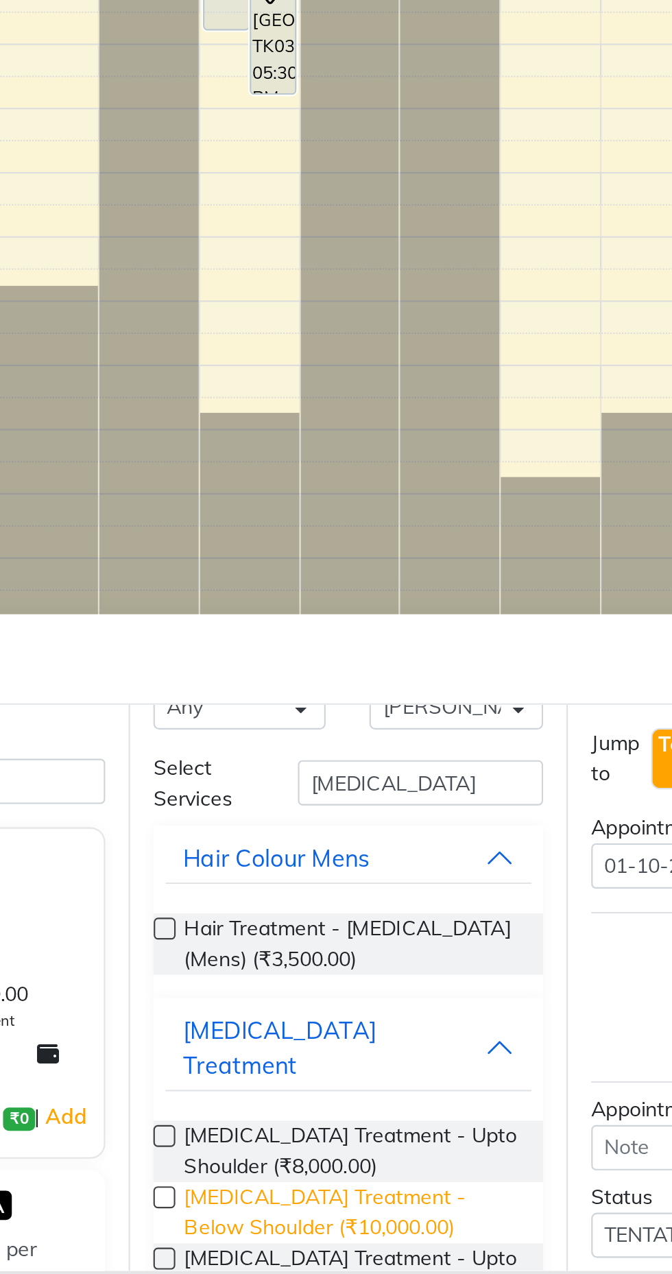
click at [359, 1231] on span "Botox Treatment - Below Shoulder (₹10,000.00)" at bounding box center [359, 1245] width 158 height 29
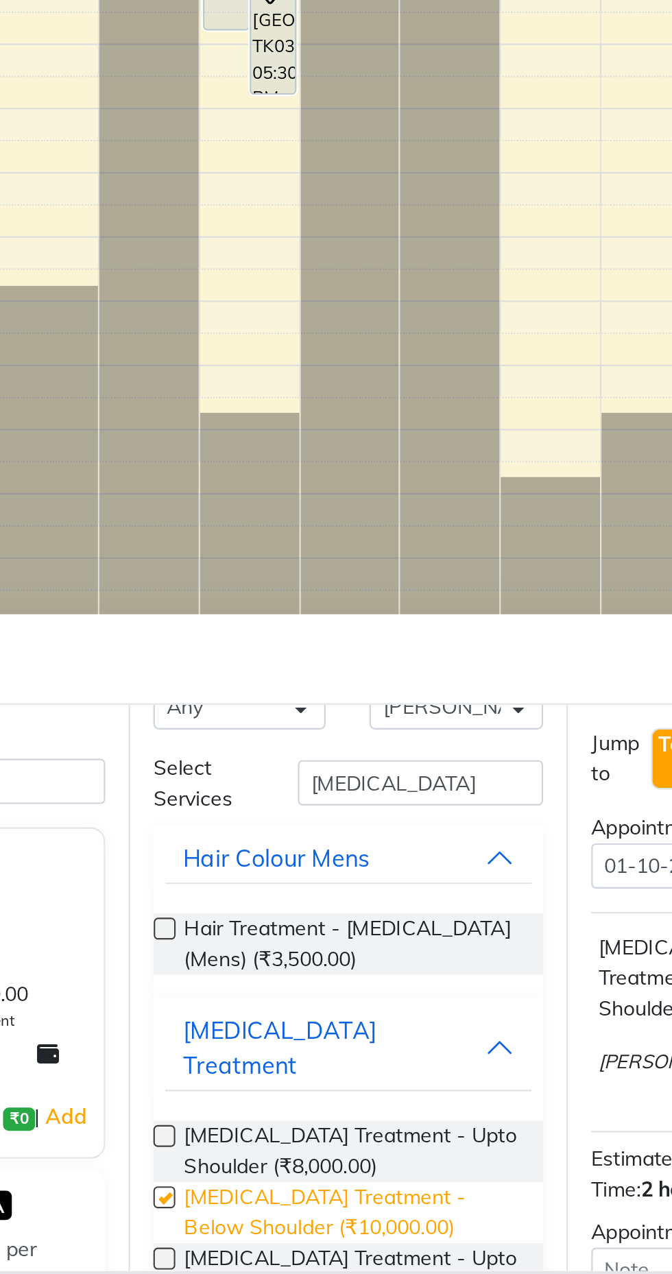
checkbox input "false"
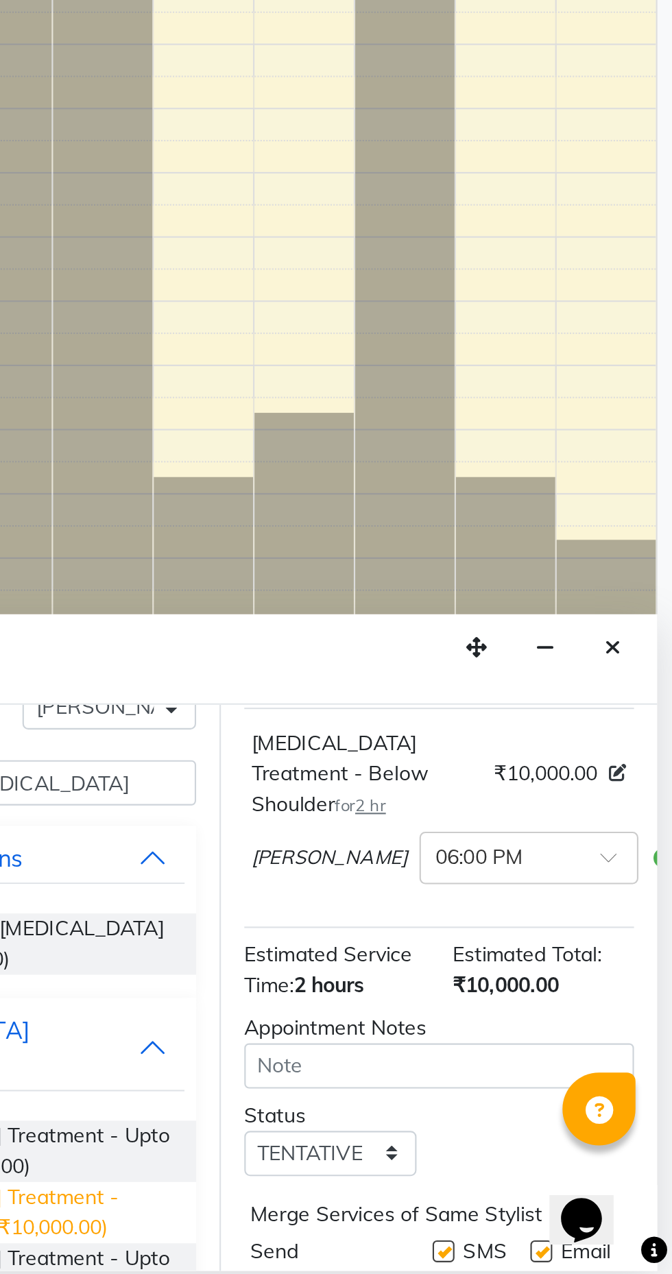
scroll to position [166, 0]
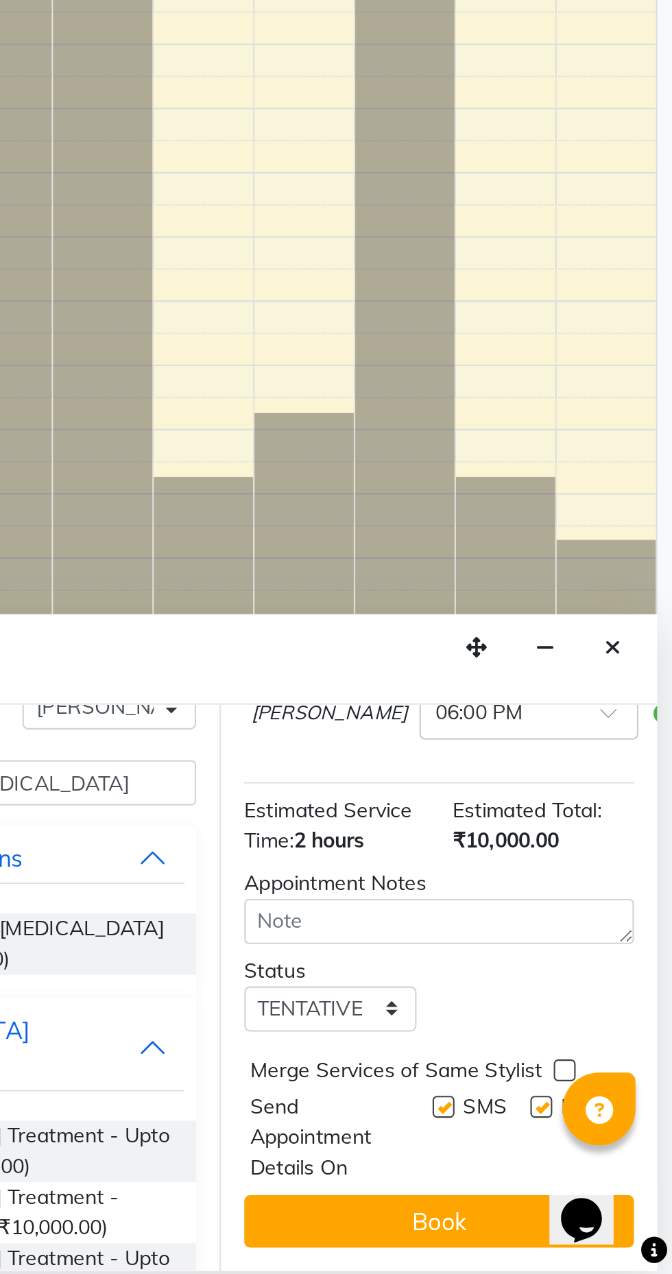
click at [607, 1196] on label at bounding box center [610, 1195] width 10 height 10
click at [607, 1196] on input "checkbox" at bounding box center [609, 1196] width 9 height 9
checkbox input "false"
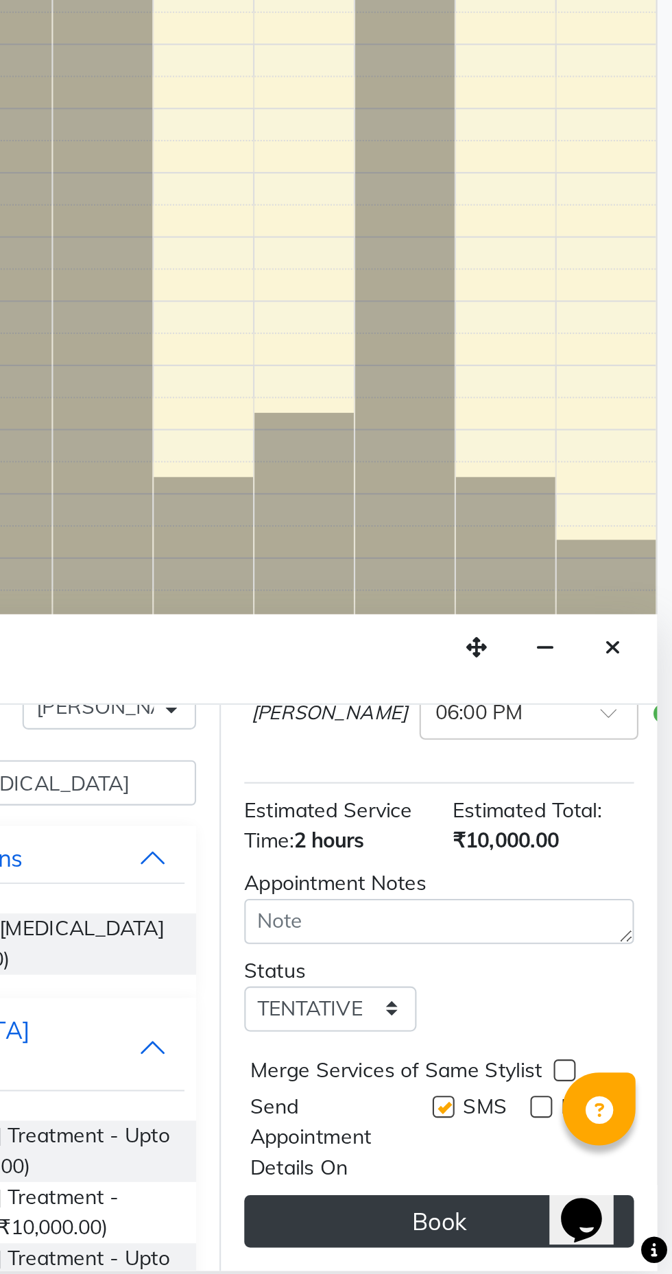
click at [577, 1248] on button "Book" at bounding box center [562, 1249] width 183 height 25
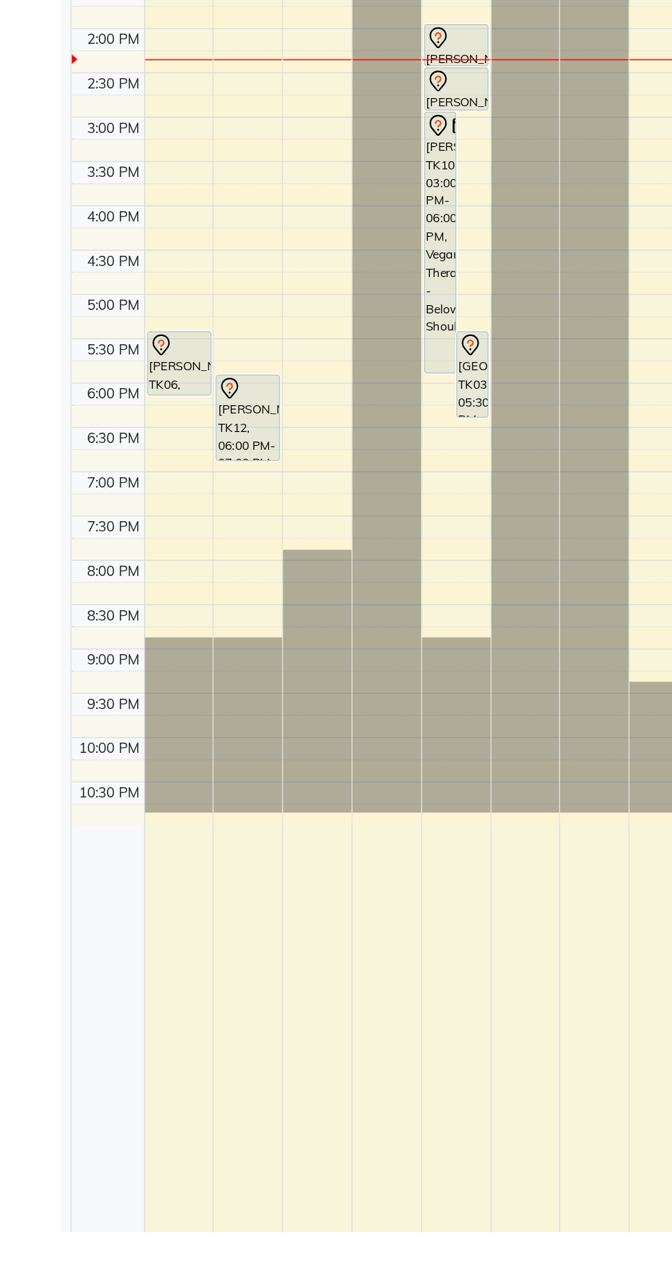
scroll to position [0, 0]
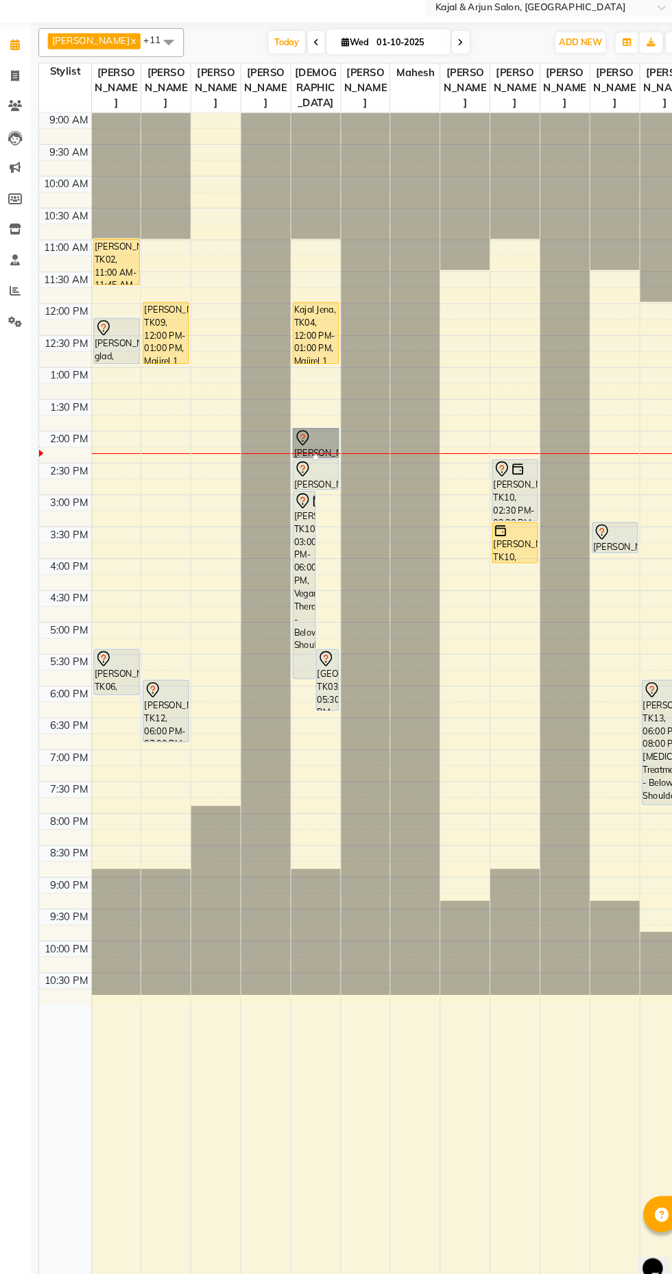
click at [317, 454] on link "Neelam Mansotra, TK08, 02:00 PM-02:30 PM, Shampoo With Conditioner - Below Shou…" at bounding box center [311, 466] width 44 height 29
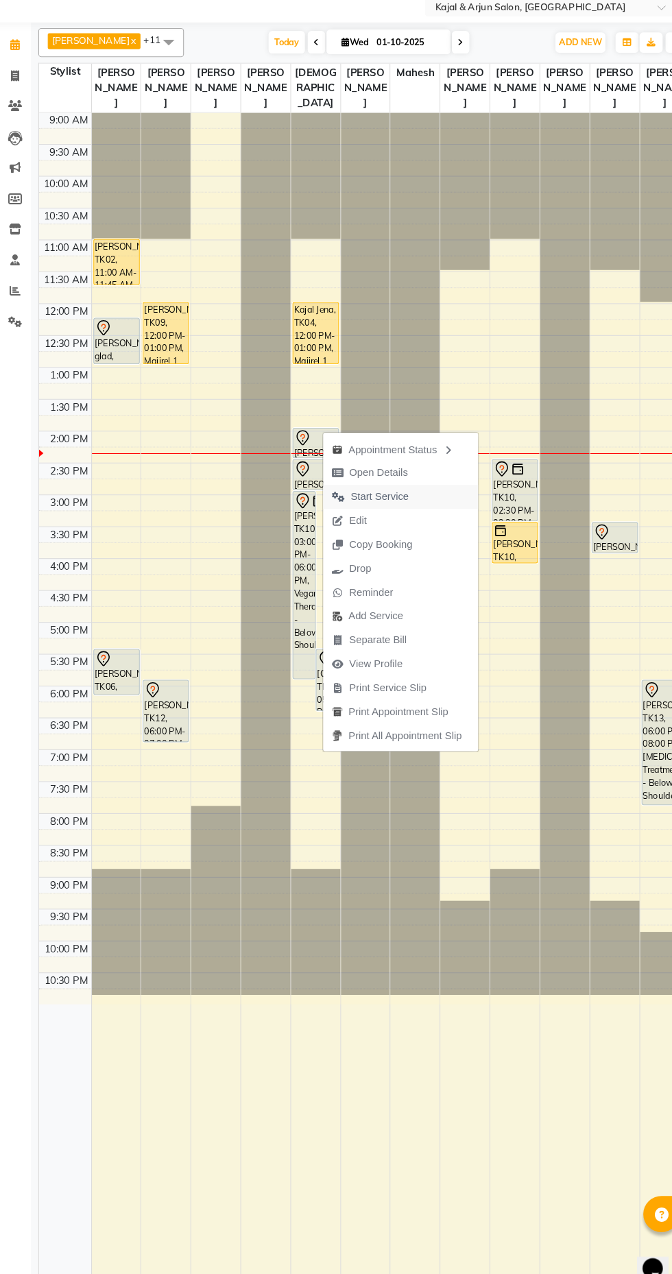
click at [363, 511] on span "Start Service" at bounding box center [370, 517] width 55 height 14
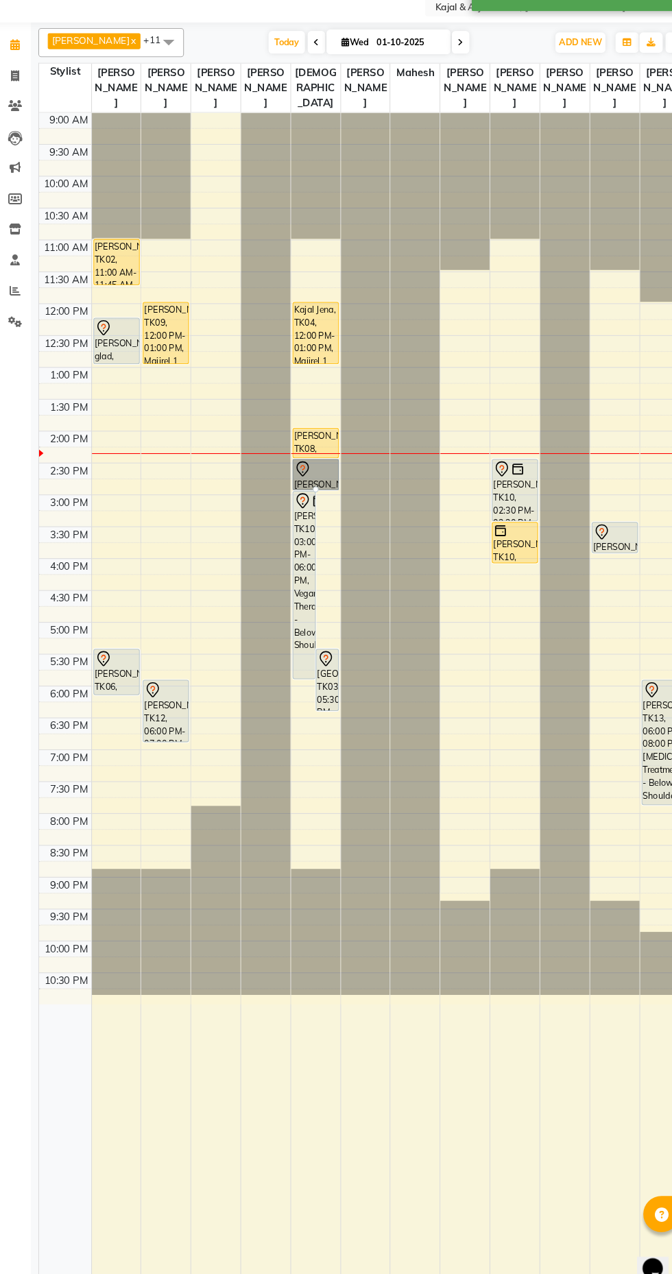
click at [313, 507] on div at bounding box center [310, 509] width 5 height 5
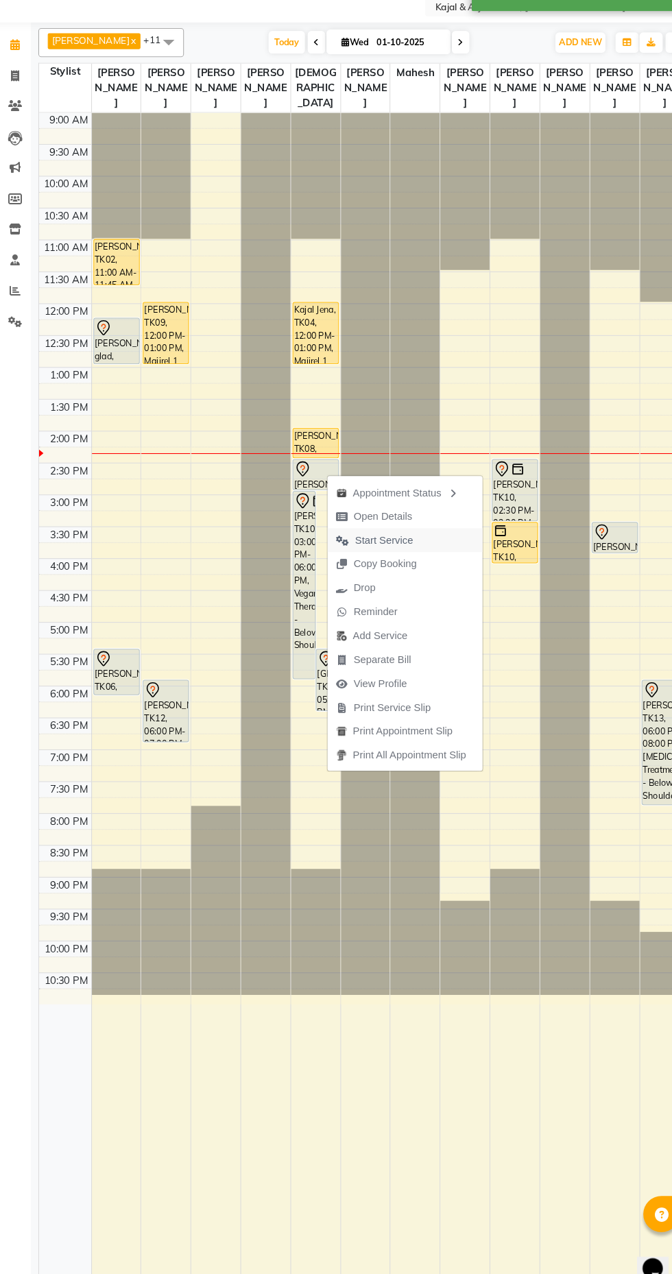
click at [378, 557] on span "Start Service" at bounding box center [375, 558] width 55 height 14
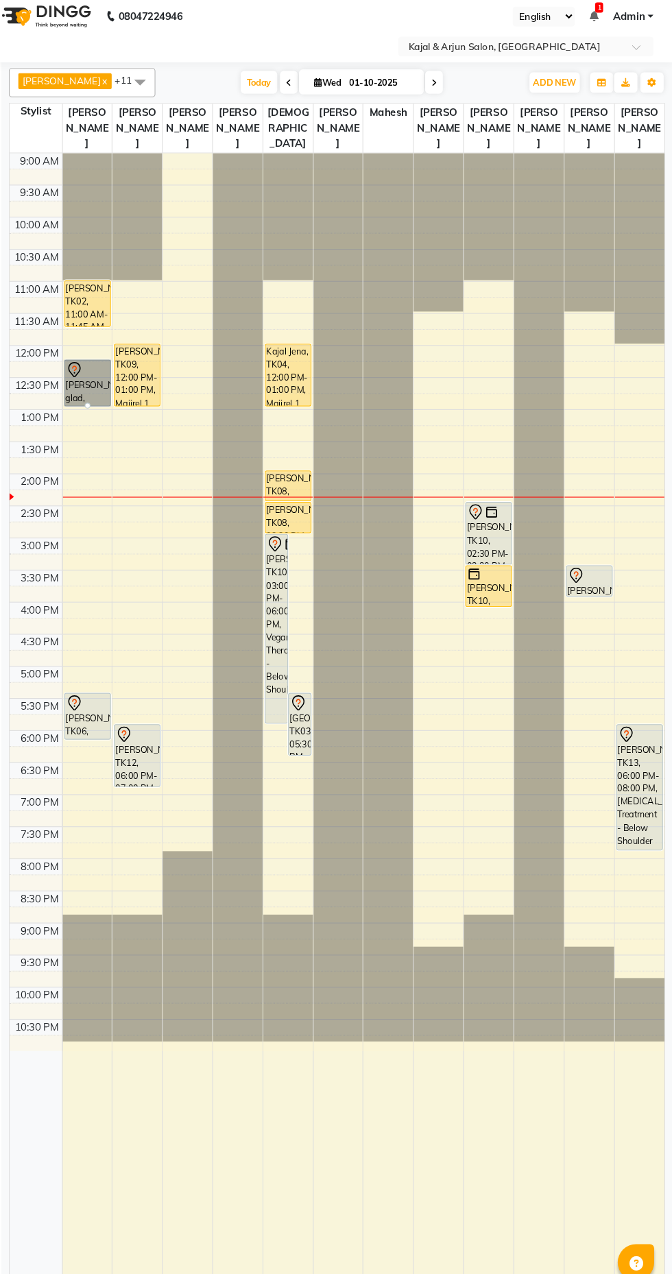
click at [118, 365] on link "Yashika glad, TK07, 12:15 PM-01:00 PM, Pedicure - Basic" at bounding box center [122, 370] width 44 height 44
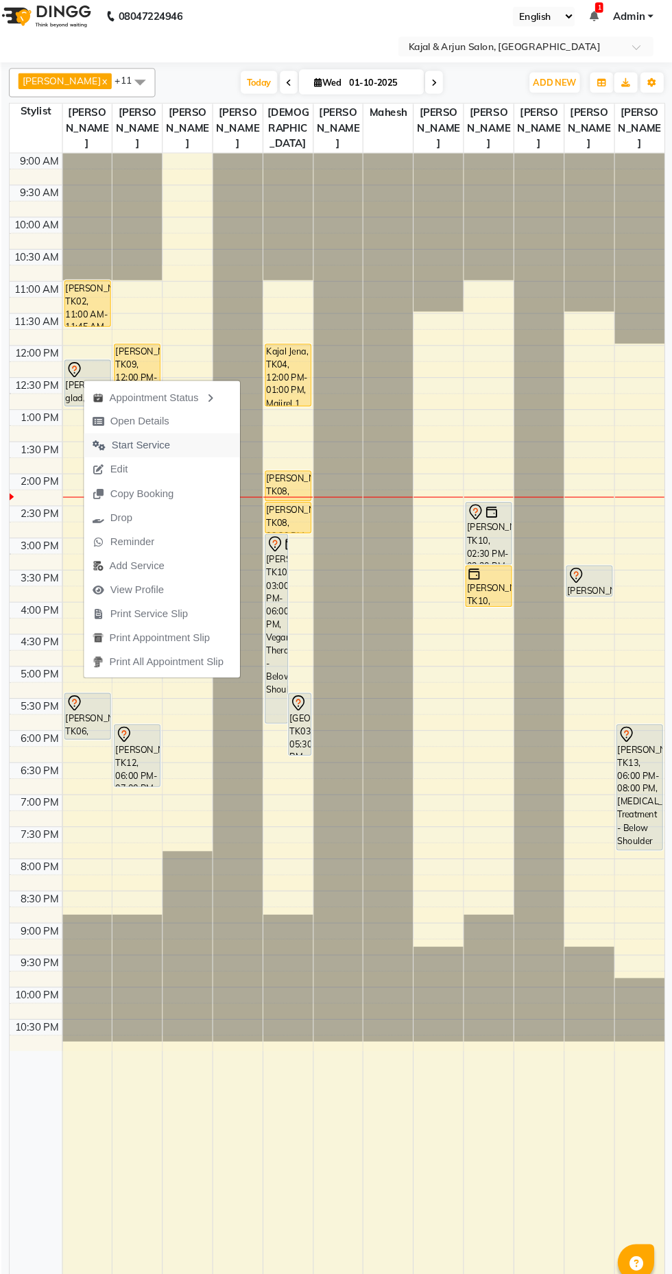
click at [171, 431] on span "Start Service" at bounding box center [172, 428] width 55 height 14
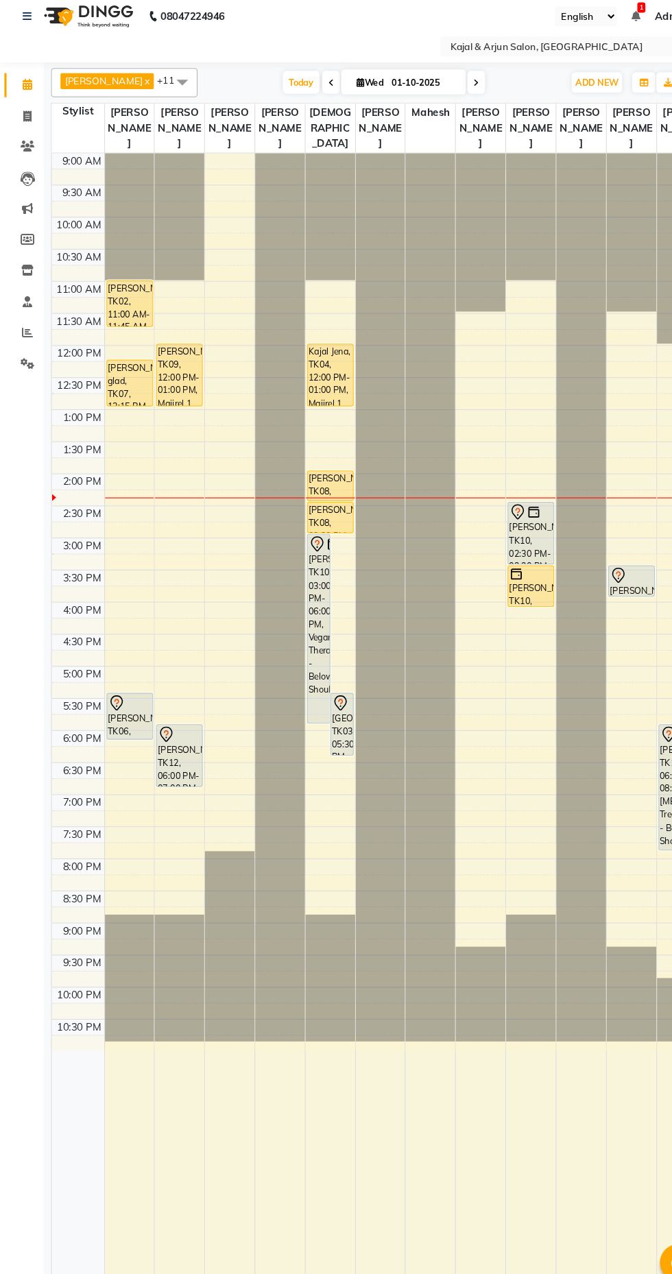
click at [141, 85] on link "x" at bounding box center [137, 85] width 6 height 11
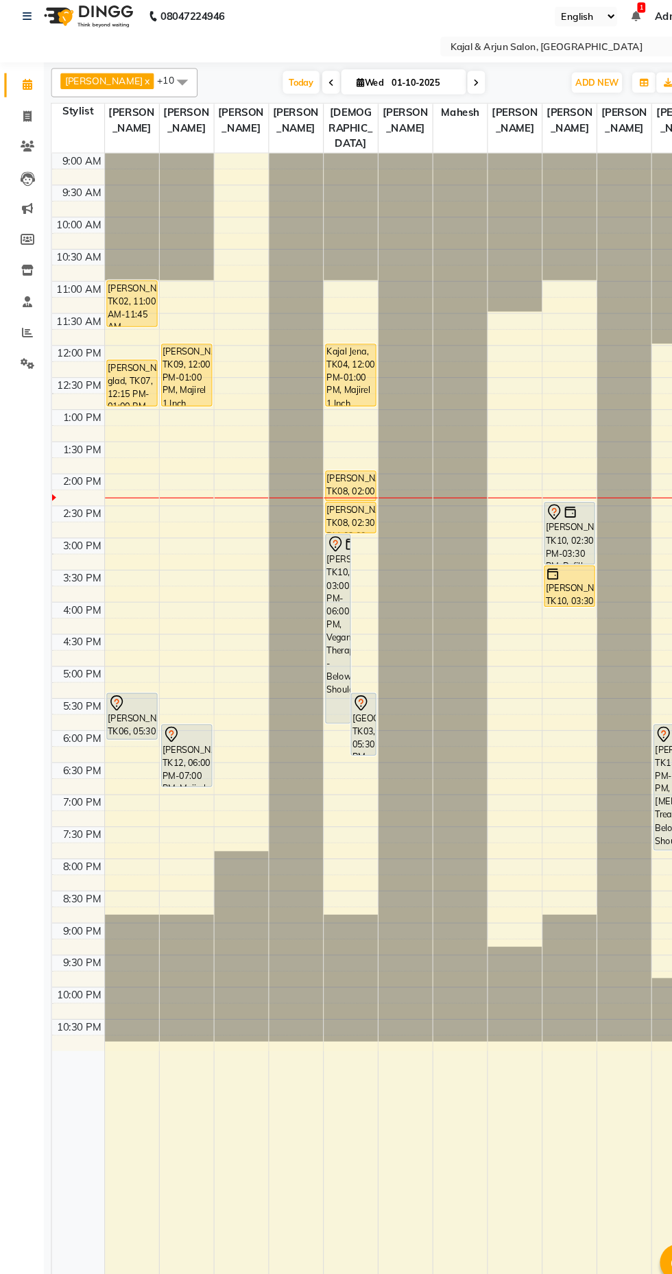
click at [141, 85] on link "x" at bounding box center [137, 85] width 6 height 11
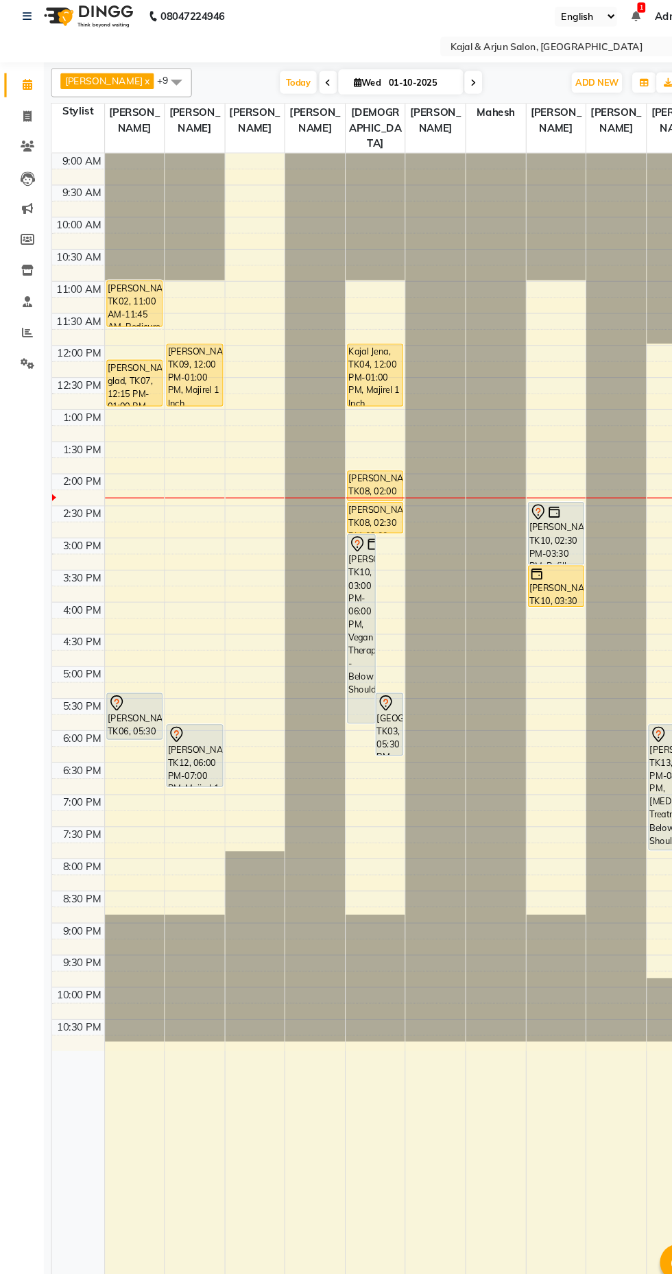
click at [160, 94] on span at bounding box center [165, 86] width 27 height 26
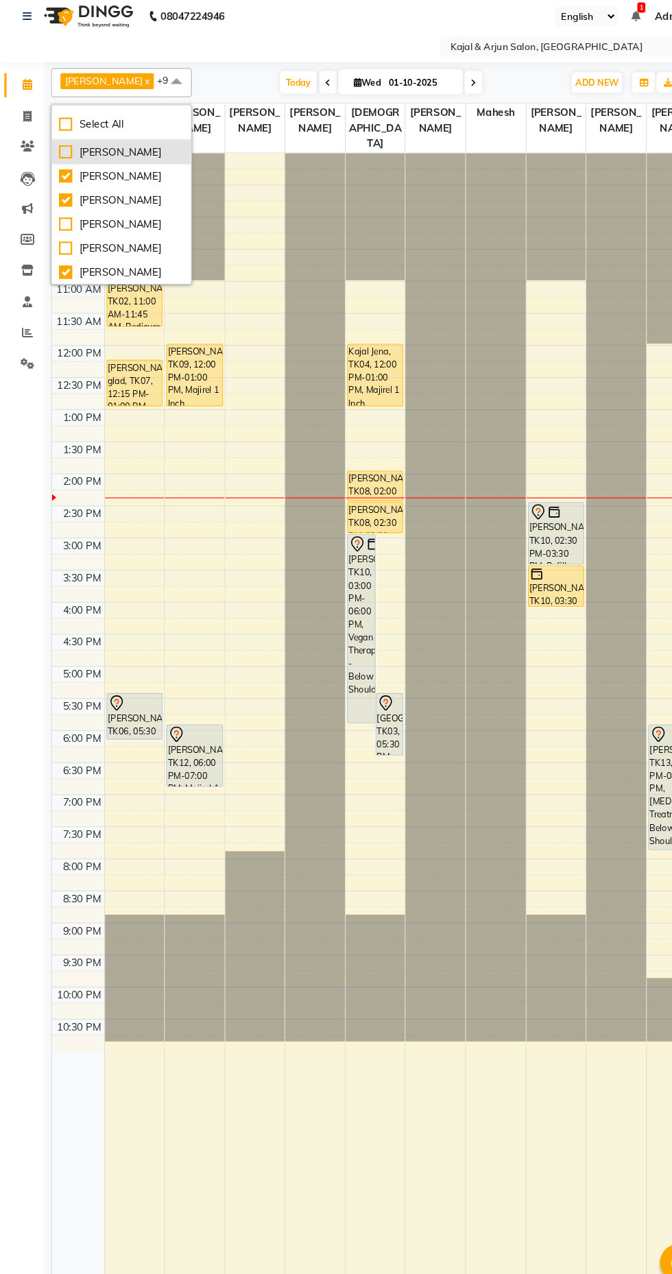
click at [103, 160] on div "[PERSON_NAME]" at bounding box center [114, 152] width 117 height 14
checkbox input "true"
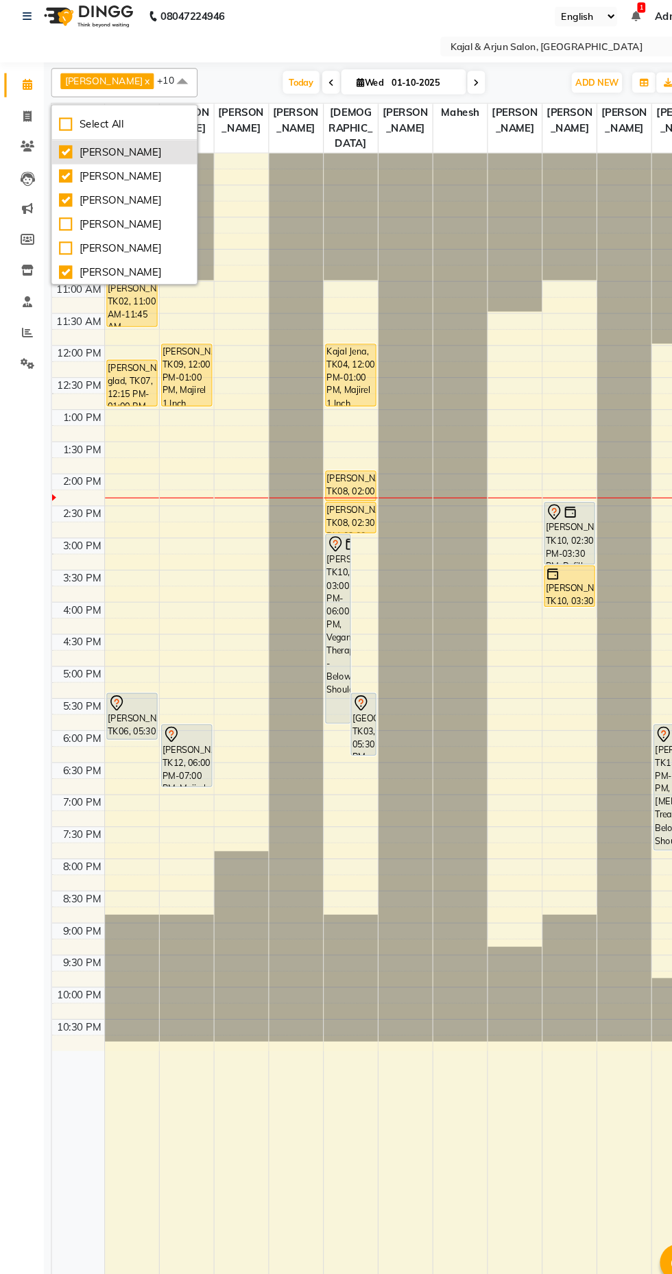
scroll to position [263, 0]
click at [122, 197] on div "[PERSON_NAME]" at bounding box center [117, 197] width 123 height 14
checkbox input "false"
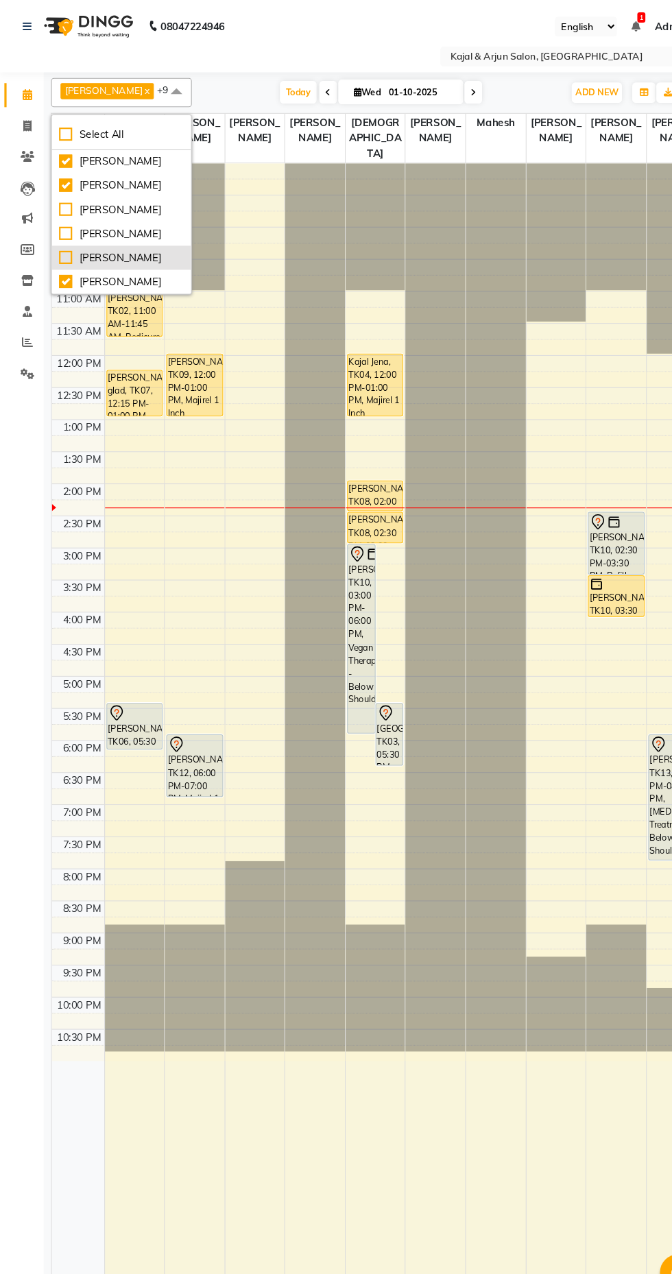
click at [124, 243] on div "[PERSON_NAME]" at bounding box center [114, 242] width 117 height 14
checkbox input "true"
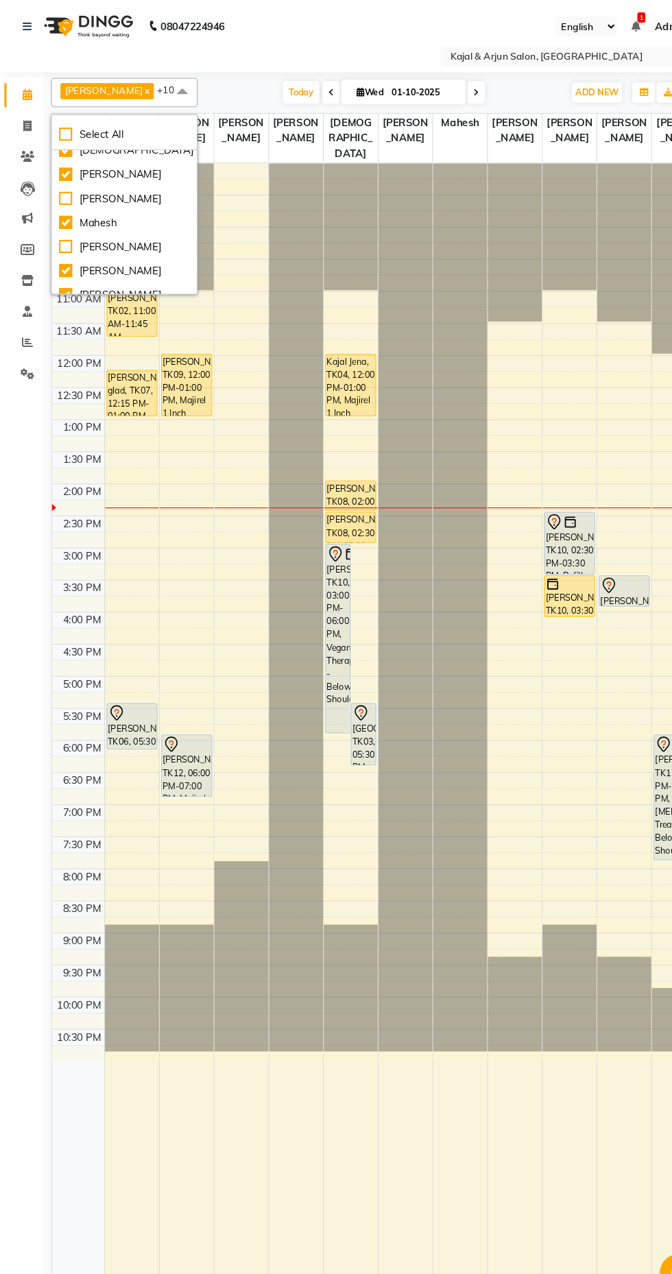
scroll to position [145, 0]
click at [121, 186] on div "[PERSON_NAME]" at bounding box center [117, 189] width 123 height 14
checkbox input "true"
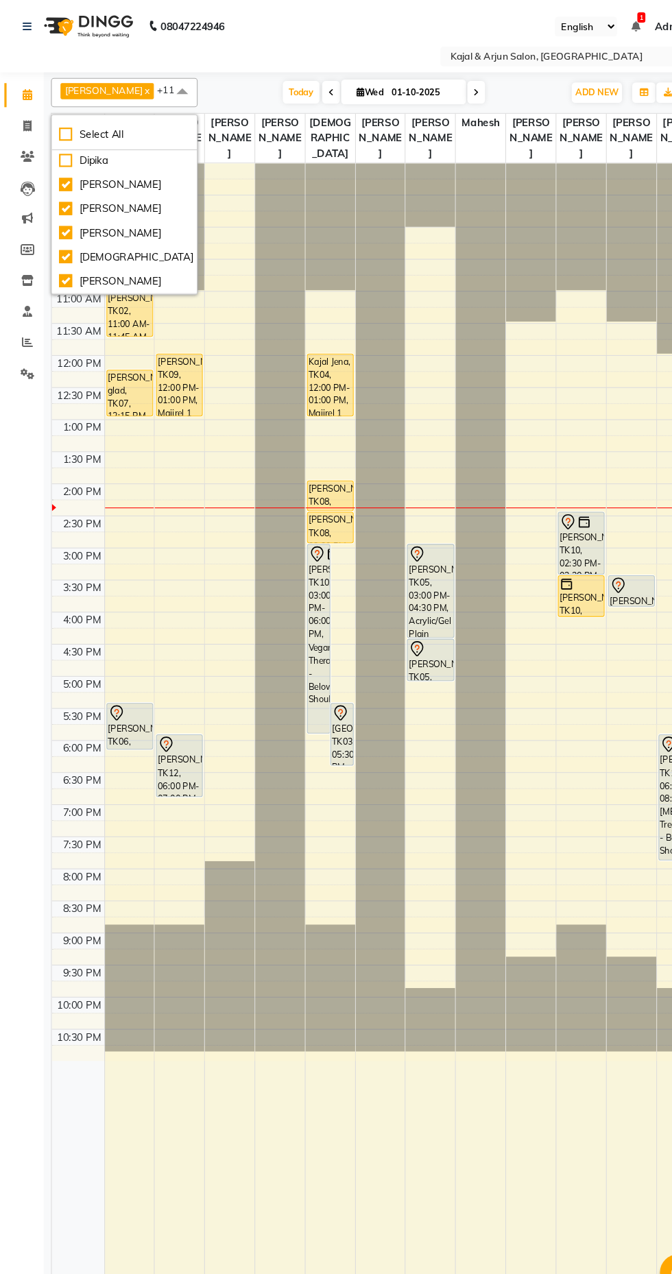
scroll to position [45, 0]
click at [125, 146] on div "Dipika" at bounding box center [117, 153] width 123 height 14
checkbox input "true"
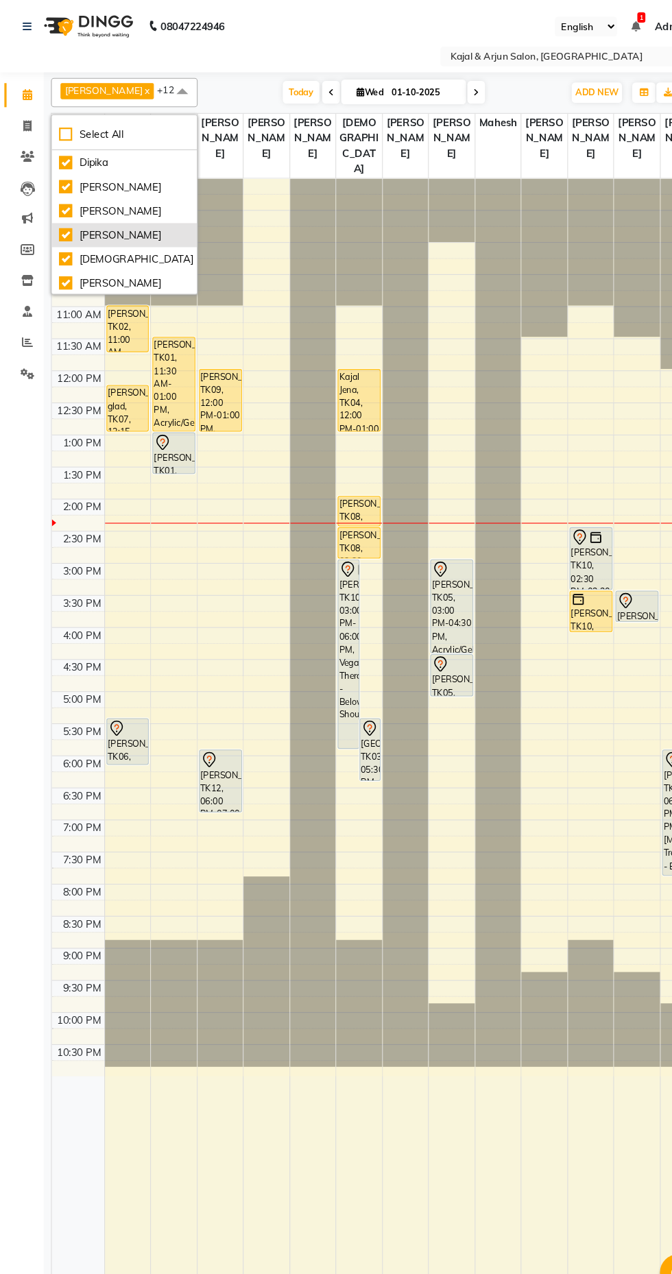
click at [134, 226] on div "[PERSON_NAME]" at bounding box center [117, 221] width 123 height 14
checkbox input "false"
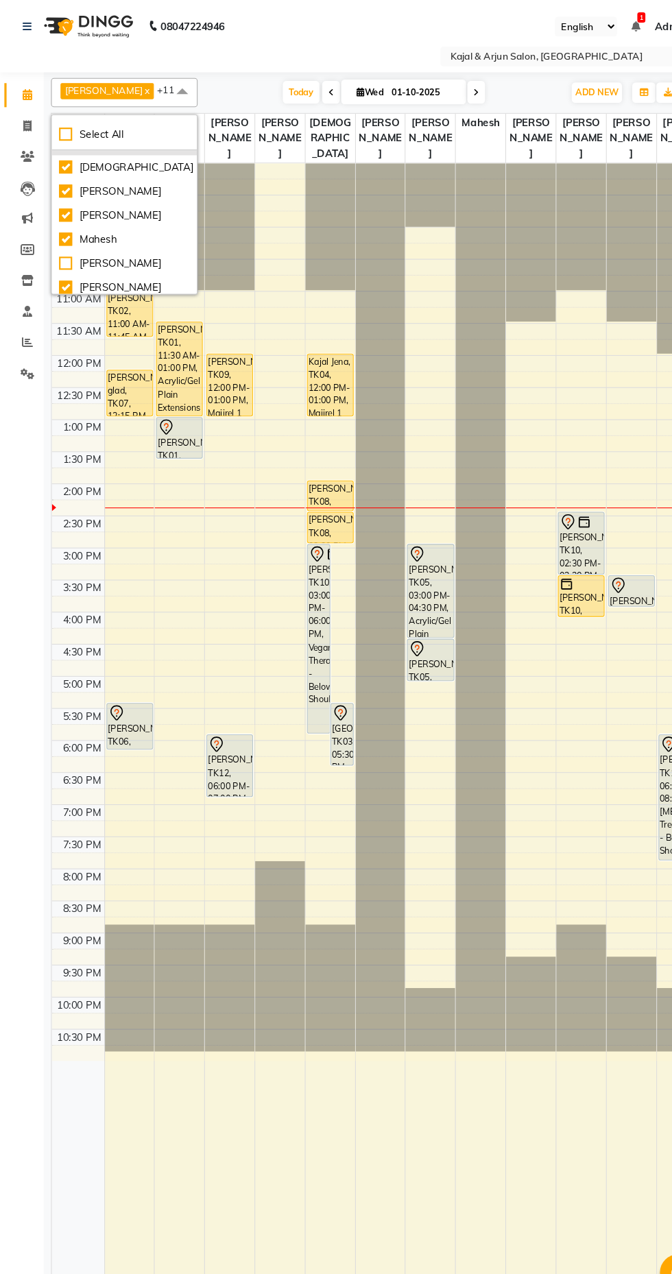
scroll to position [136, 0]
click at [126, 219] on div "Mahesh" at bounding box center [117, 220] width 123 height 14
checkbox input "false"
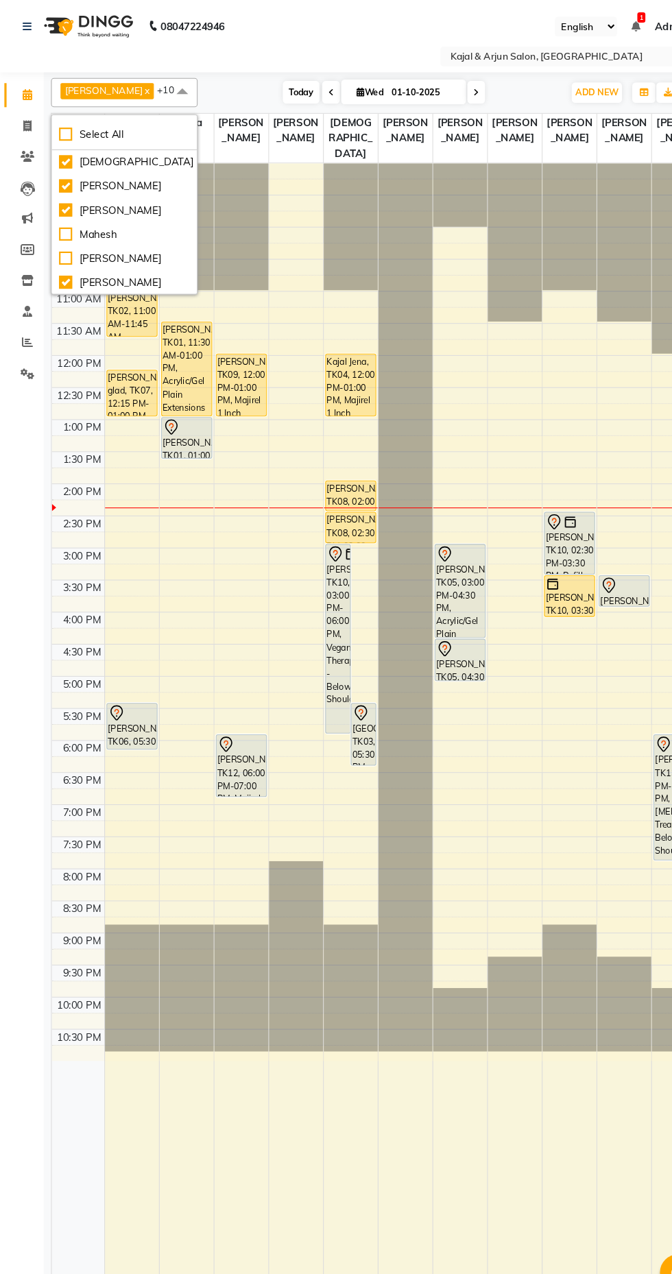
click at [282, 77] on span "Today" at bounding box center [283, 86] width 34 height 21
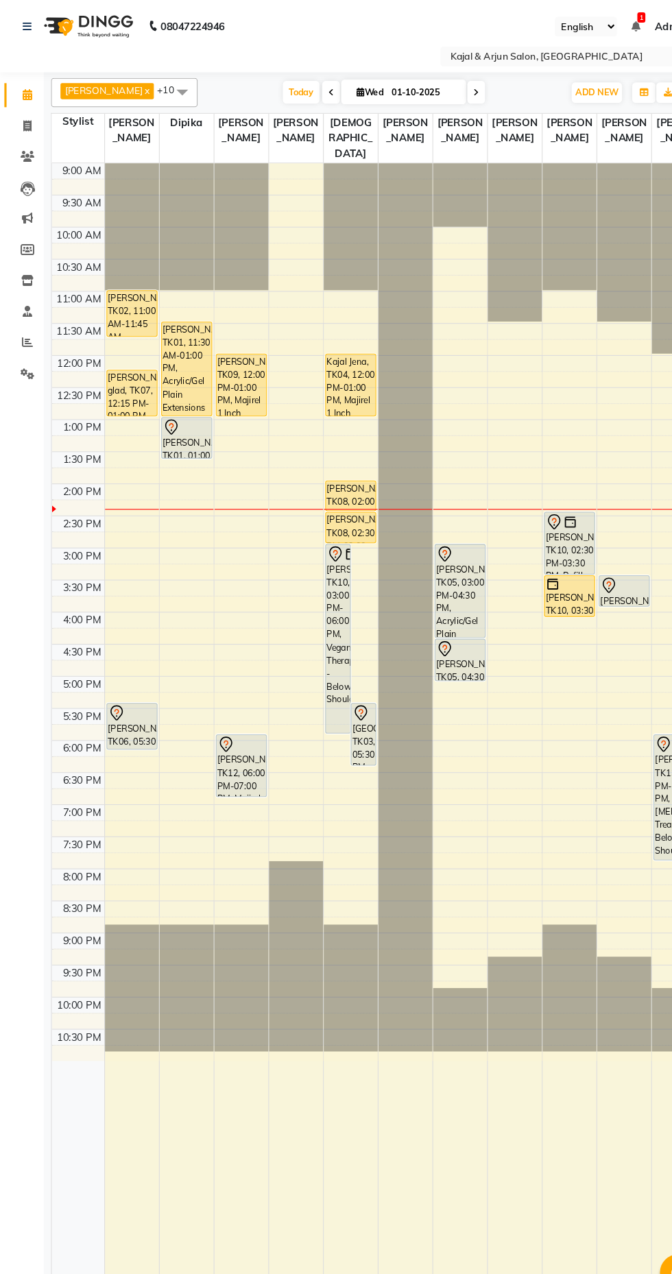
click at [430, 77] on input "01-10-2025" at bounding box center [398, 87] width 69 height 21
select select "10"
select select "2025"
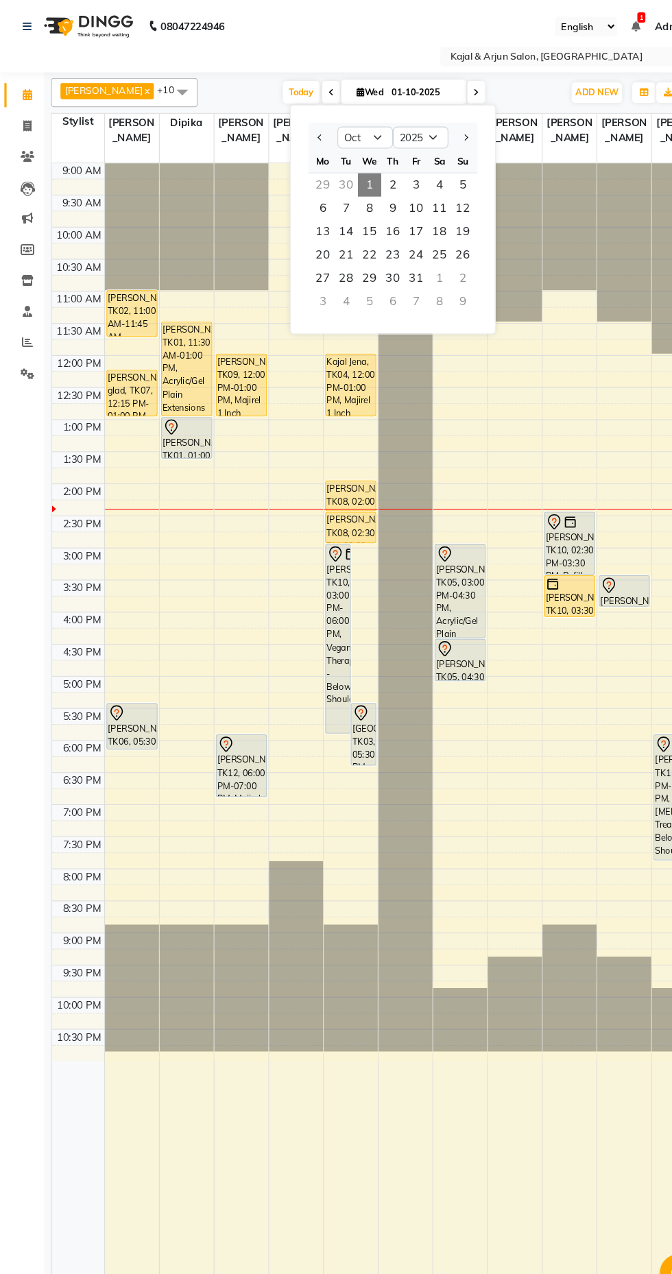
click at [445, 86] on icon at bounding box center [447, 87] width 5 height 8
type input "02-10-2025"
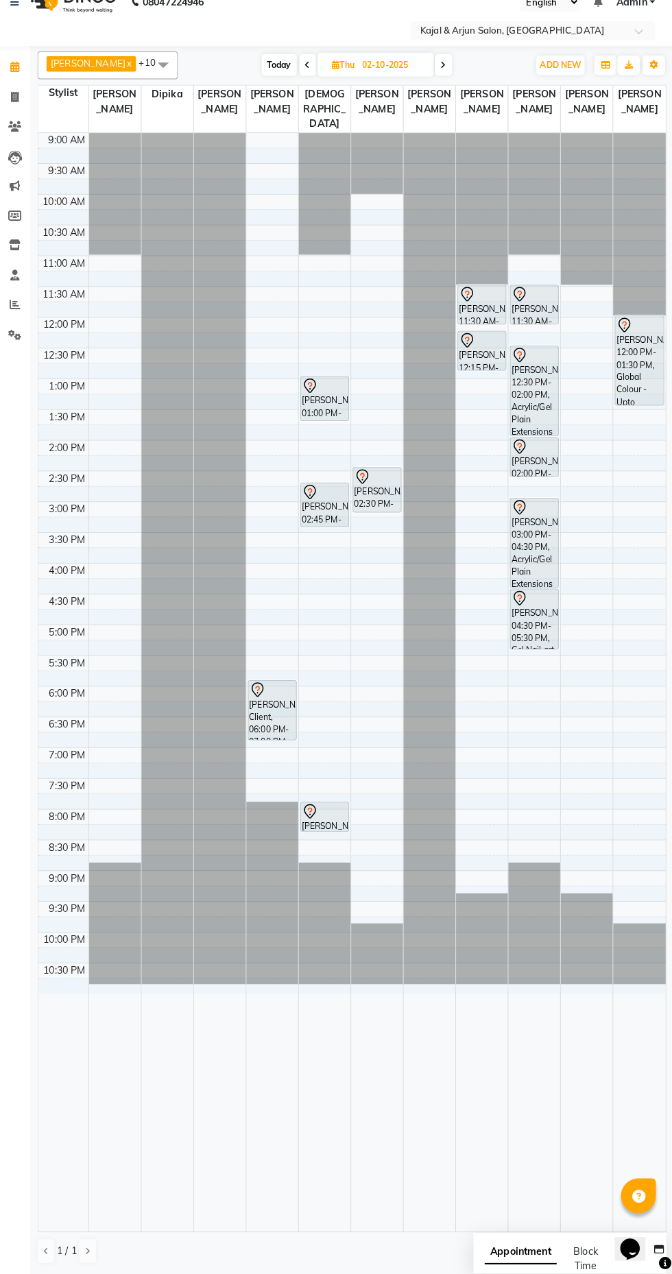
scroll to position [0, 0]
click at [158, 79] on span at bounding box center [171, 86] width 27 height 26
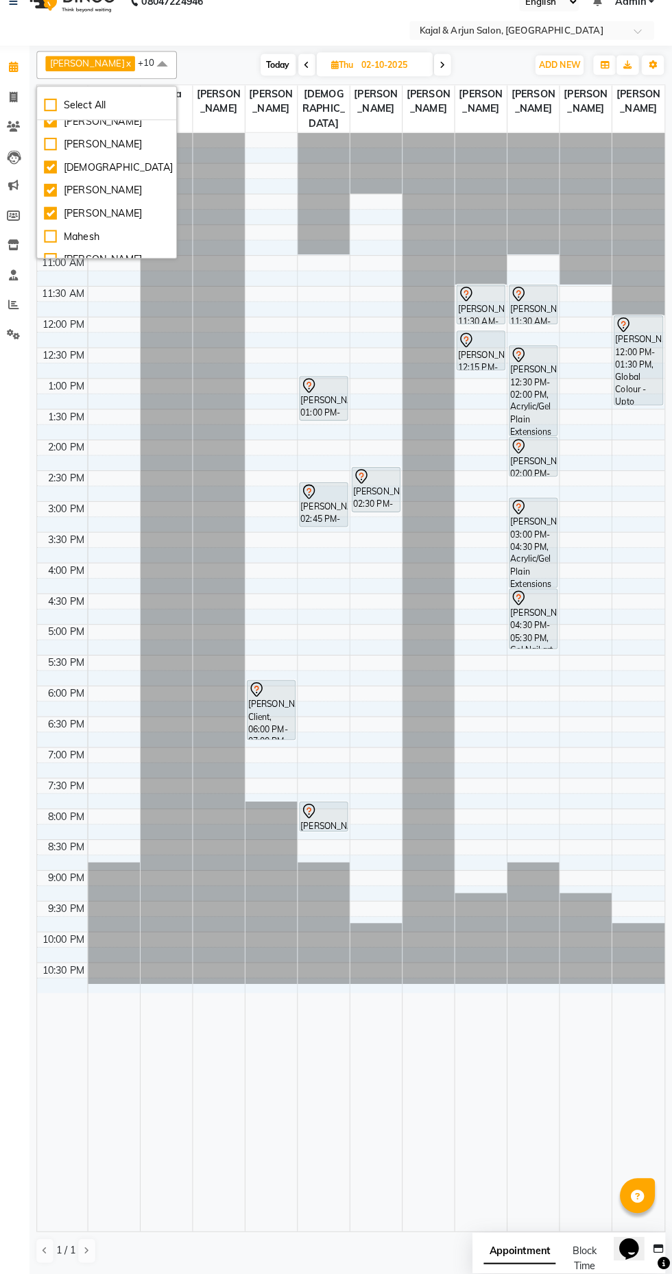
scroll to position [98, 0]
click at [64, 160] on div "[PERSON_NAME]" at bounding box center [117, 167] width 123 height 14
checkbox input "true"
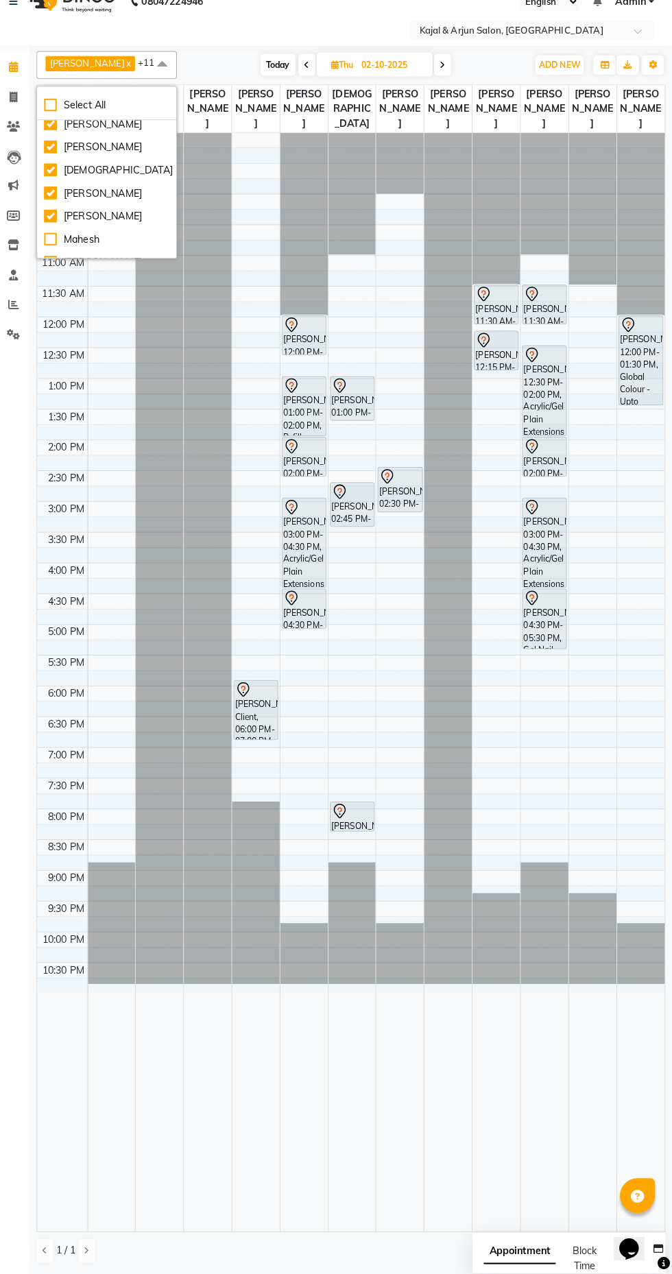
click at [229, 73] on div "Himanshu Patel x Umesh x Kajal Mam x kabir uddin x Dipesh x Rupa Kashyap x Taj …" at bounding box center [356, 668] width 617 height 1201
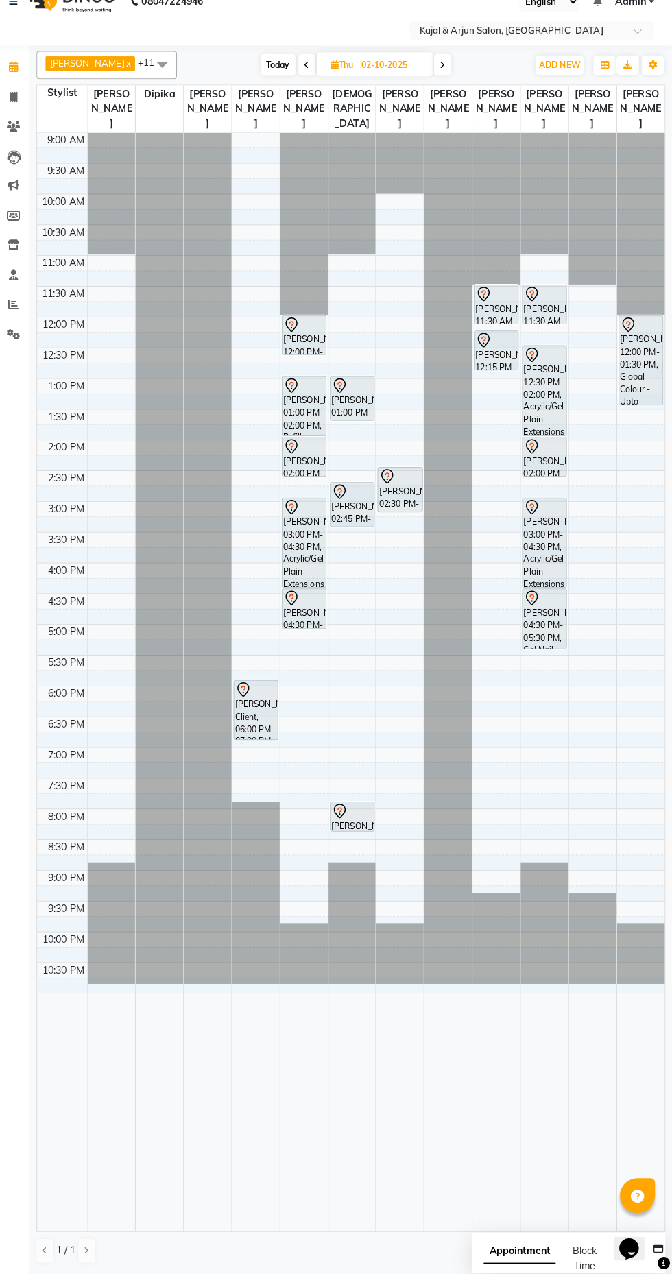
click at [444, 84] on icon at bounding box center [446, 87] width 5 height 8
type input "03-10-2025"
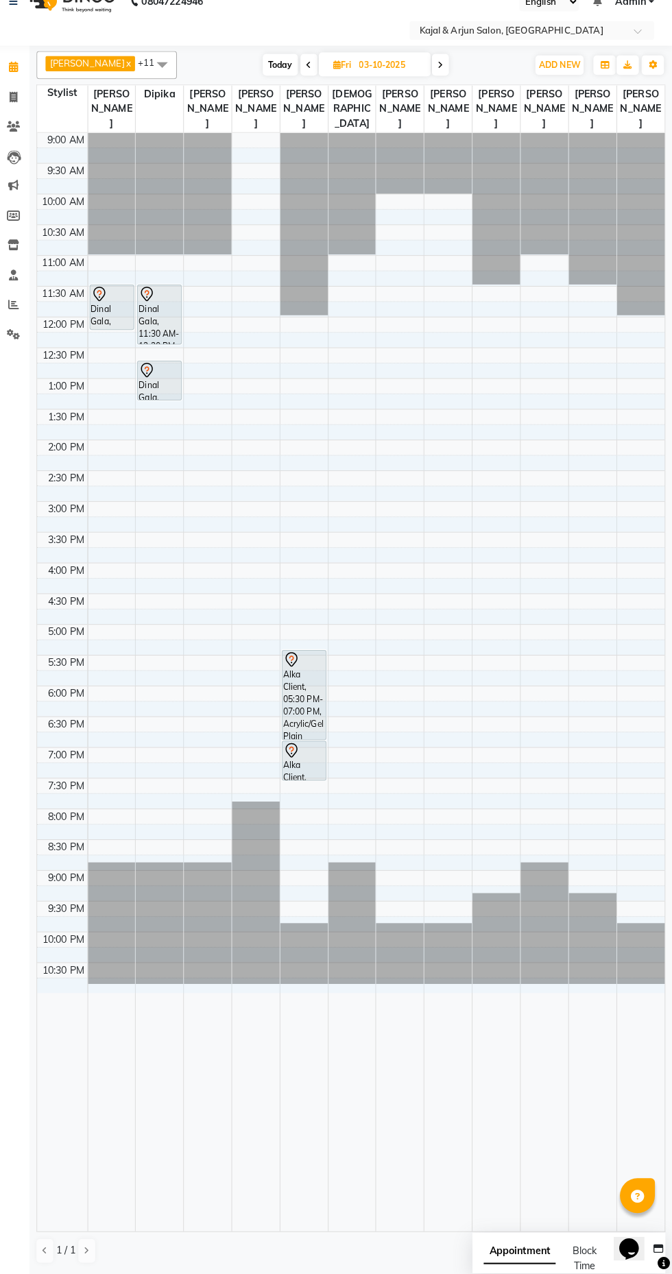
click at [163, 85] on span at bounding box center [171, 86] width 27 height 26
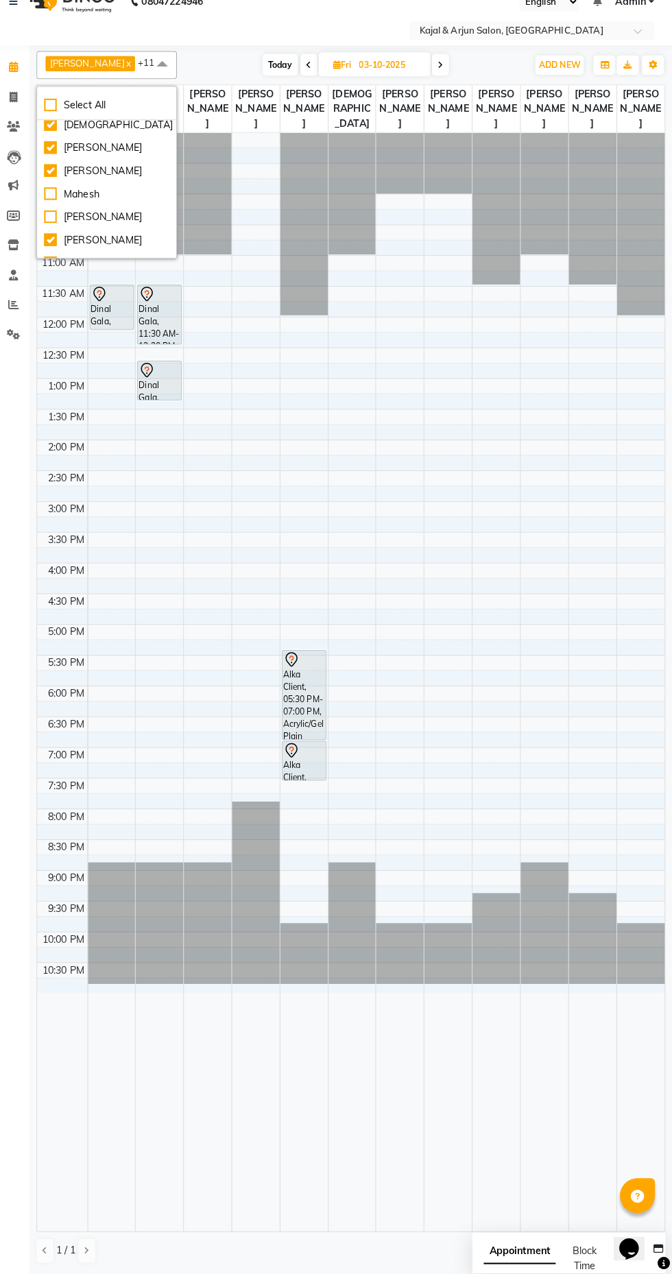
scroll to position [154, 0]
click at [83, 222] on div "[PERSON_NAME]" at bounding box center [117, 224] width 123 height 14
checkbox input "true"
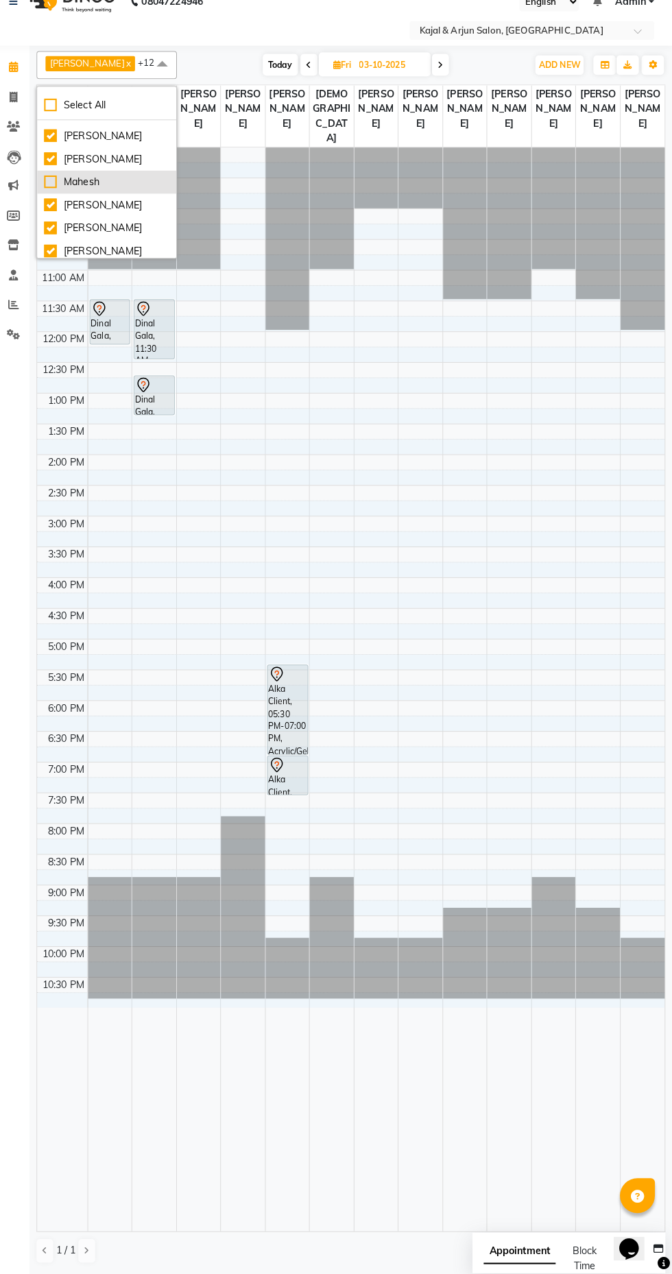
click at [90, 205] on div "Mahesh" at bounding box center [117, 202] width 123 height 14
checkbox input "true"
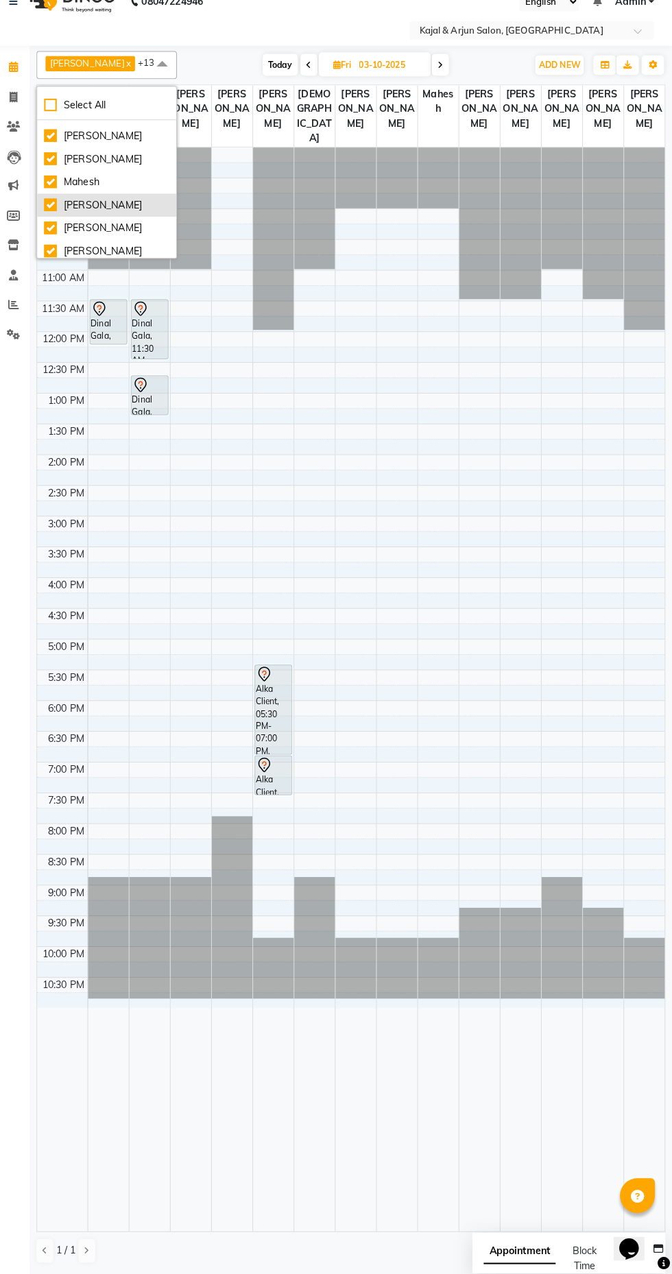
click at [75, 228] on div "[PERSON_NAME]" at bounding box center [117, 224] width 123 height 14
checkbox input "false"
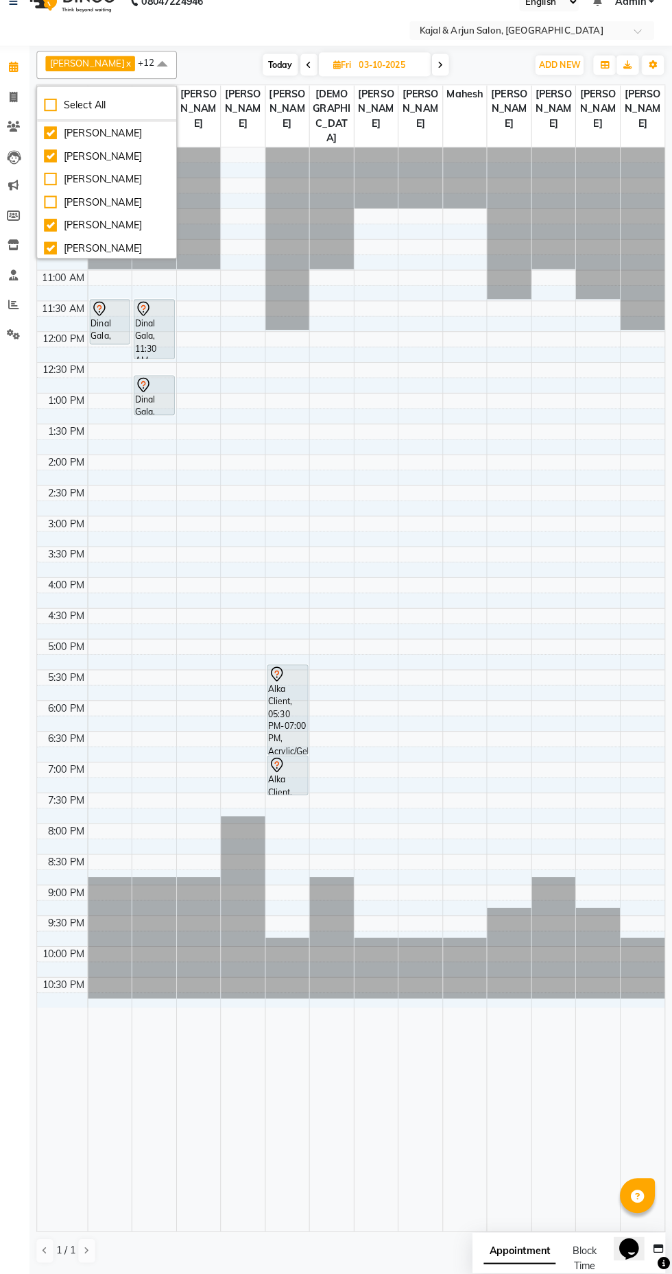
scroll to position [258, 0]
click at [107, 202] on div "[PERSON_NAME]" at bounding box center [117, 197] width 123 height 14
checkbox input "true"
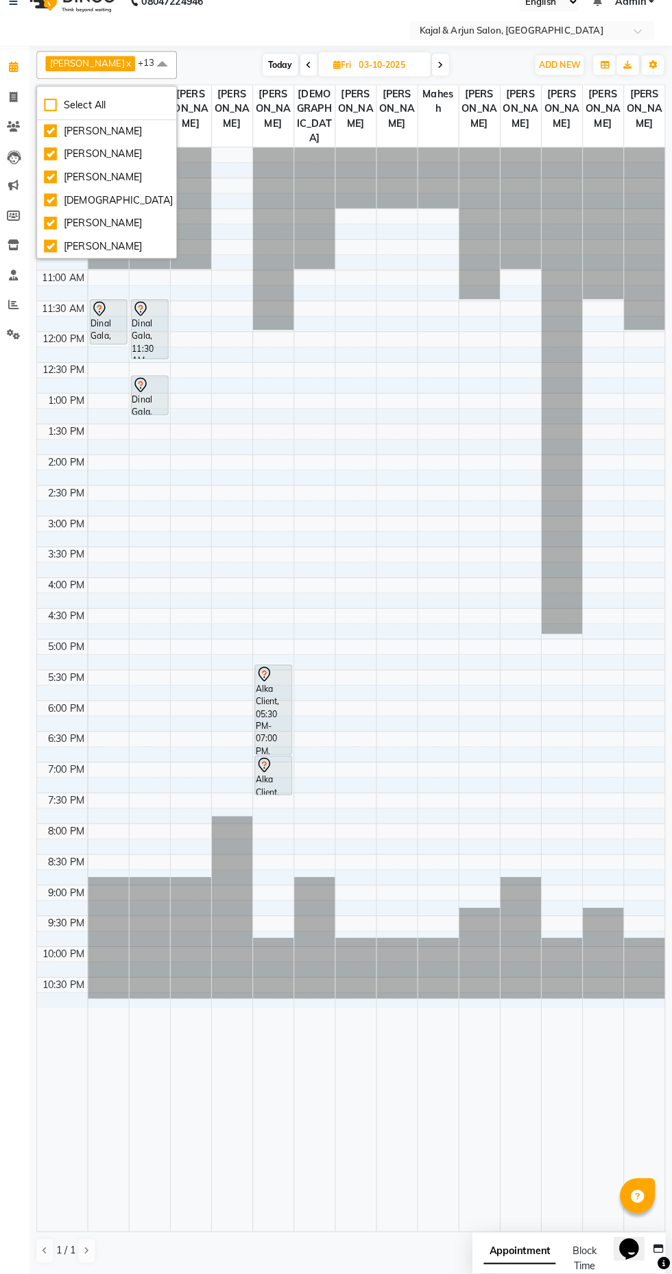
scroll to position [0, 0]
click at [165, 86] on span at bounding box center [171, 86] width 27 height 26
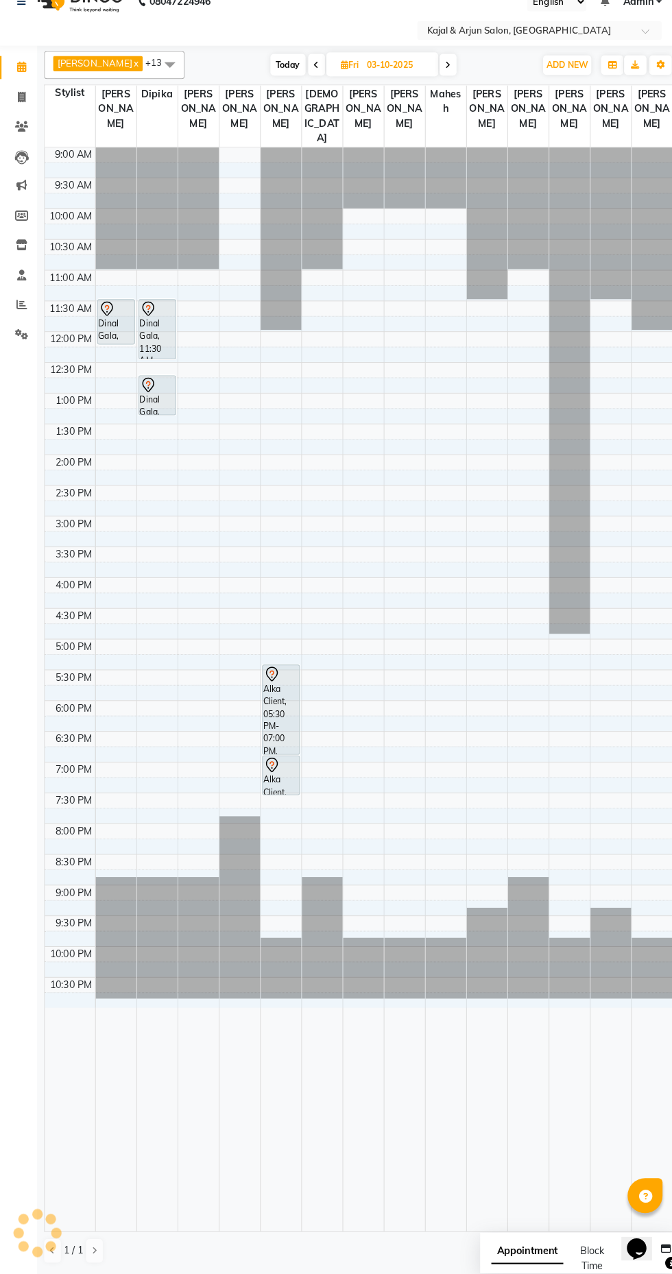
click at [284, 81] on span "Today" at bounding box center [287, 86] width 34 height 21
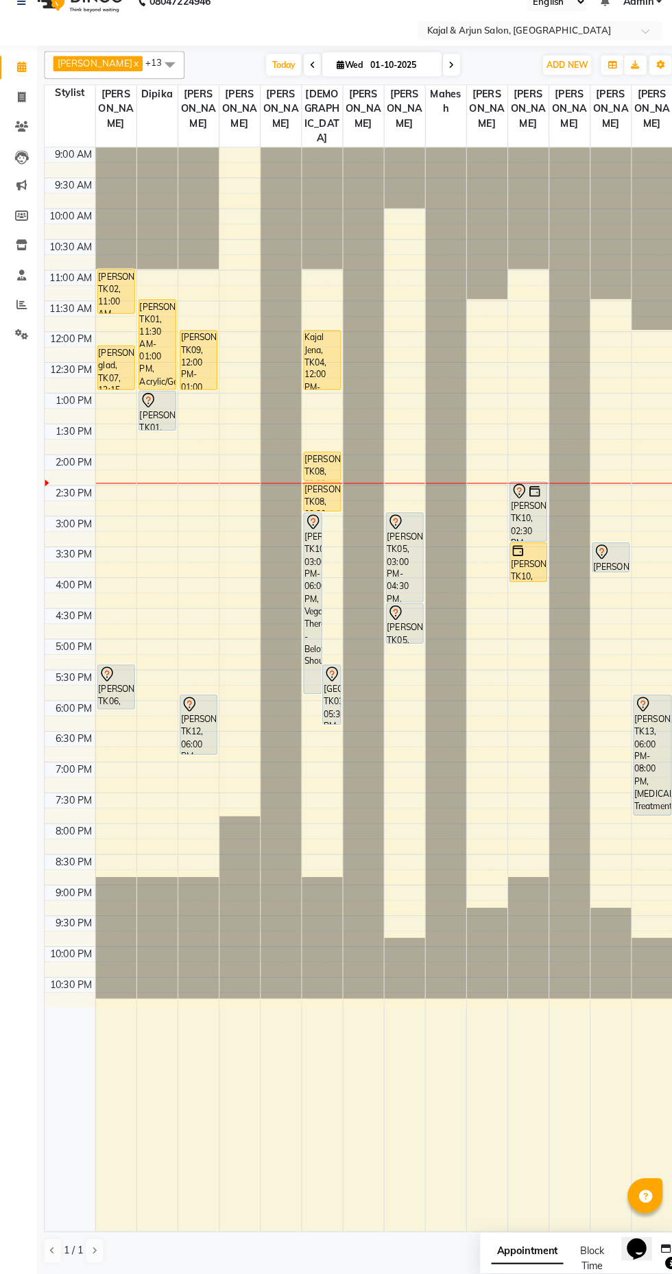
click at [441, 88] on span at bounding box center [447, 86] width 16 height 21
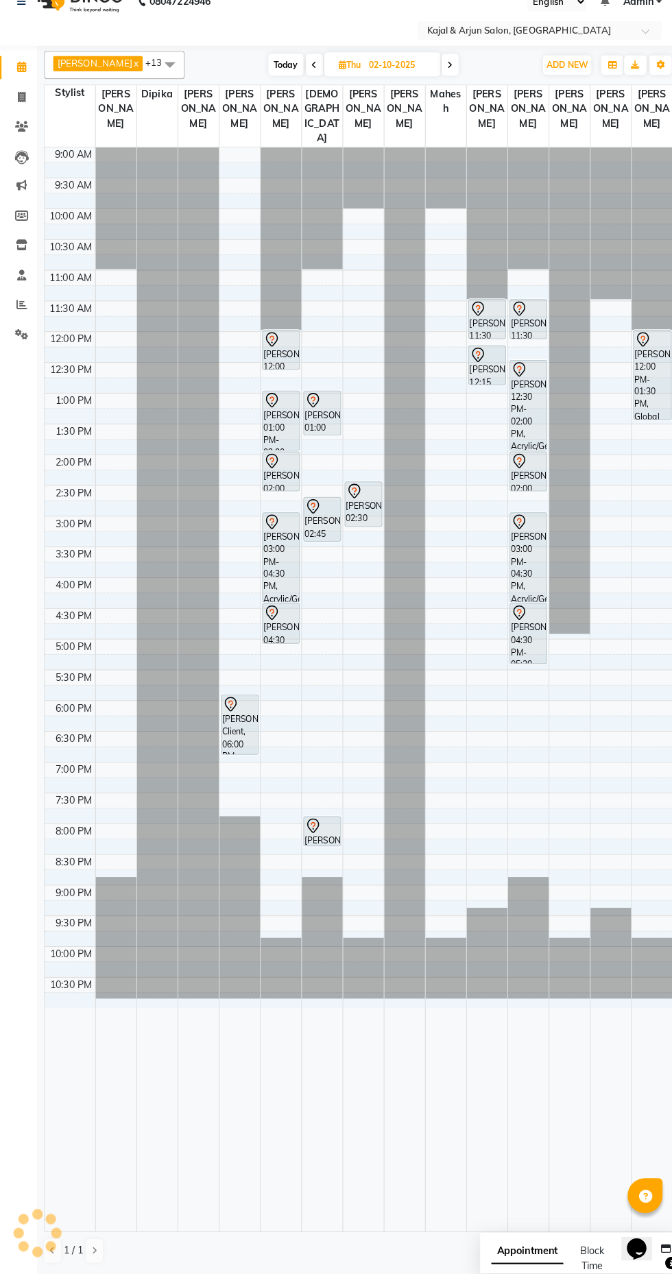
click at [449, 86] on span at bounding box center [446, 86] width 16 height 21
type input "03-10-2025"
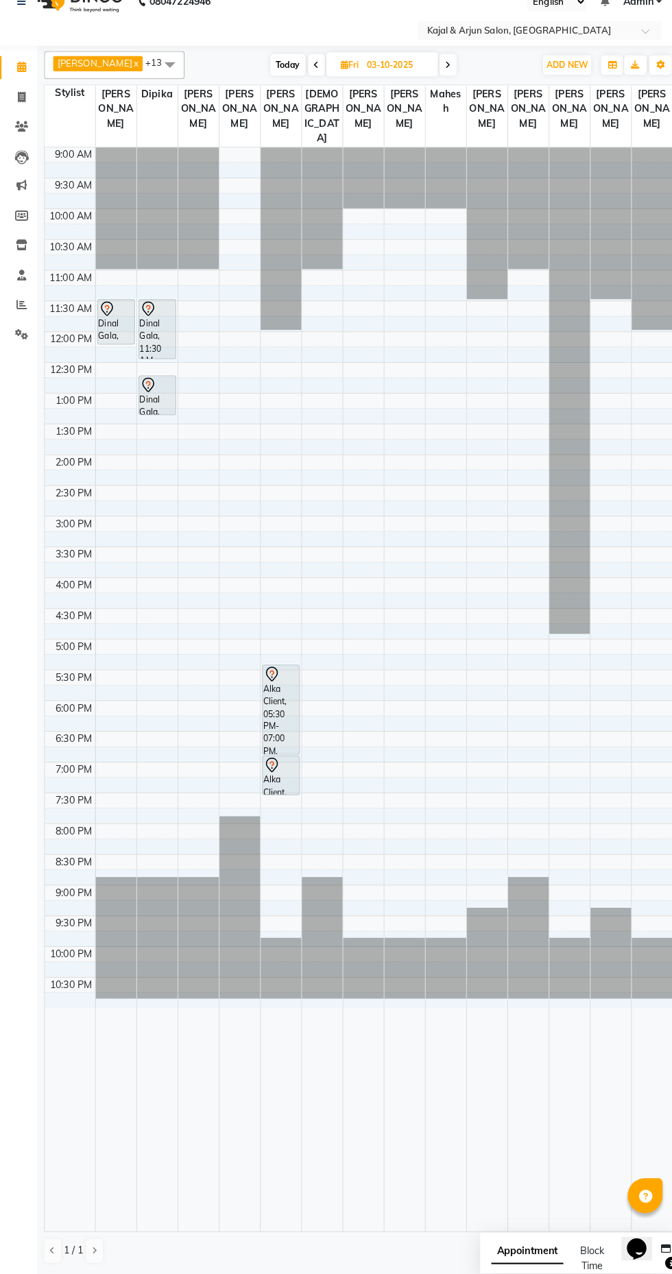
click at [274, 723] on div "Alka Client, 05:30 PM-07:00 PM, Acrylic/Gel Plain Extensions - Both Hand" at bounding box center [281, 719] width 36 height 87
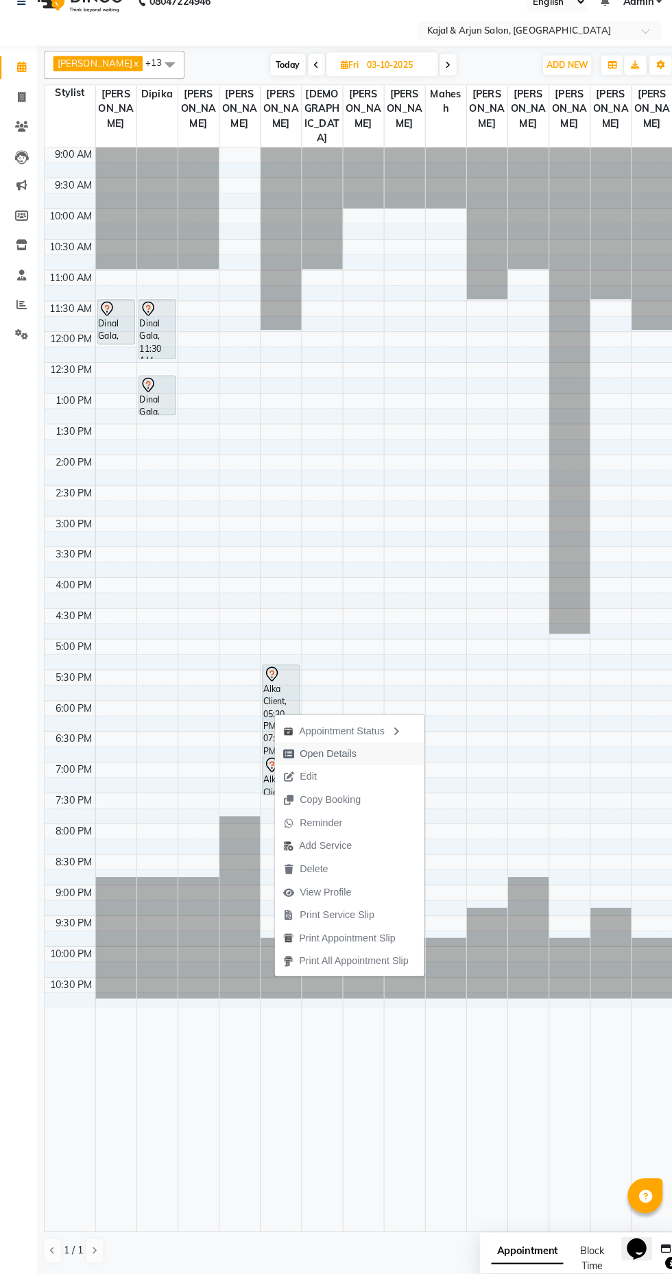
click at [351, 766] on span "Open Details" at bounding box center [327, 762] width 56 height 14
select select "7"
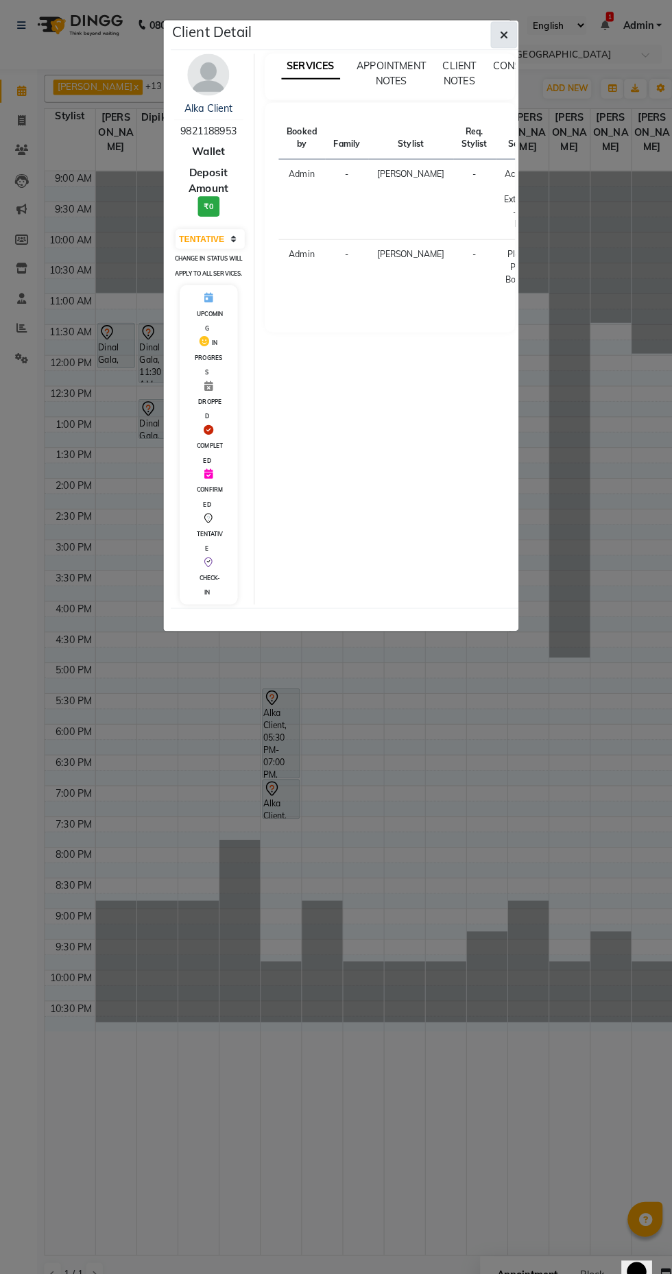
click at [499, 34] on icon "button" at bounding box center [499, 34] width 8 height 11
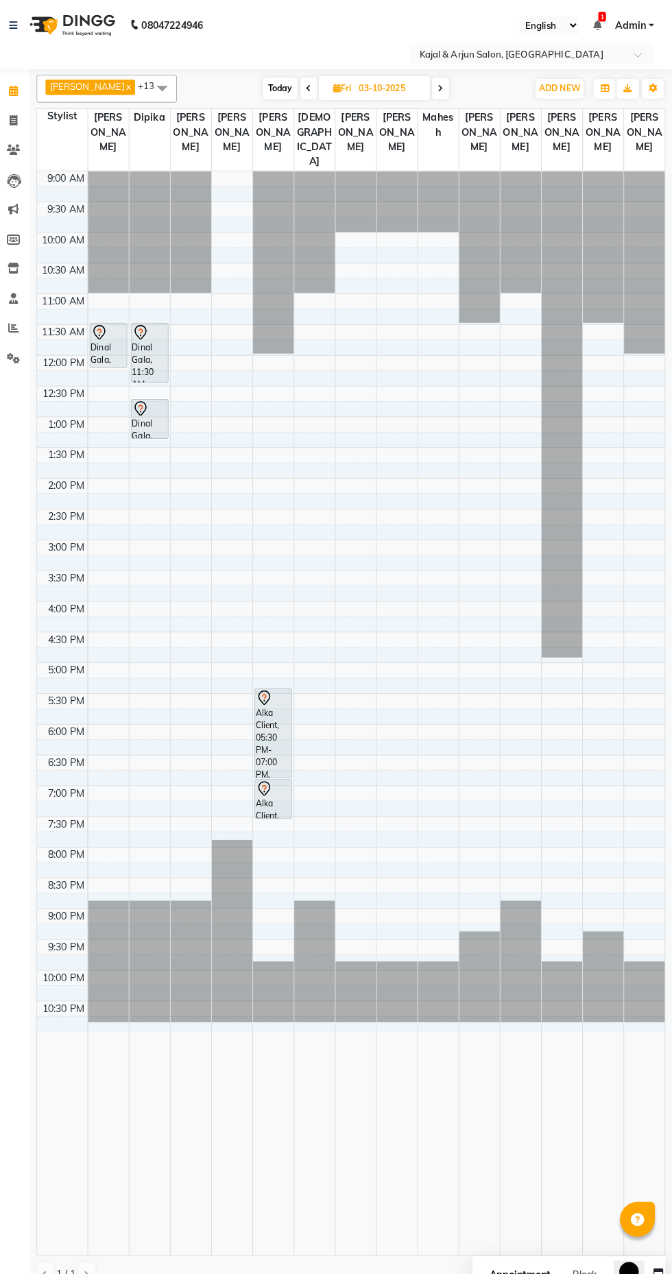
click at [448, 90] on span at bounding box center [444, 86] width 16 height 21
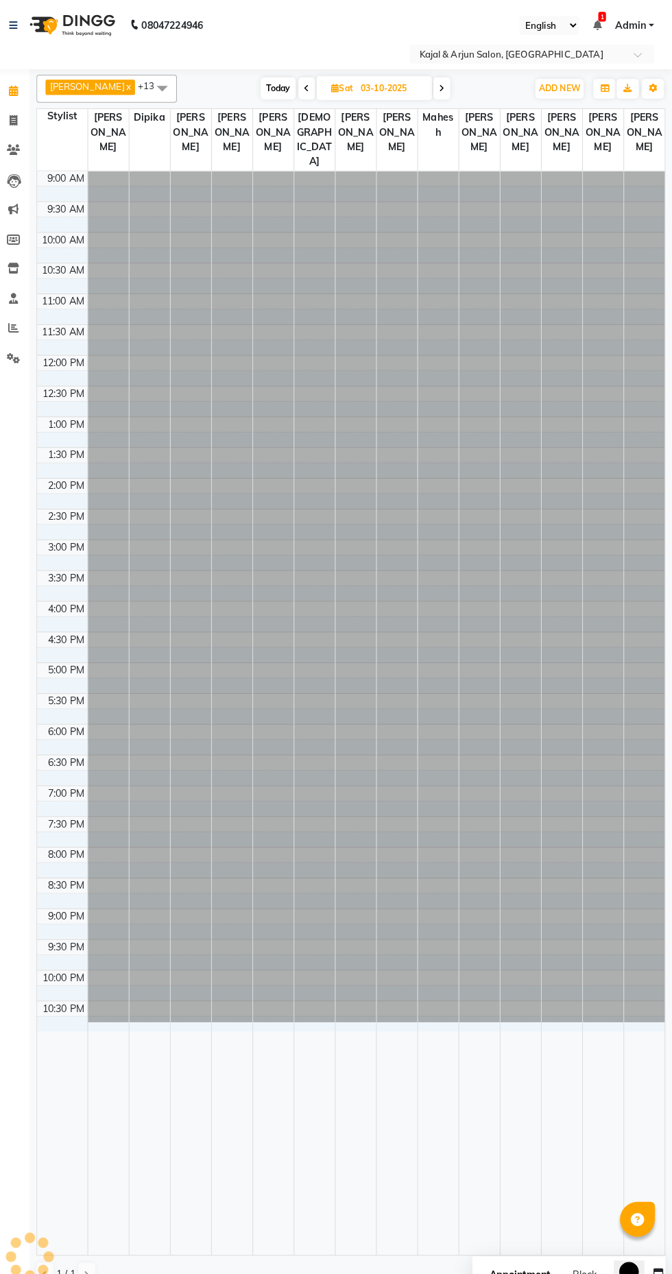
type input "04-10-2025"
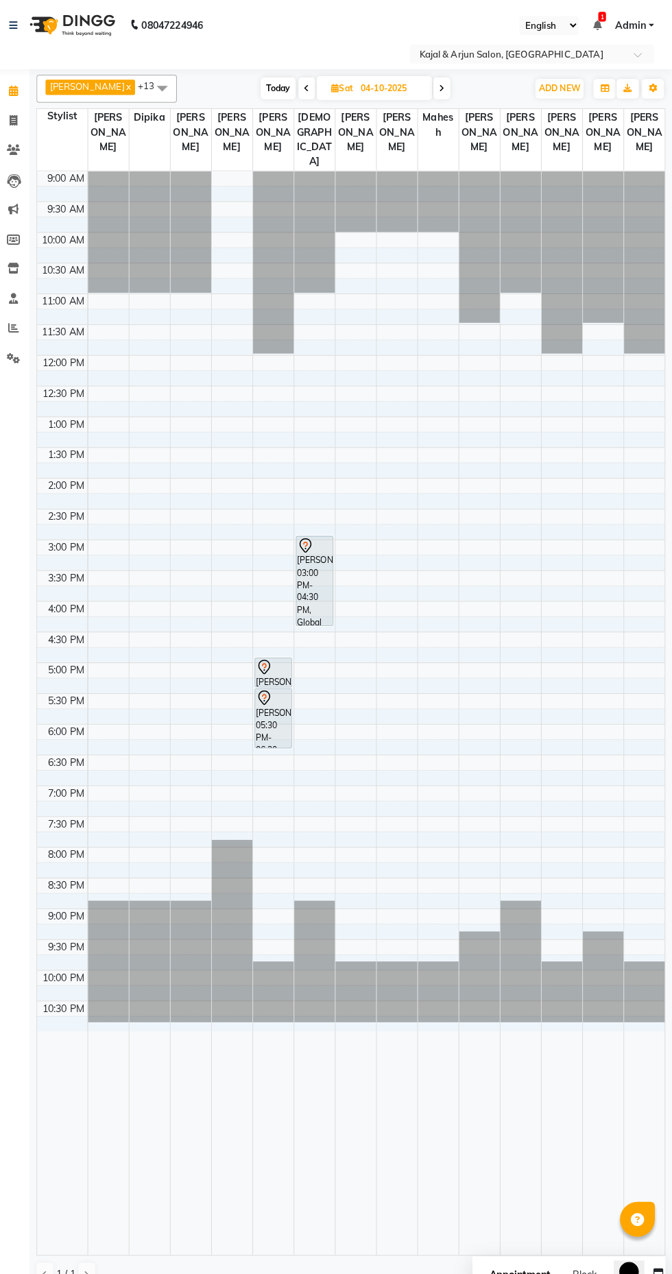
click at [316, 594] on div "[PERSON_NAME], 03:00 PM-04:30 PM, Global Colour - Upto Shoulder" at bounding box center [321, 569] width 36 height 87
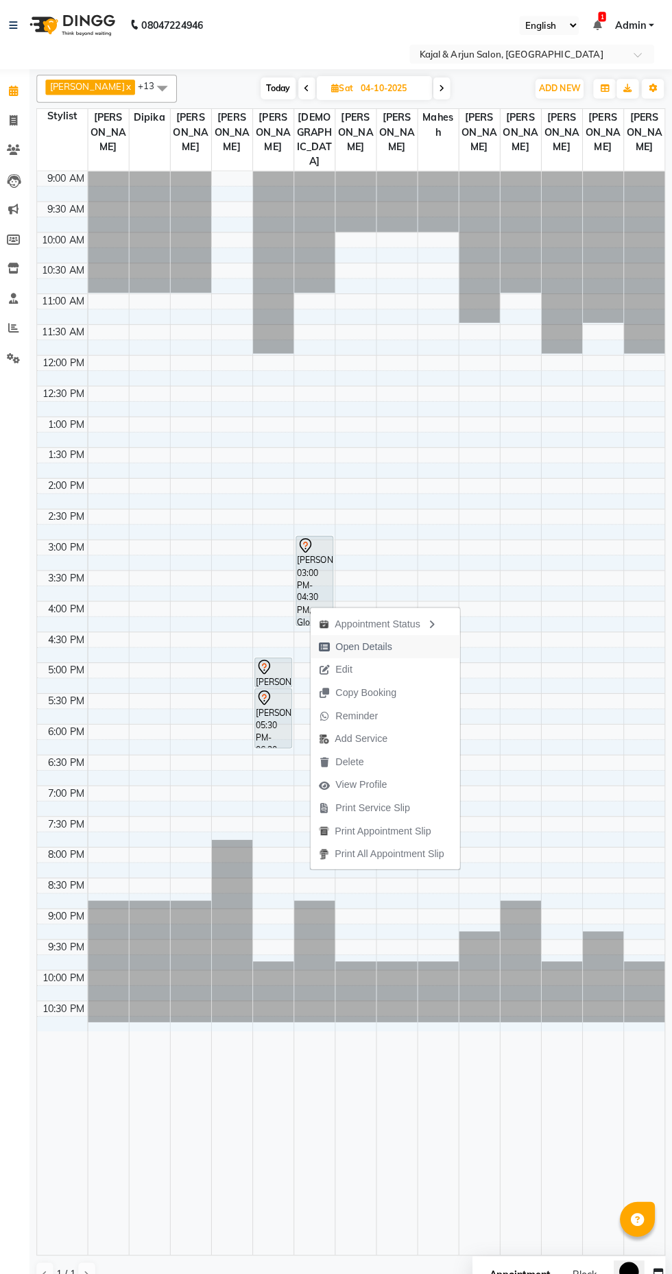
click at [356, 640] on span "Open Details" at bounding box center [369, 634] width 56 height 14
select select "7"
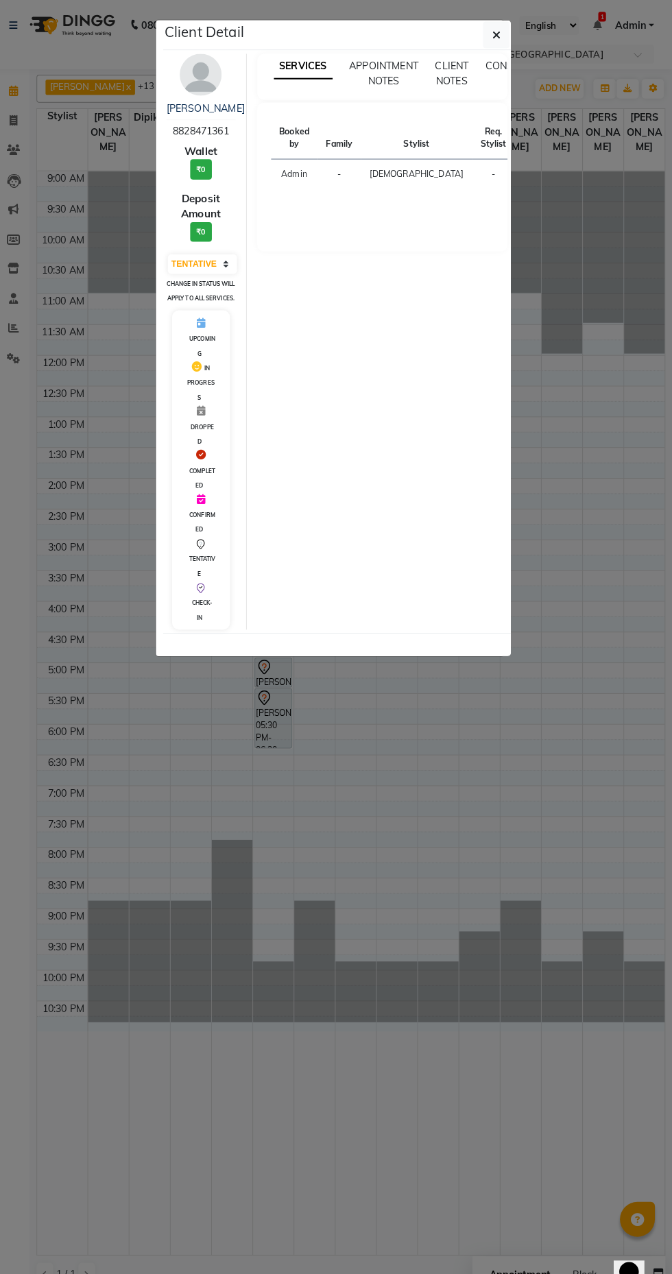
click at [547, 525] on ngb-modal-window "Client Detail Neelam Mansotra 8828471361 Wallet ₹0 Deposit Amount ₹0 Select CON…" at bounding box center [336, 637] width 672 height 1274
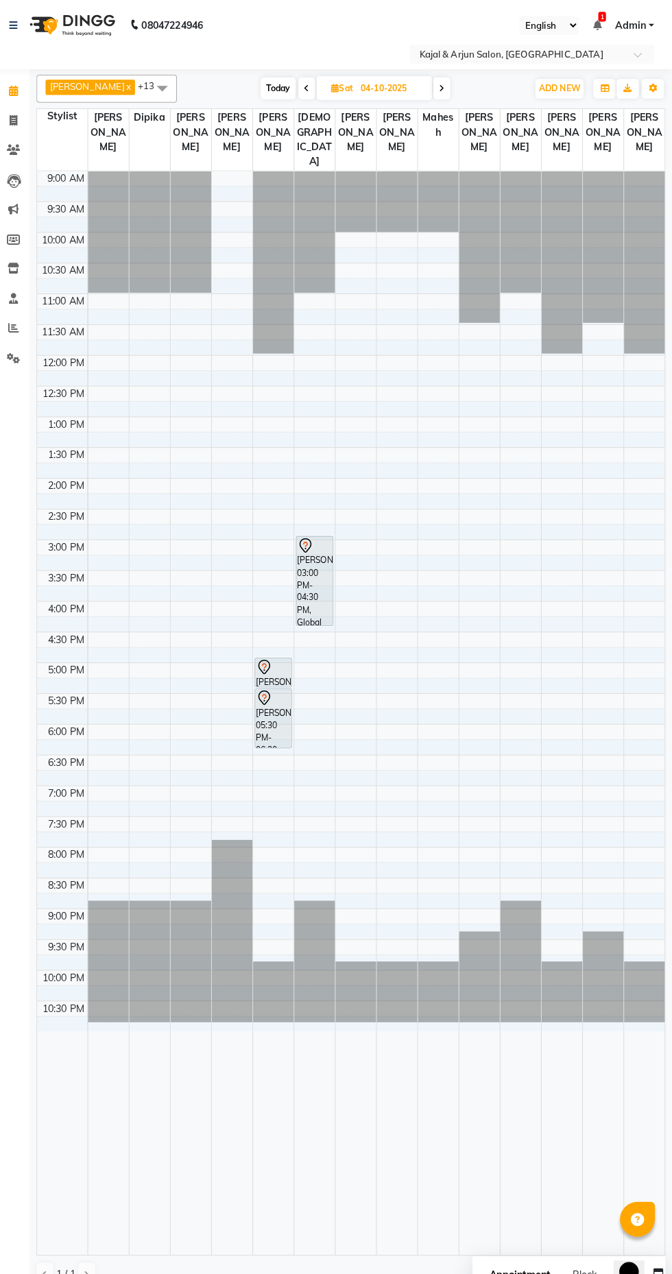
click at [284, 663] on div at bounding box center [280, 654] width 35 height 16
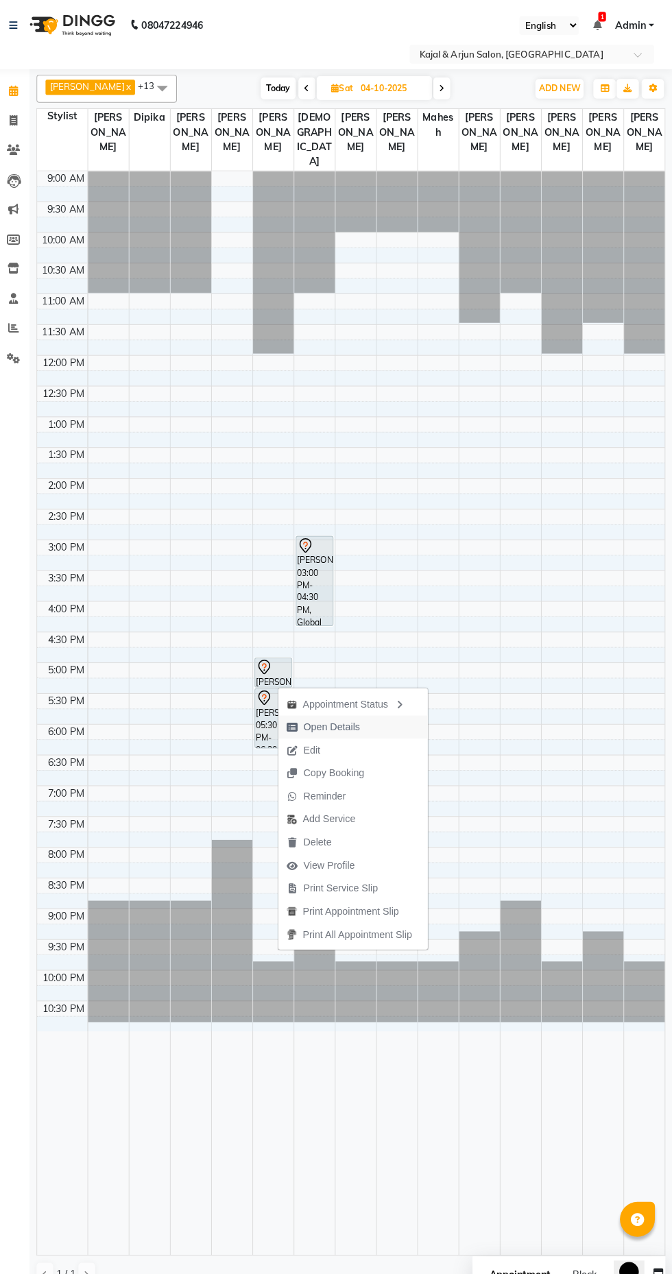
click at [348, 713] on span "Open Details" at bounding box center [338, 713] width 56 height 14
select select "7"
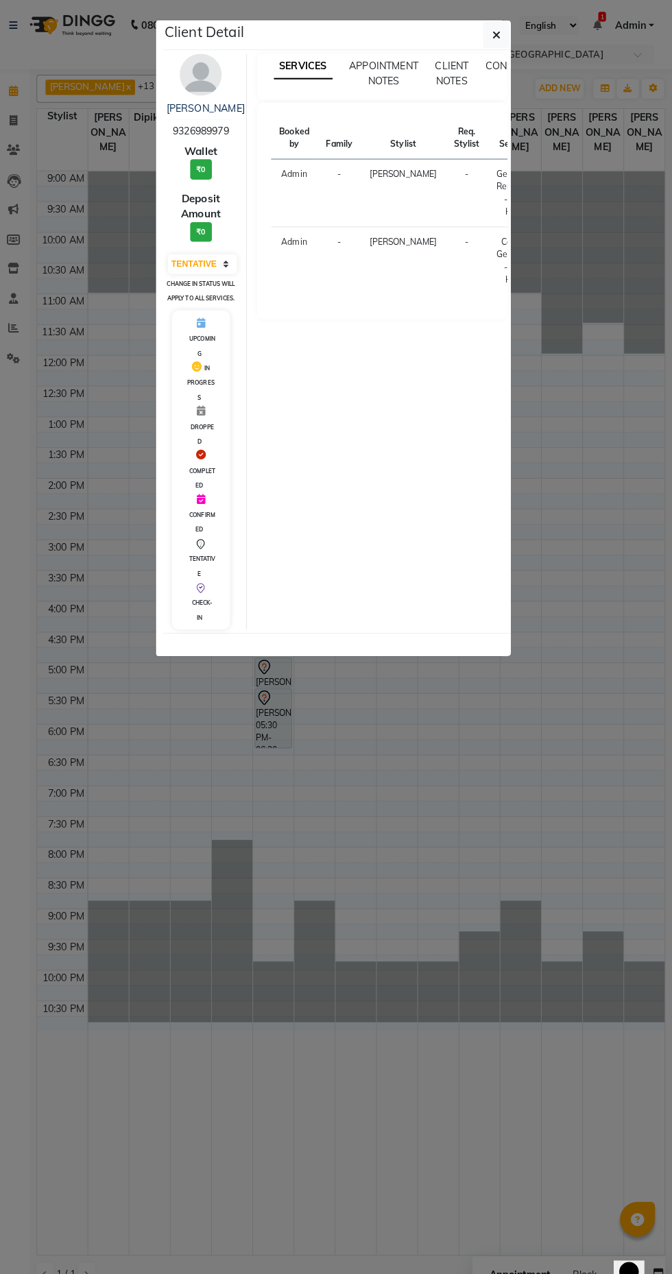
click at [584, 542] on ngb-modal-window "Client Detail kunj pandya 9326989979 Wallet ₹0 Deposit Amount ₹0 Select CONFIRM…" at bounding box center [336, 637] width 672 height 1274
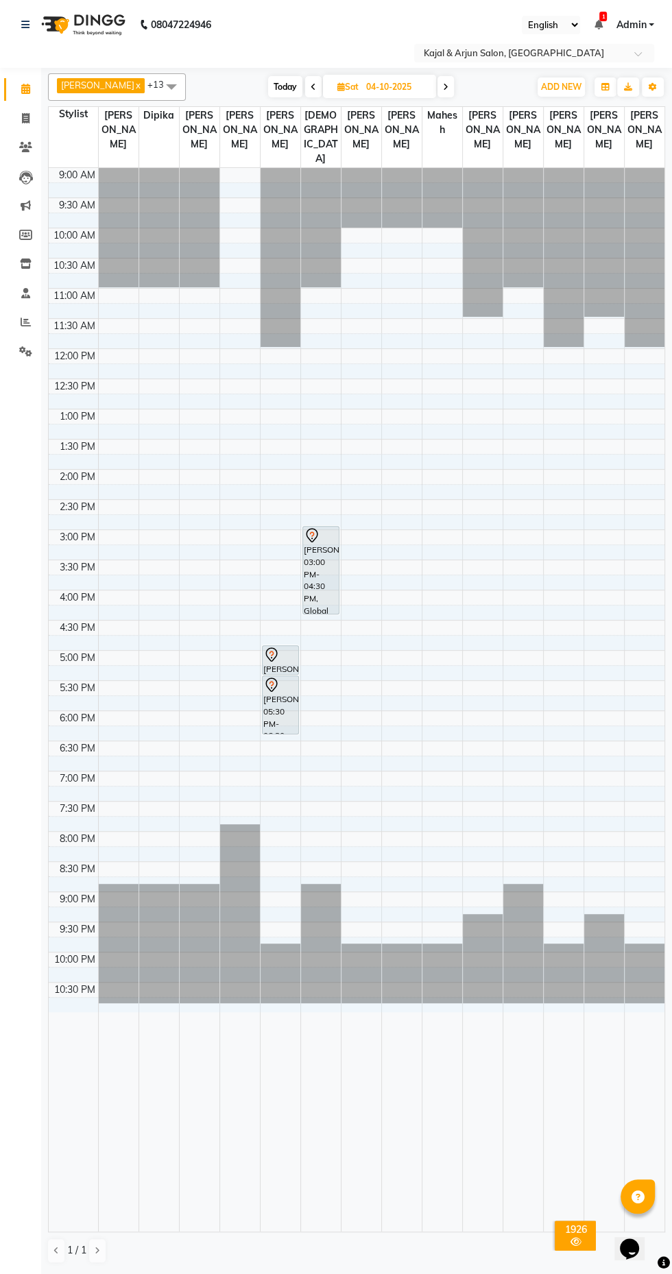
click at [443, 86] on icon at bounding box center [445, 87] width 5 height 8
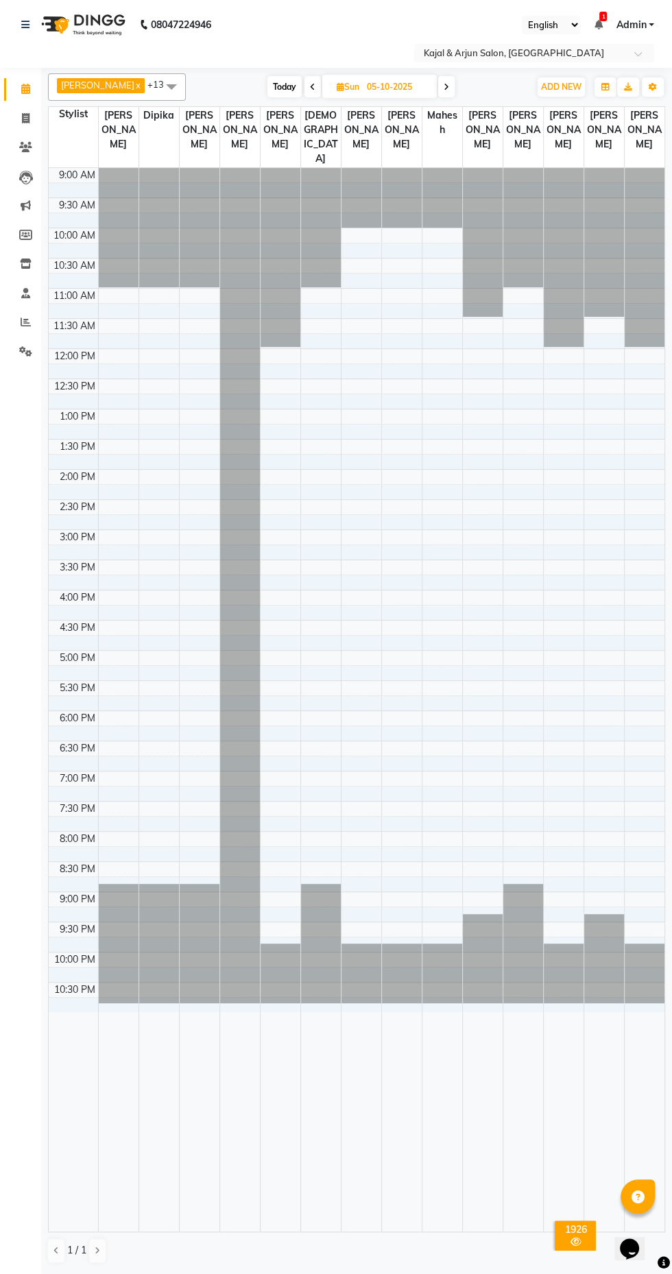
click at [444, 86] on icon at bounding box center [446, 87] width 5 height 8
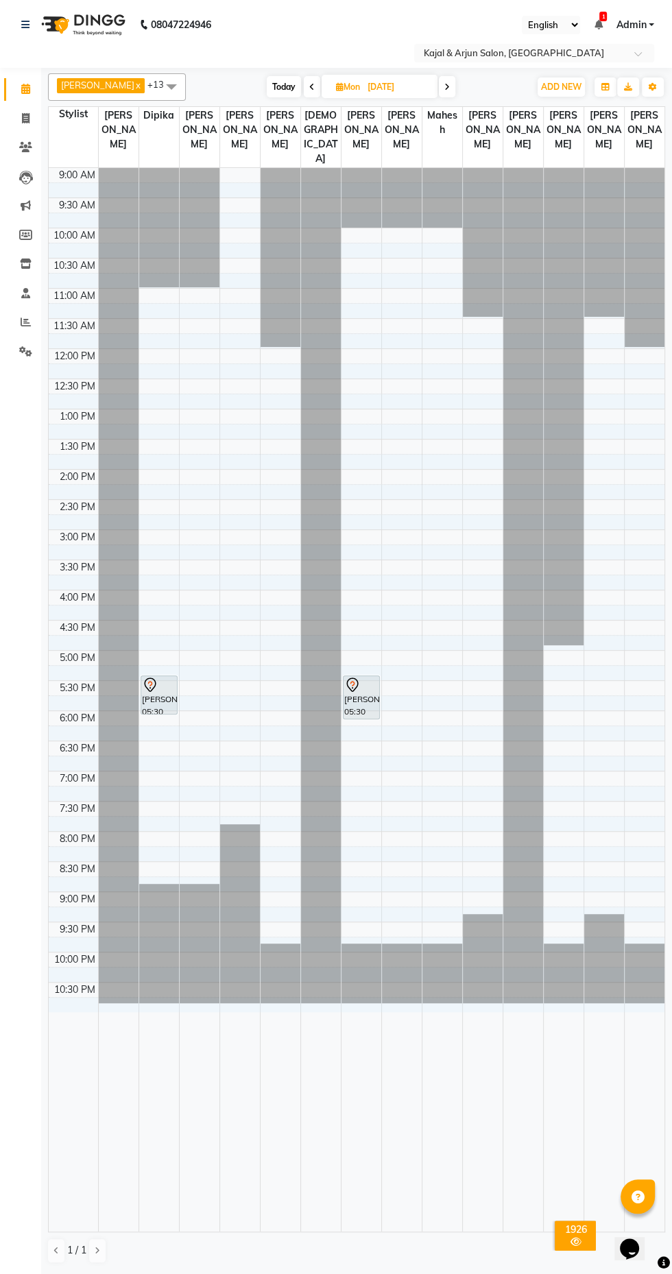
click at [443, 91] on span at bounding box center [447, 86] width 16 height 21
type input "[DATE]"
